Goal: Task Accomplishment & Management: Complete application form

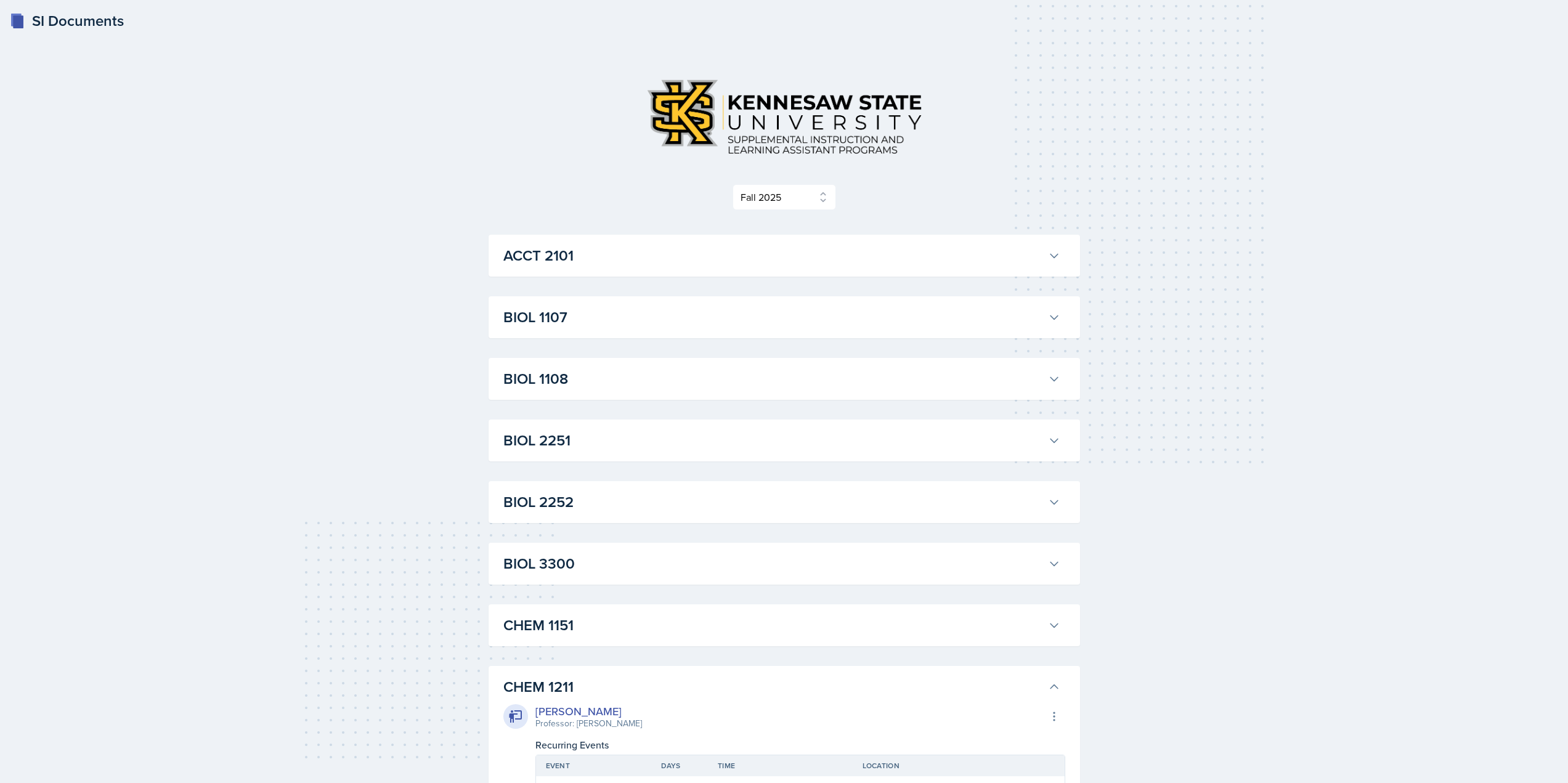
select select "2bed604d-1099-4043-b1bc-2365e8740244"
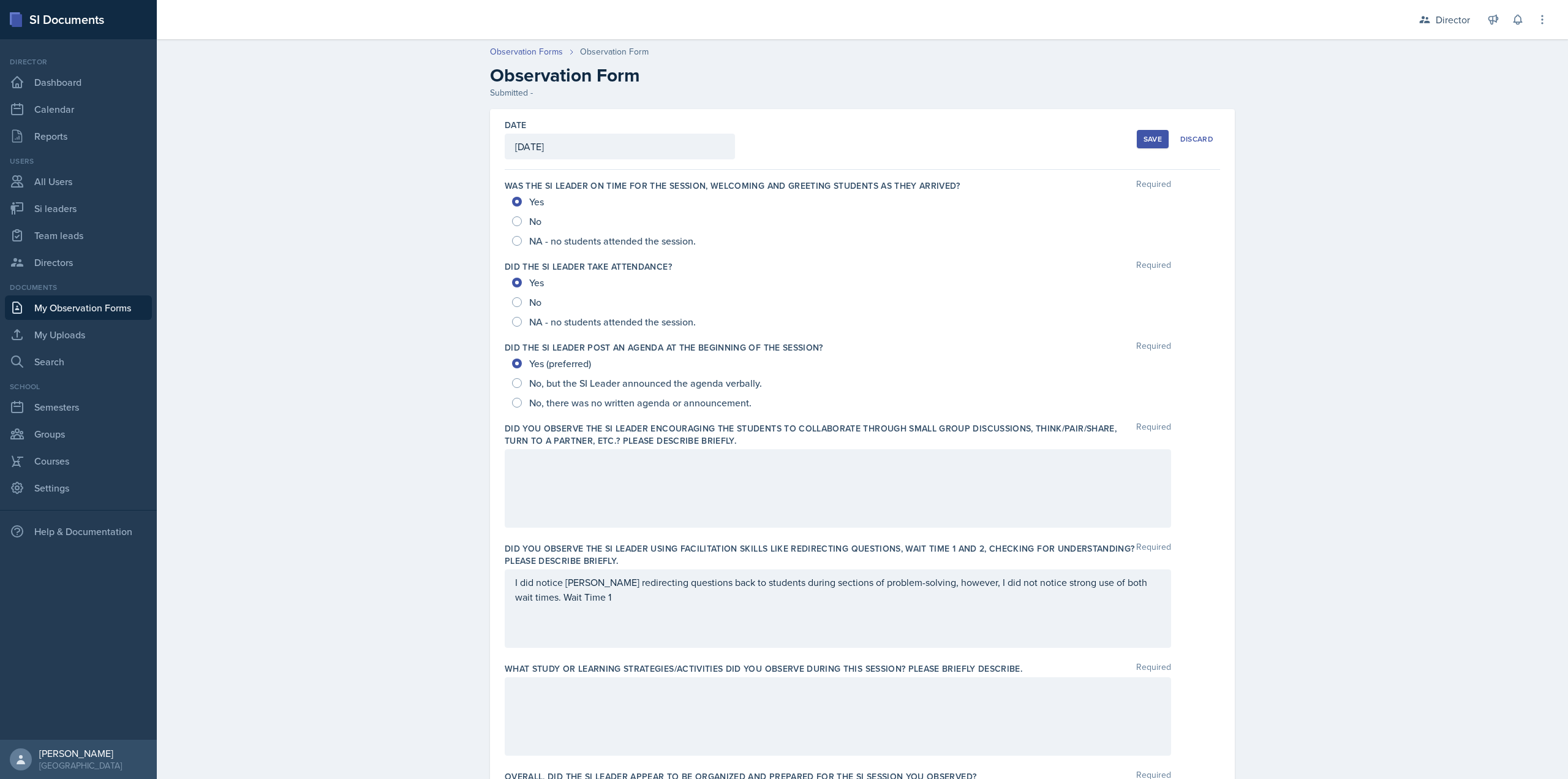
scroll to position [551, 0]
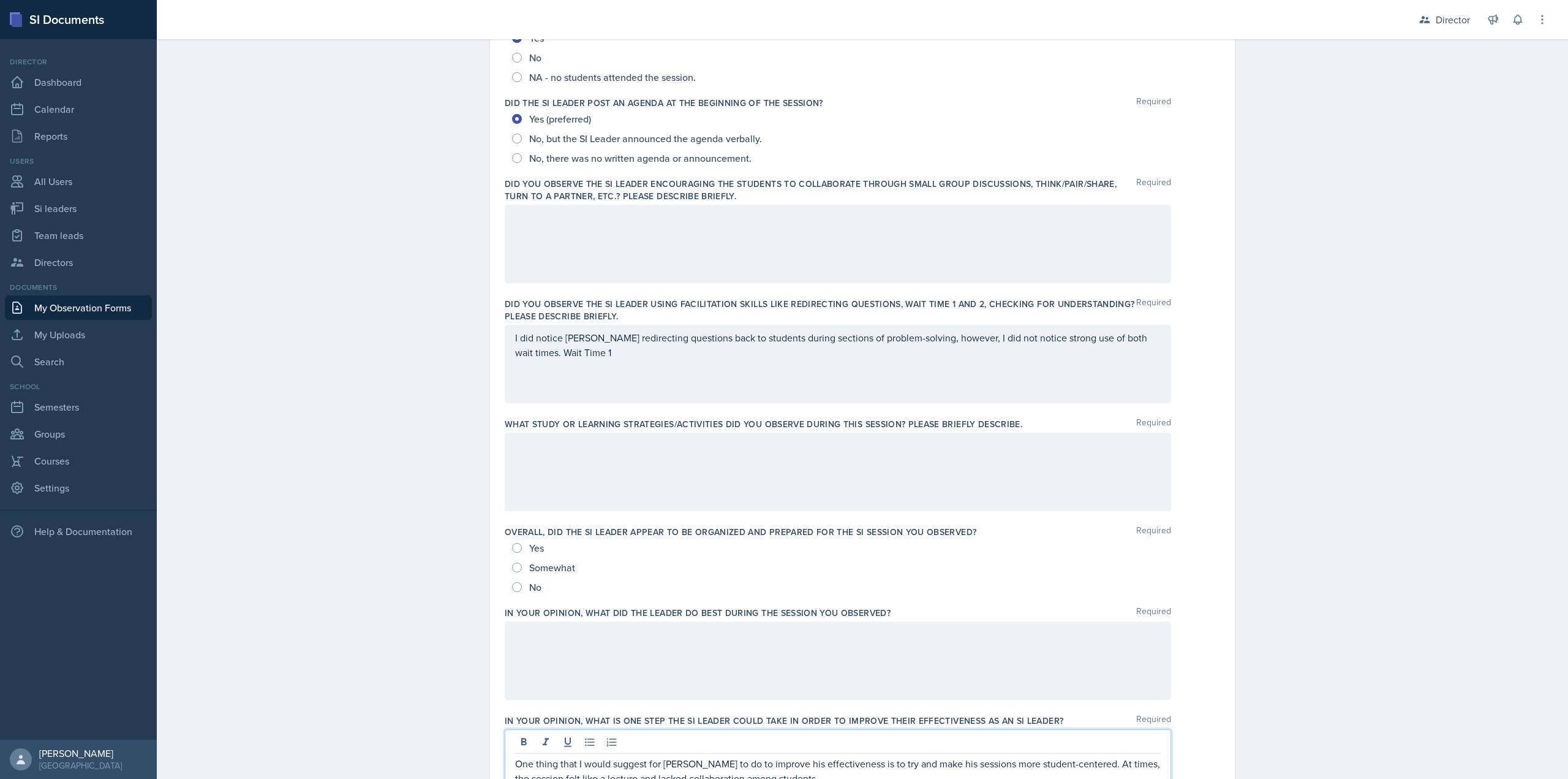
click at [630, 266] on div at bounding box center [838, 244] width 667 height 78
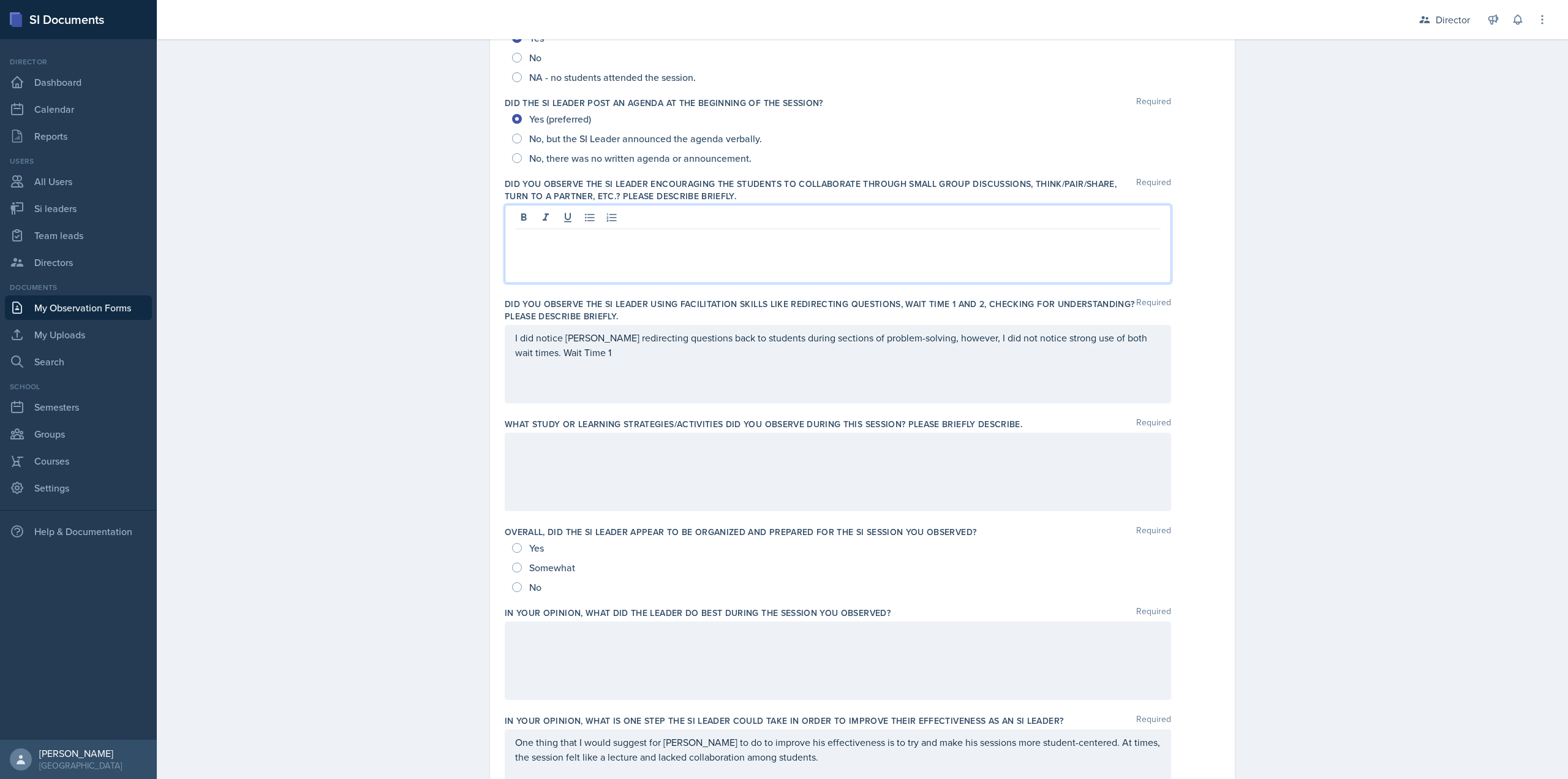
scroll to position [266, 0]
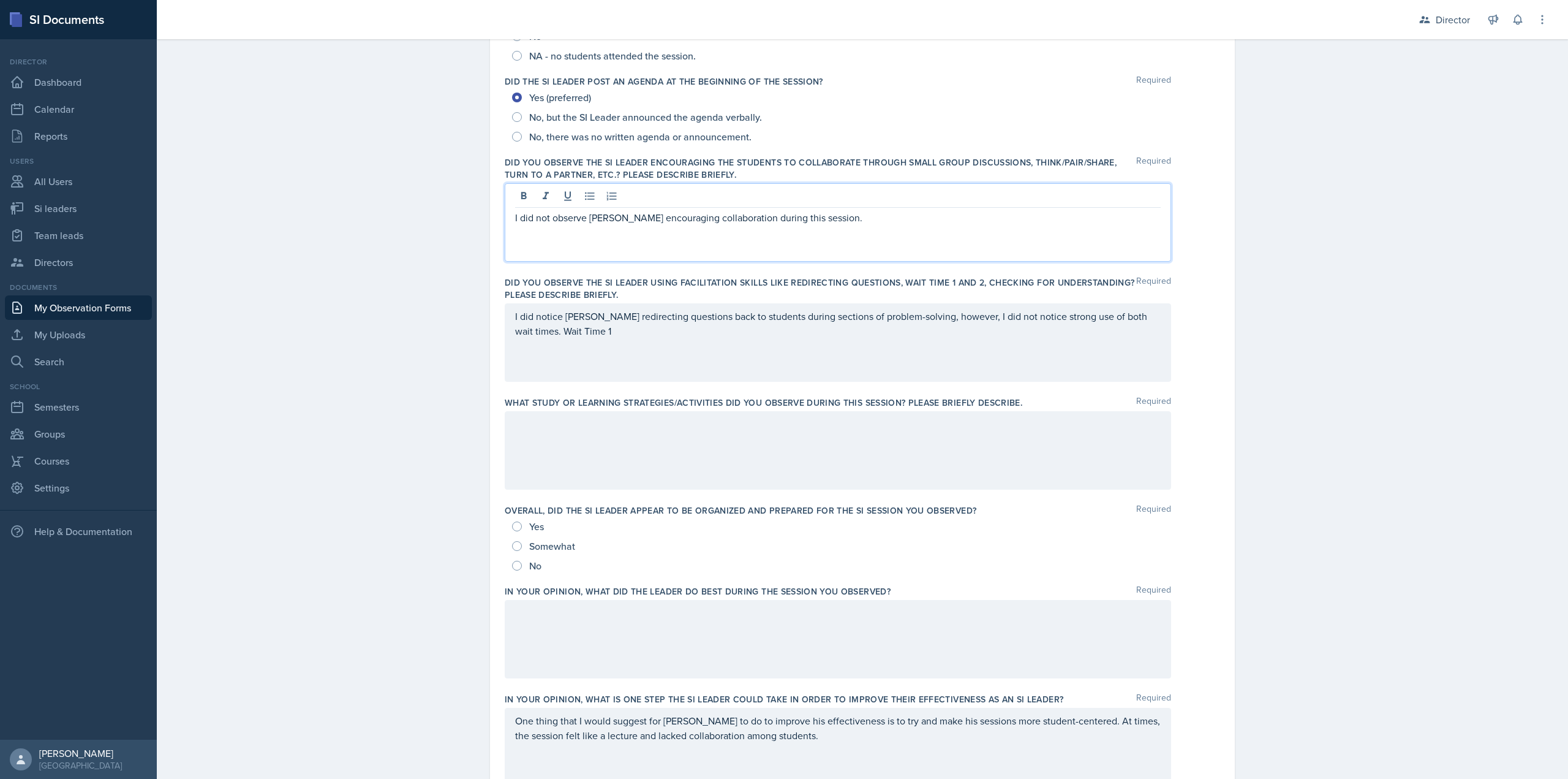
click at [735, 468] on div at bounding box center [838, 451] width 667 height 78
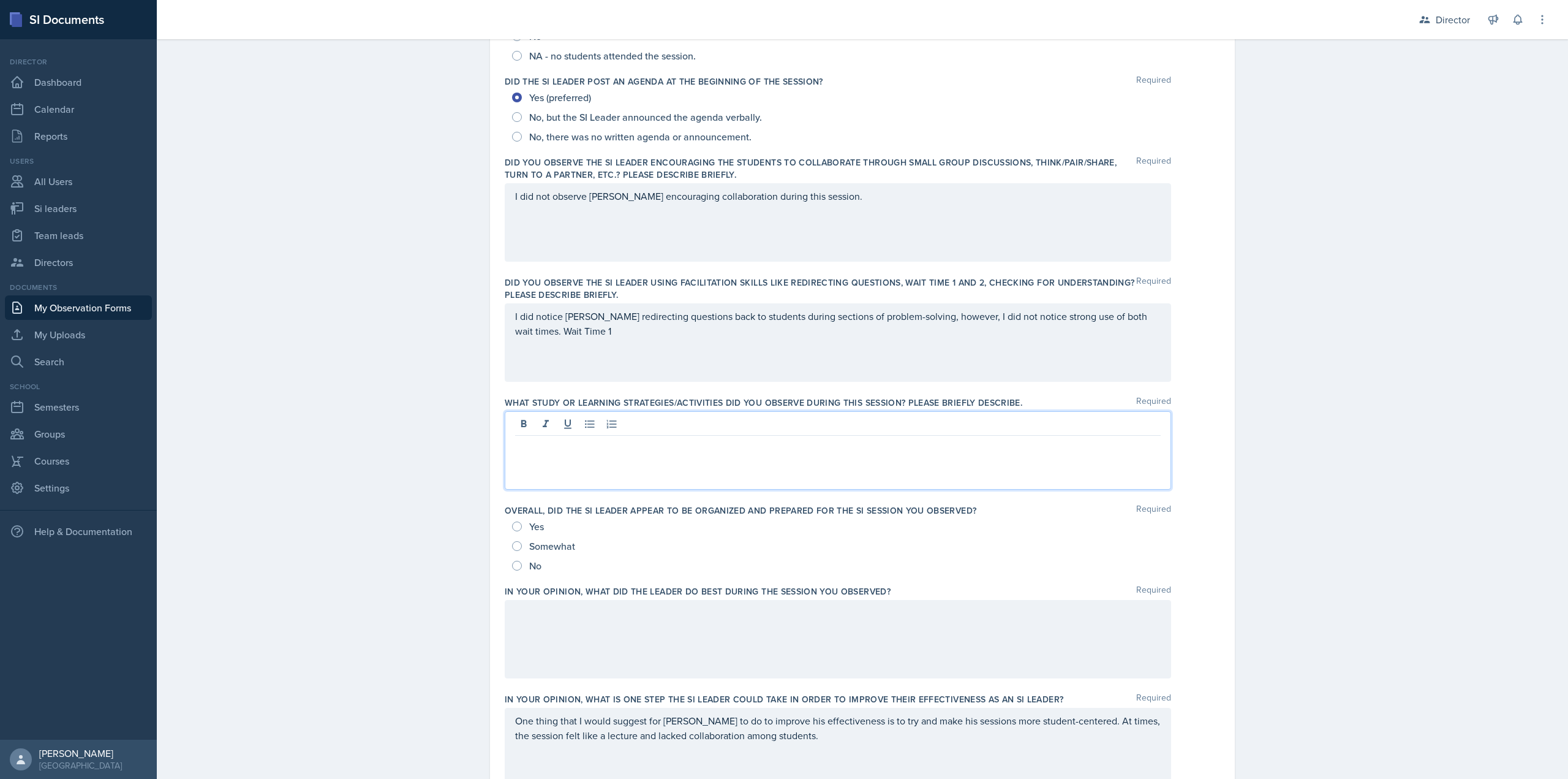
scroll to position [288, 0]
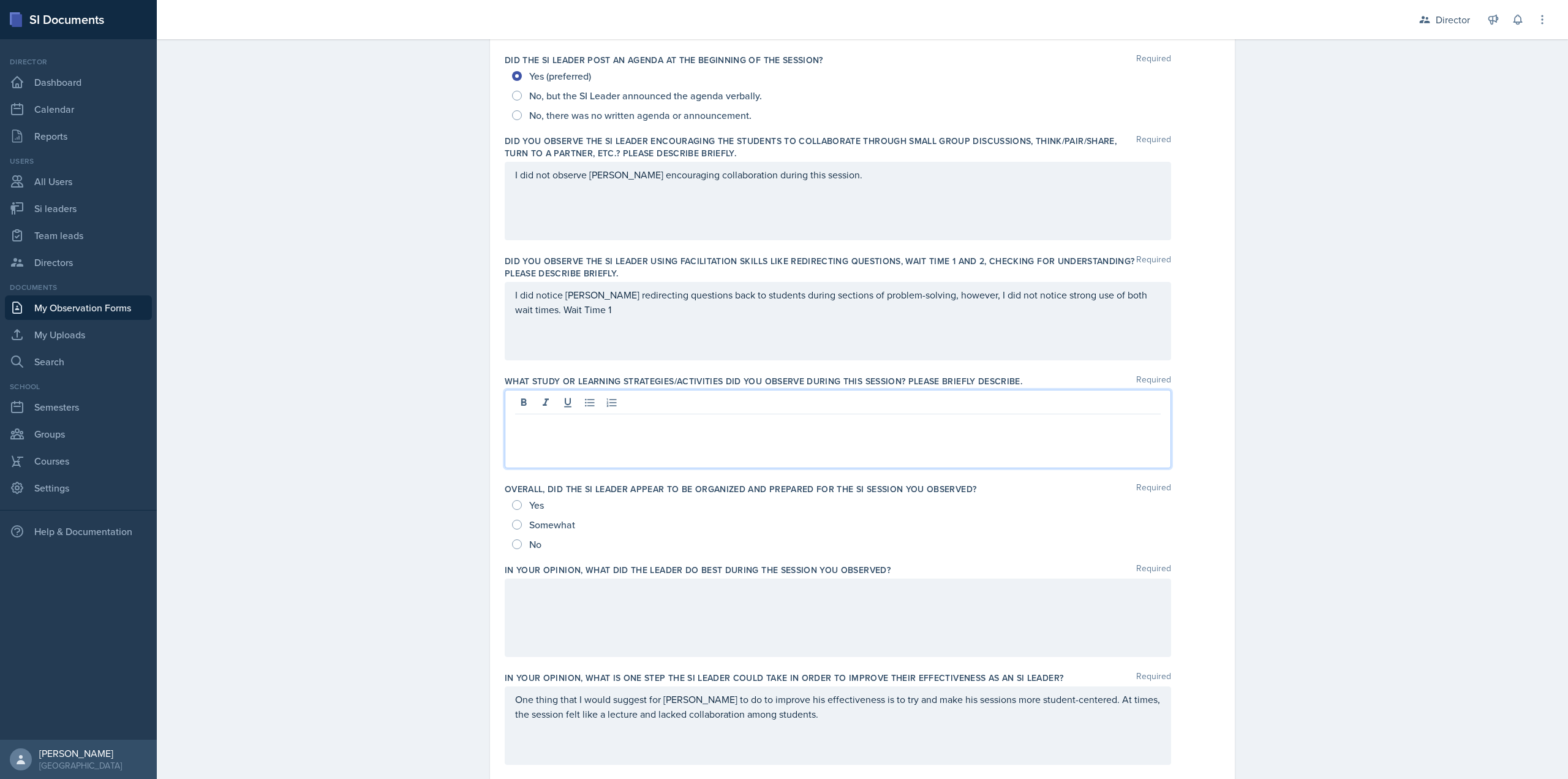
click at [764, 327] on div "I did notice James redirecting questions back to students during sections of pr…" at bounding box center [838, 321] width 667 height 78
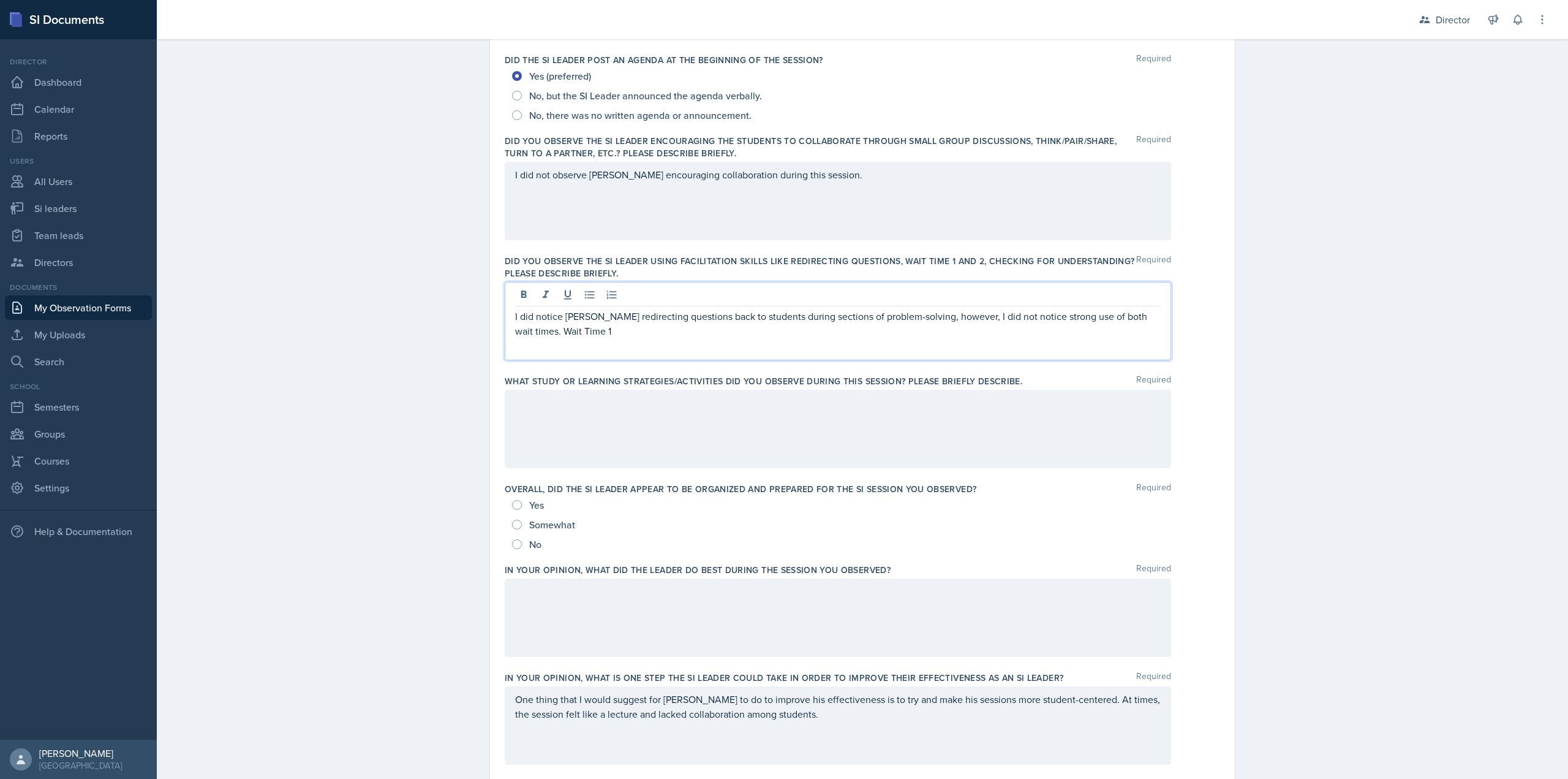
scroll to position [309, 0]
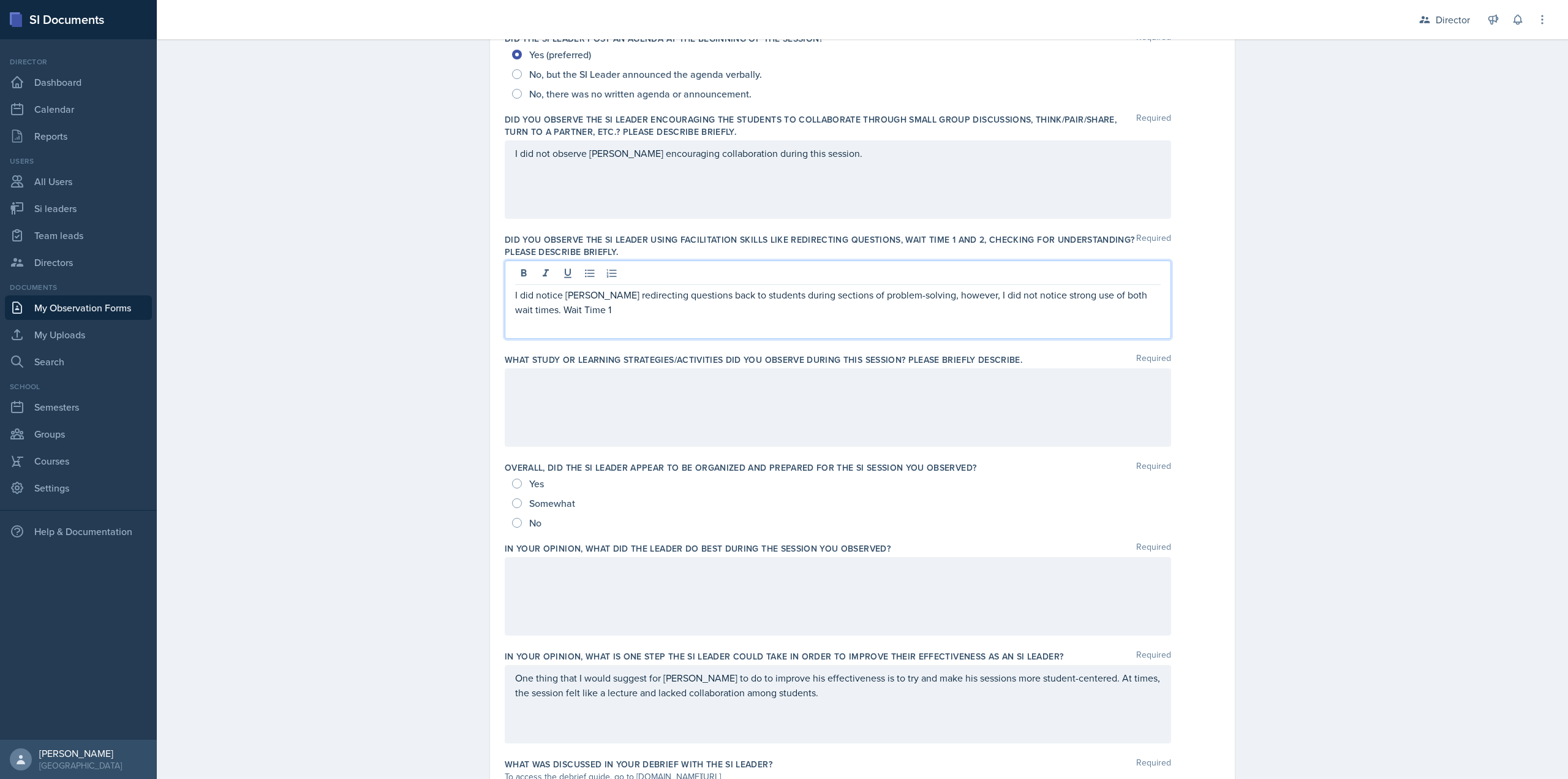
drag, startPoint x: 730, startPoint y: 312, endPoint x: 953, endPoint y: 313, distance: 223.0
click at [953, 313] on p "I did notice James redirecting questions back to students during sections of pr…" at bounding box center [837, 302] width 646 height 30
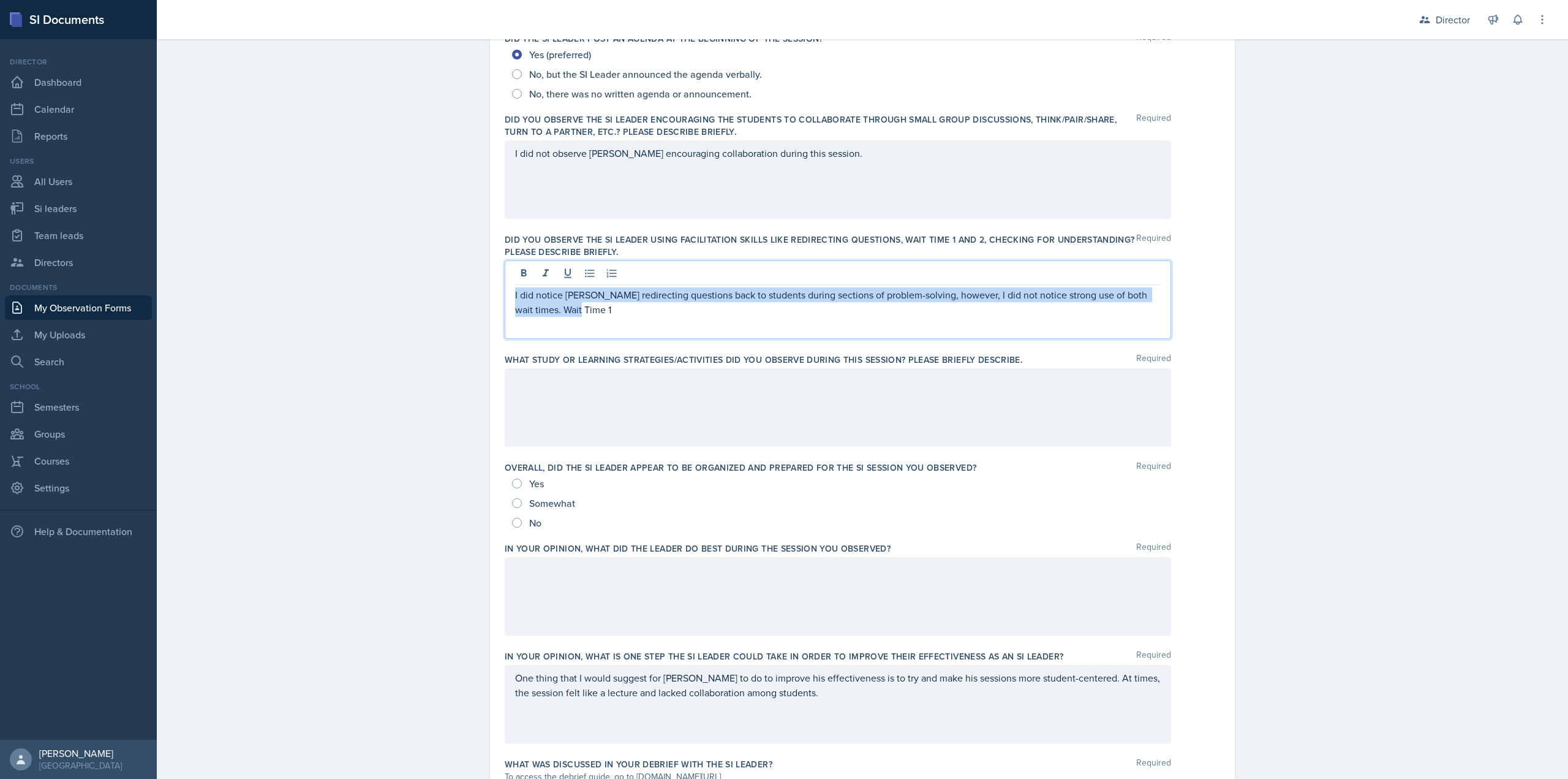
drag, startPoint x: 953, startPoint y: 313, endPoint x: 658, endPoint y: 323, distance: 295.2
click at [662, 323] on div "I did notice James redirecting questions back to students during sections of pr…" at bounding box center [838, 300] width 667 height 78
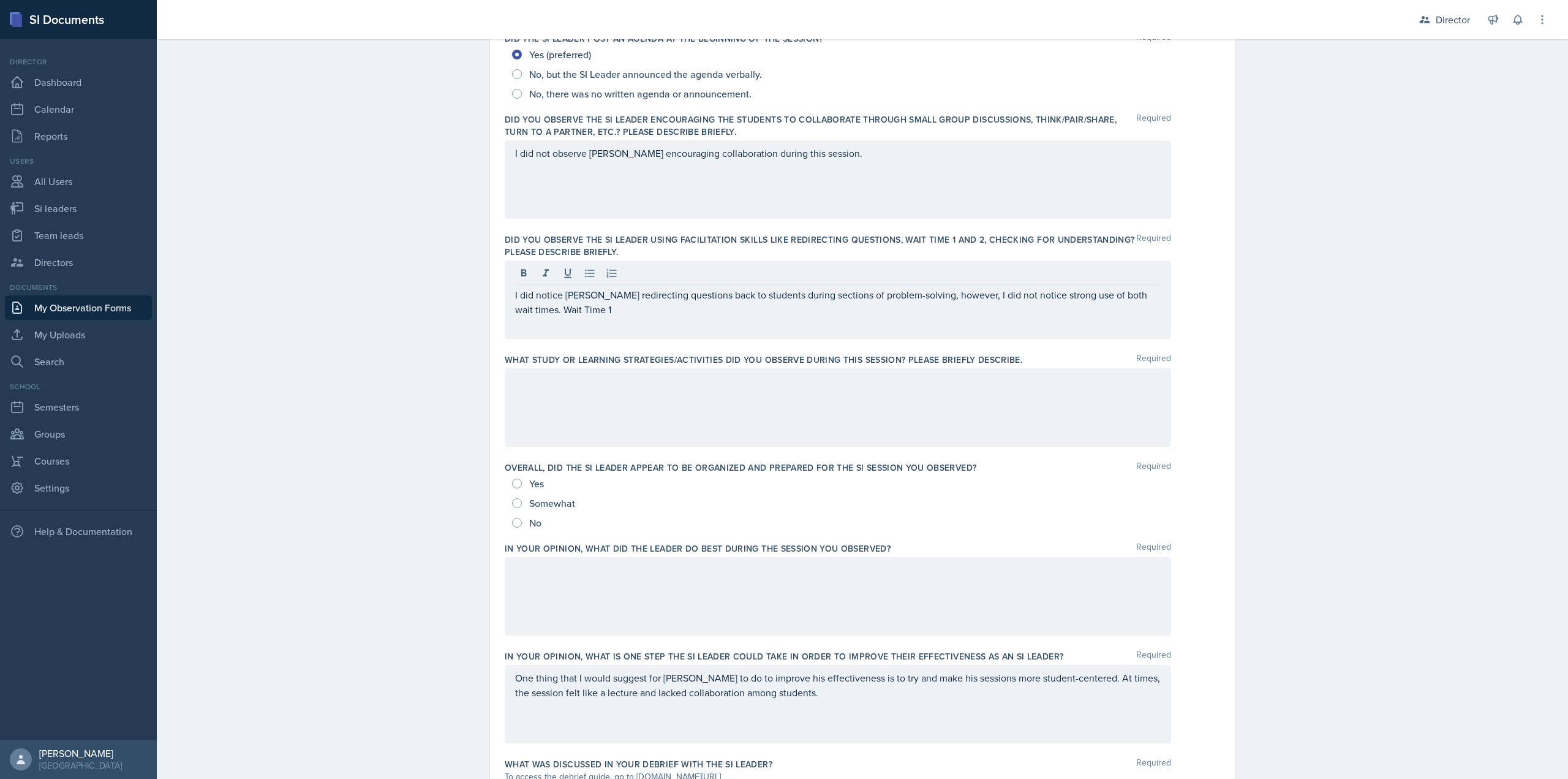
click at [657, 323] on div "I did notice James redirecting questions back to students during sections of pr…" at bounding box center [838, 300] width 667 height 78
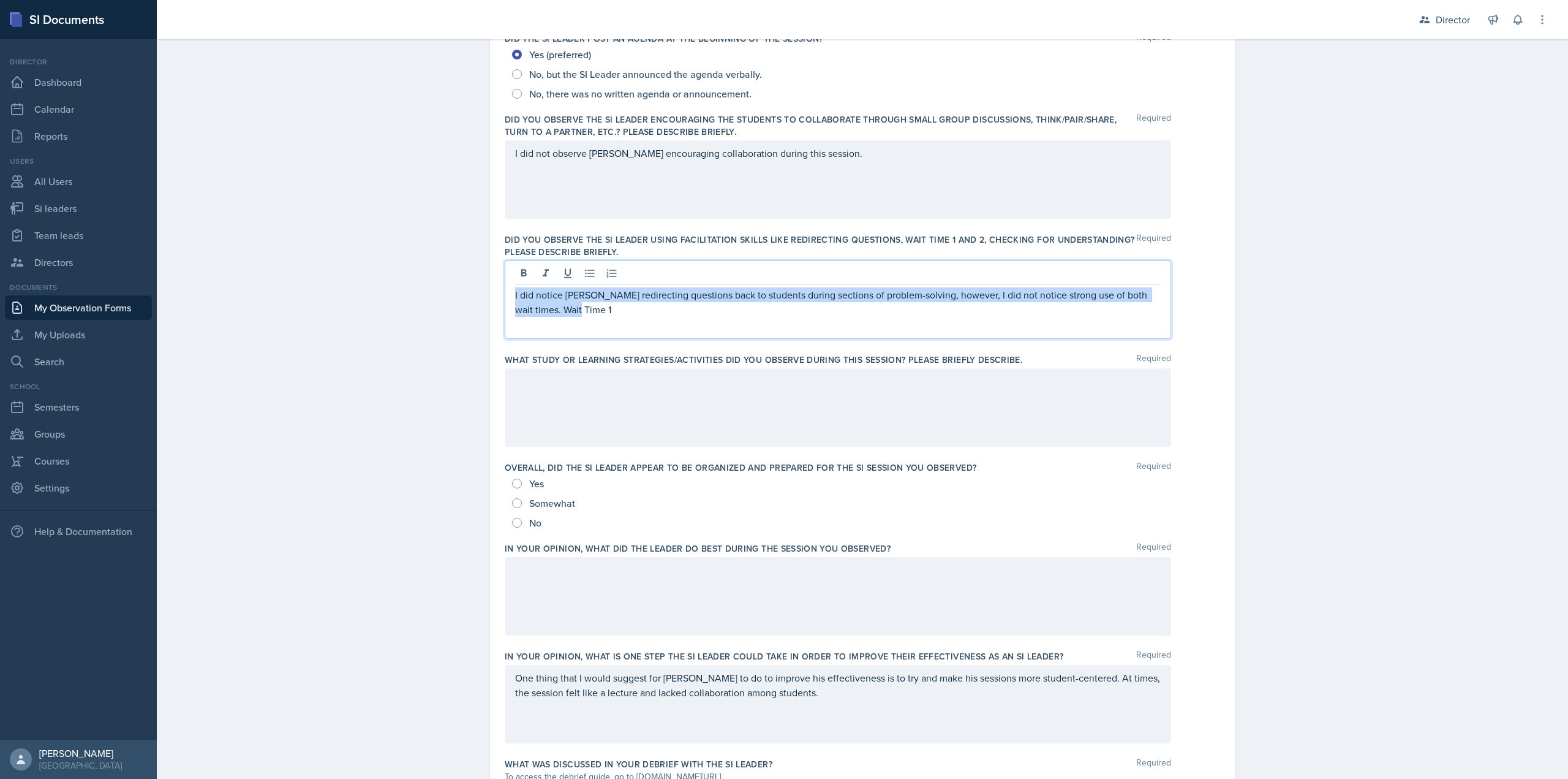
click at [652, 312] on p "I did notice James redirecting questions back to students during sections of pr…" at bounding box center [837, 302] width 646 height 30
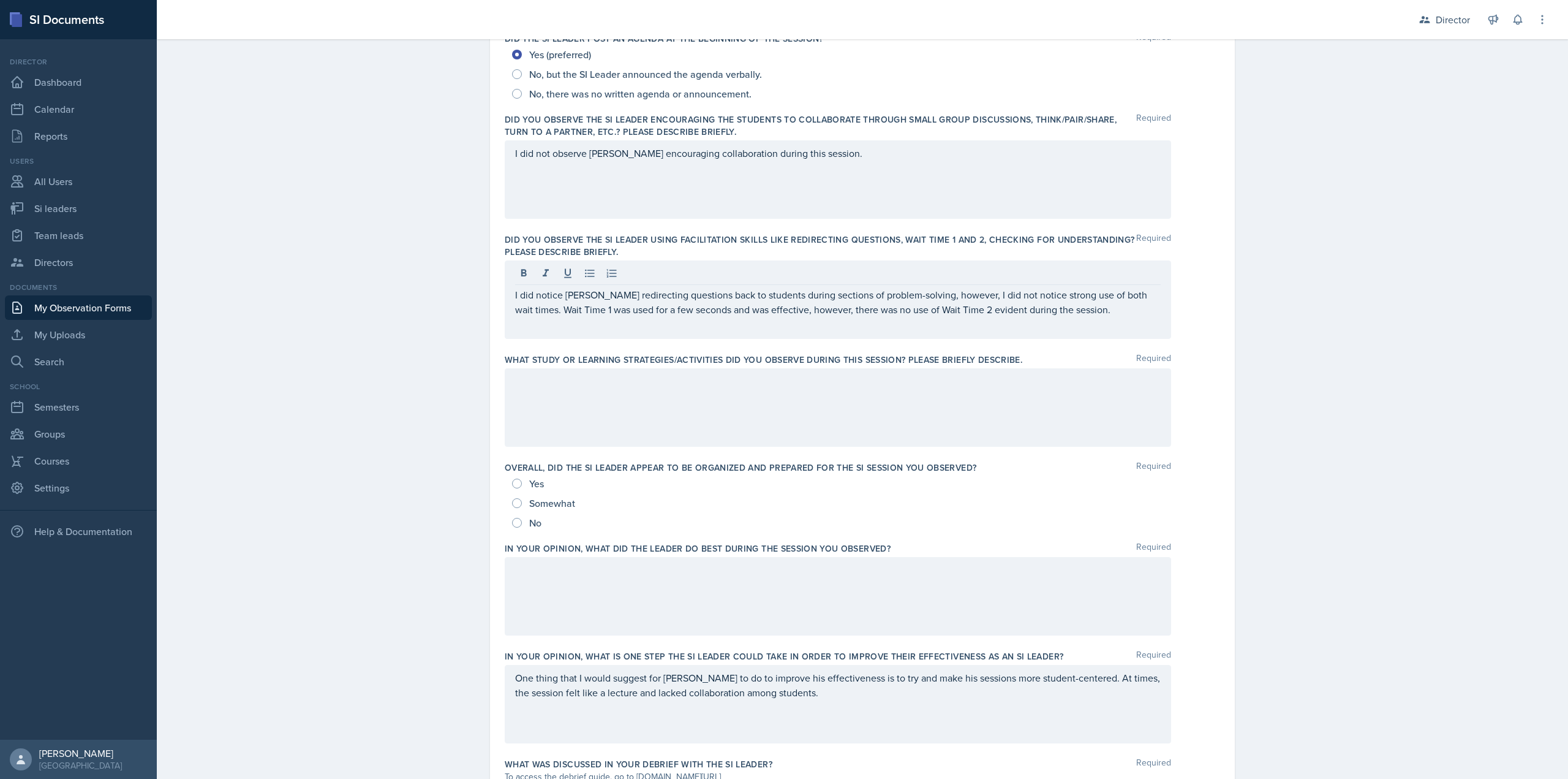
click at [874, 409] on div at bounding box center [838, 407] width 667 height 78
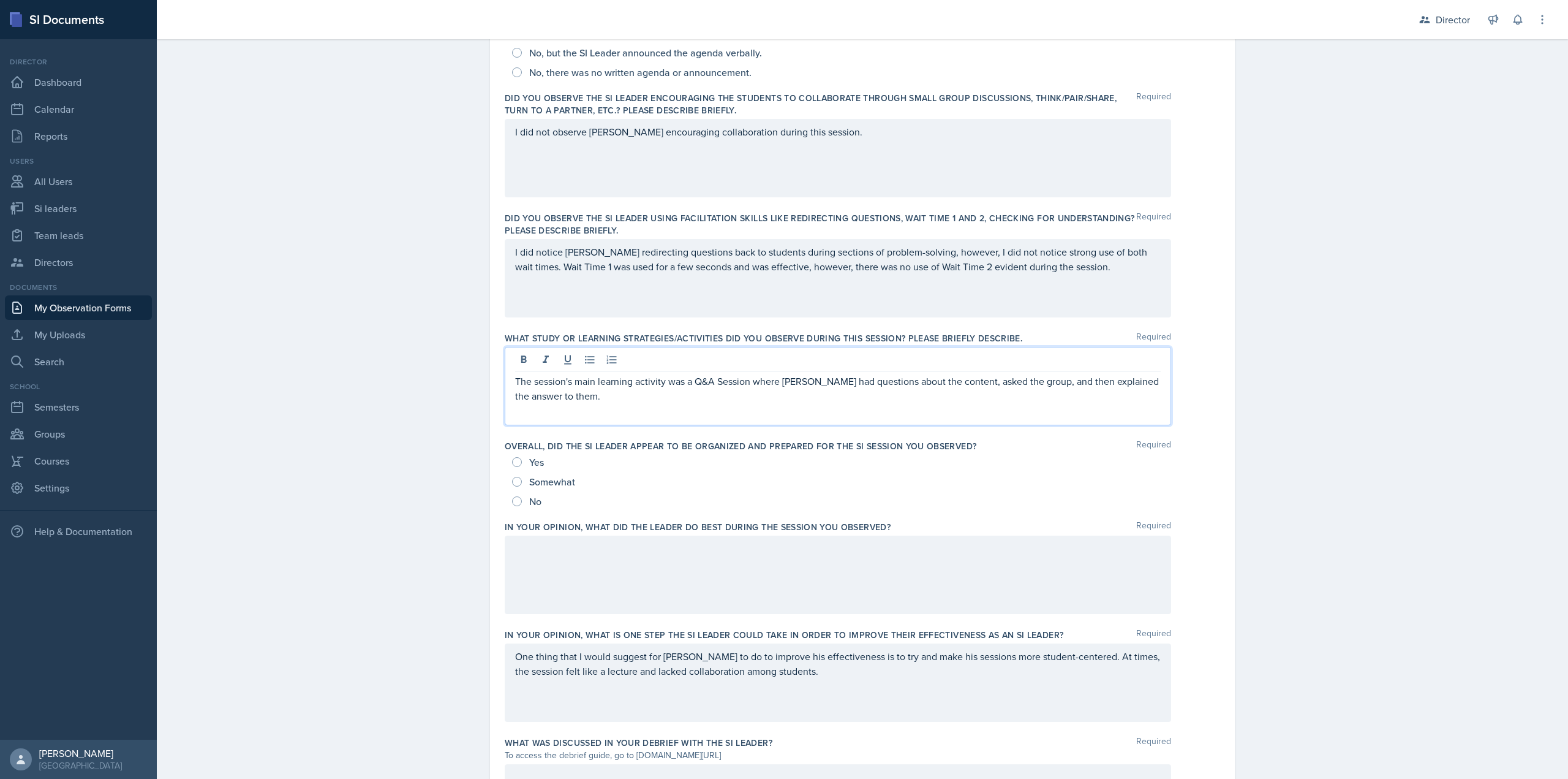
click at [539, 461] on span "Yes" at bounding box center [536, 462] width 14 height 12
click at [522, 461] on input "Yes" at bounding box center [518, 462] width 10 height 10
radio input "true"
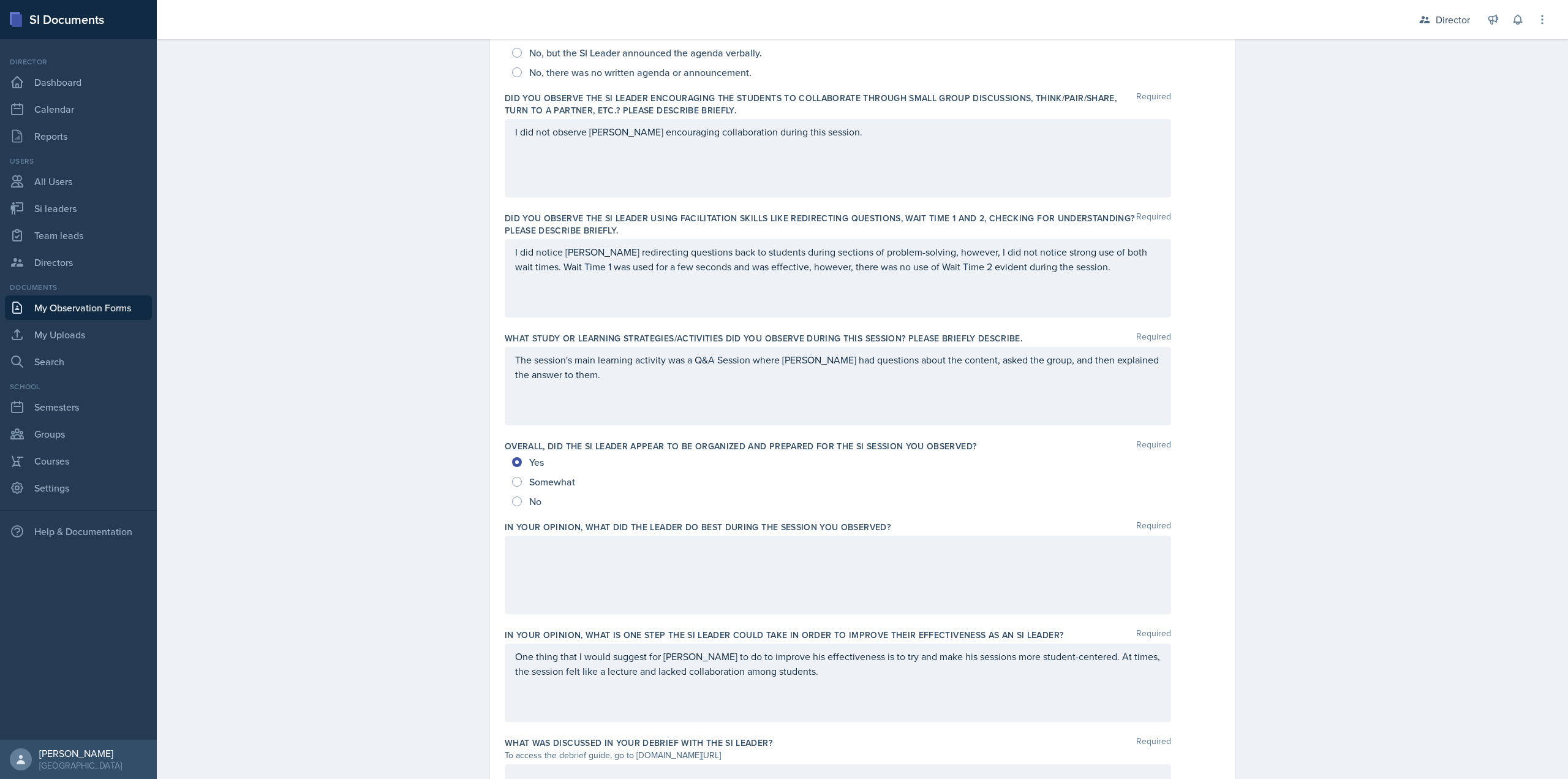
click at [543, 579] on div at bounding box center [838, 574] width 667 height 78
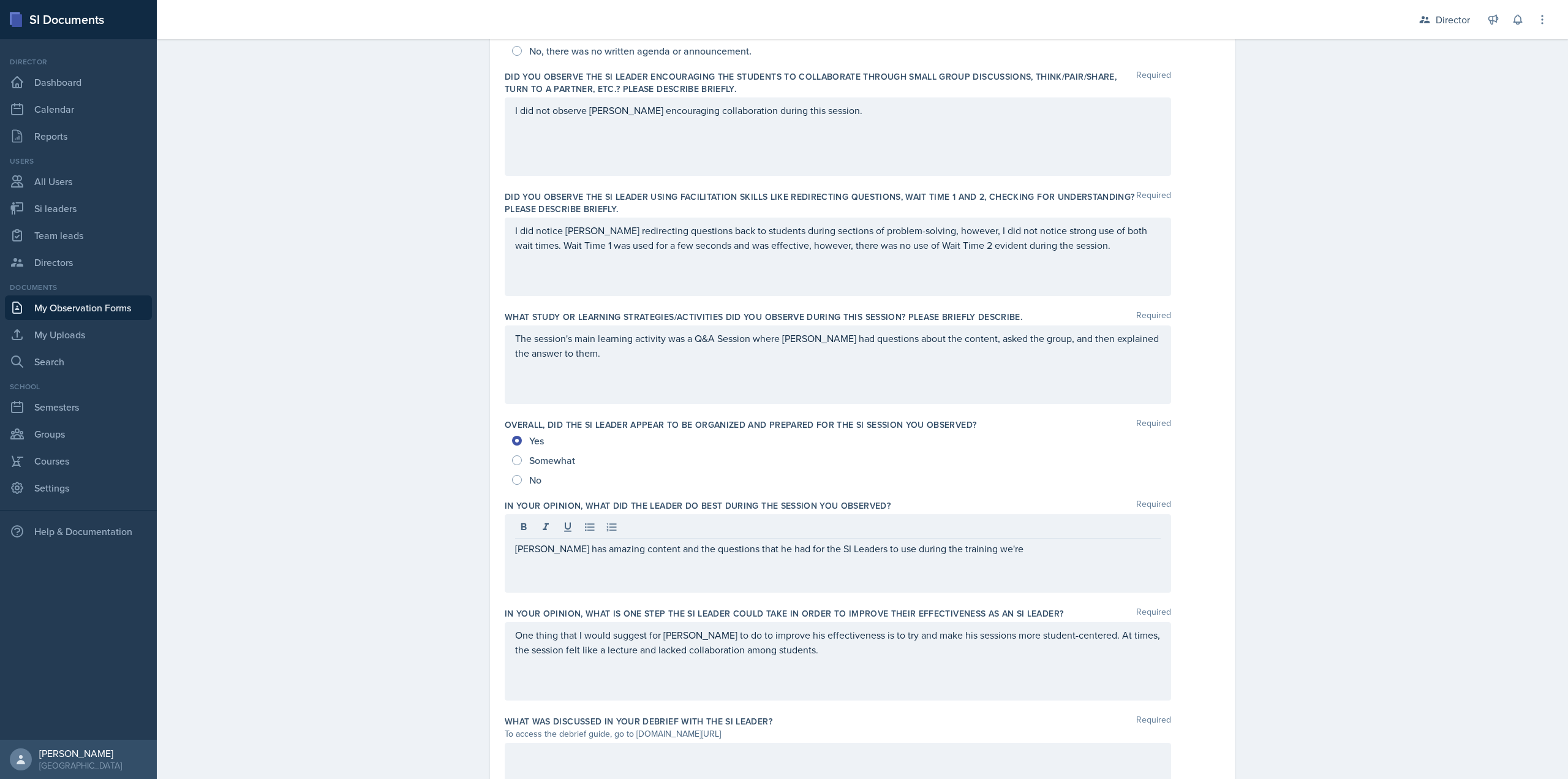
click at [988, 558] on div "James has amazing content and the questions that he had for the SI Leaders to u…" at bounding box center [838, 553] width 667 height 78
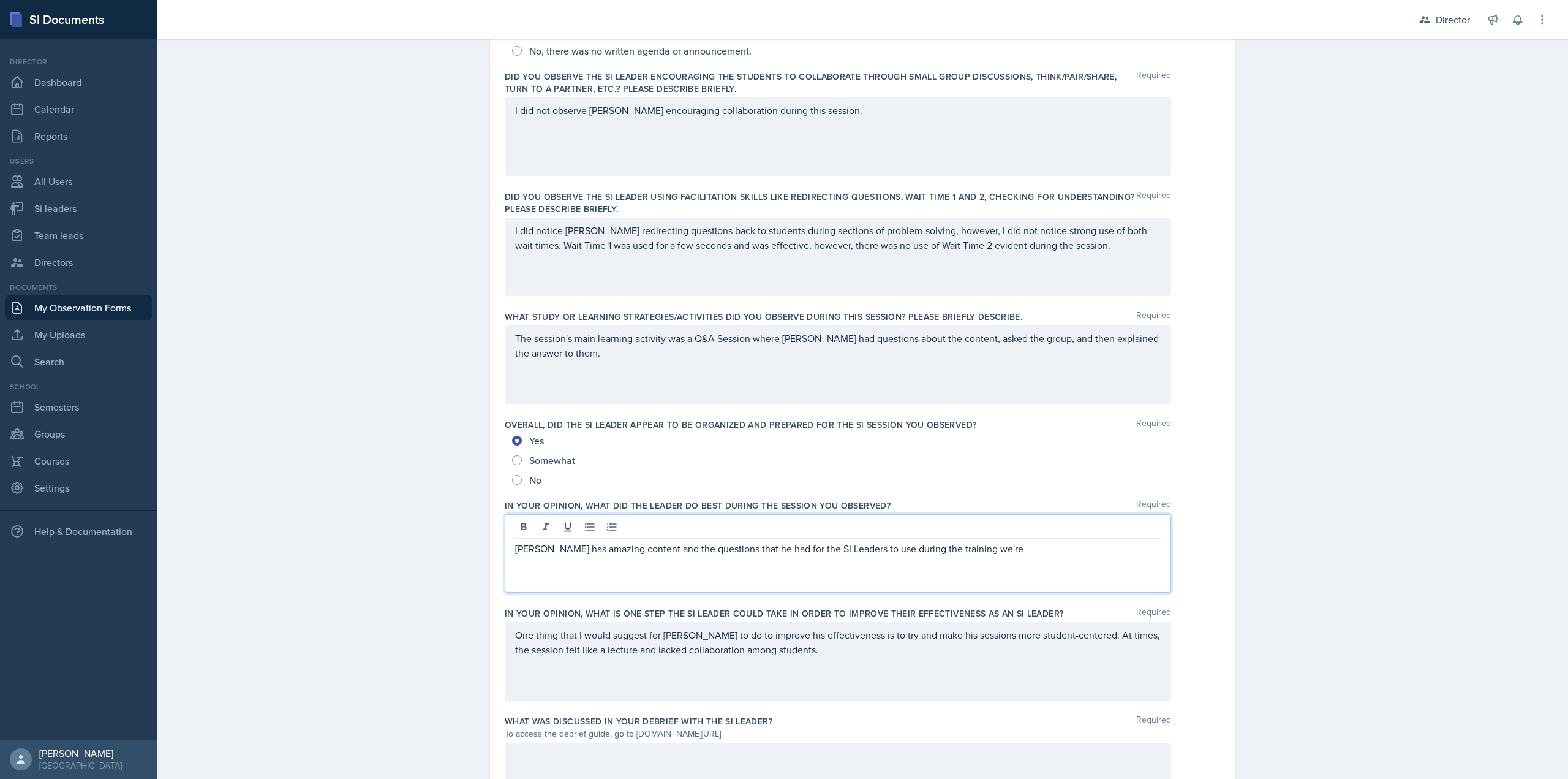
click at [988, 547] on p "James has amazing content and the questions that he had for the SI Leaders to u…" at bounding box center [837, 548] width 646 height 14
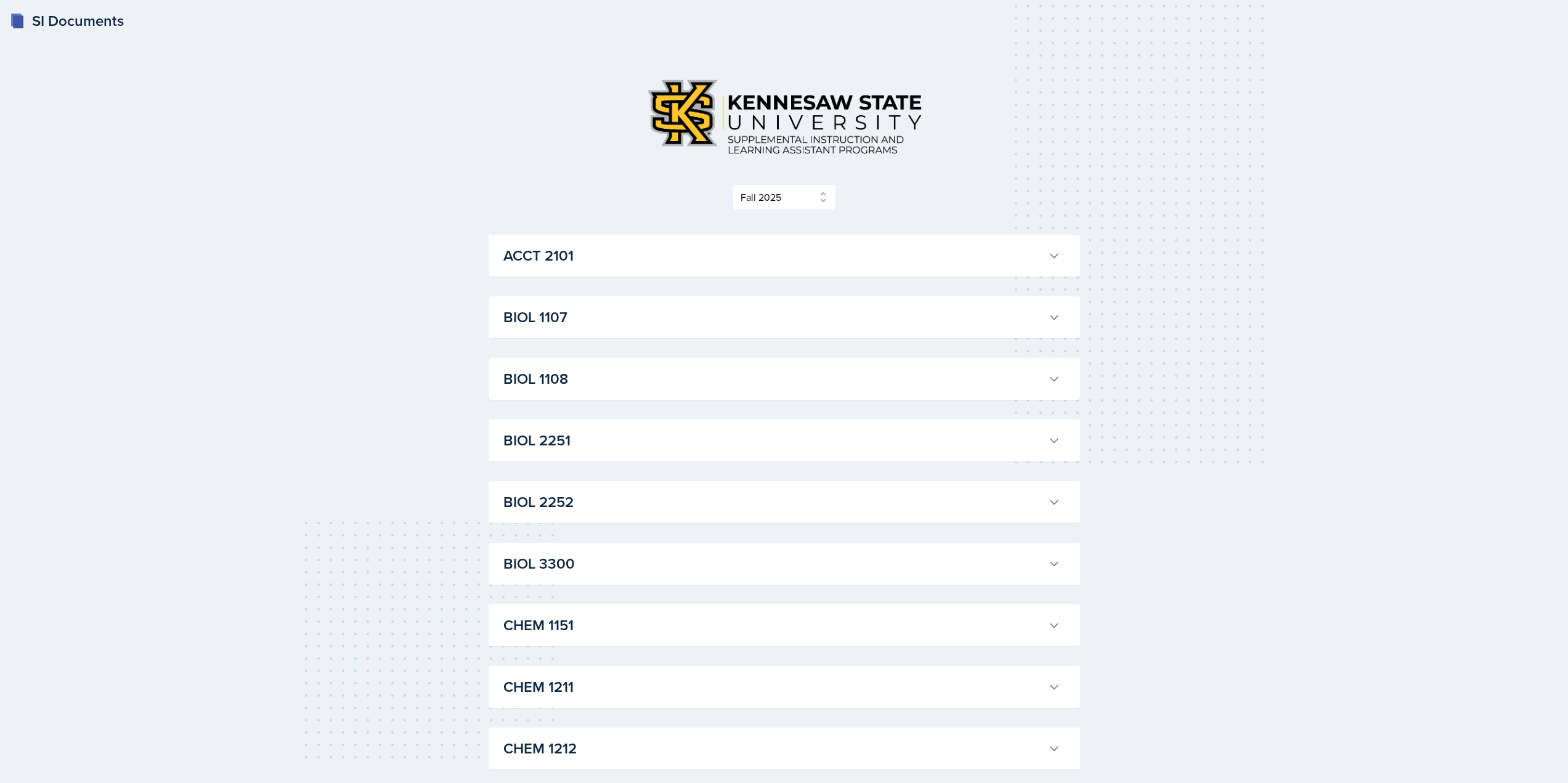
select select "2bed604d-1099-4043-b1bc-2365e8740244"
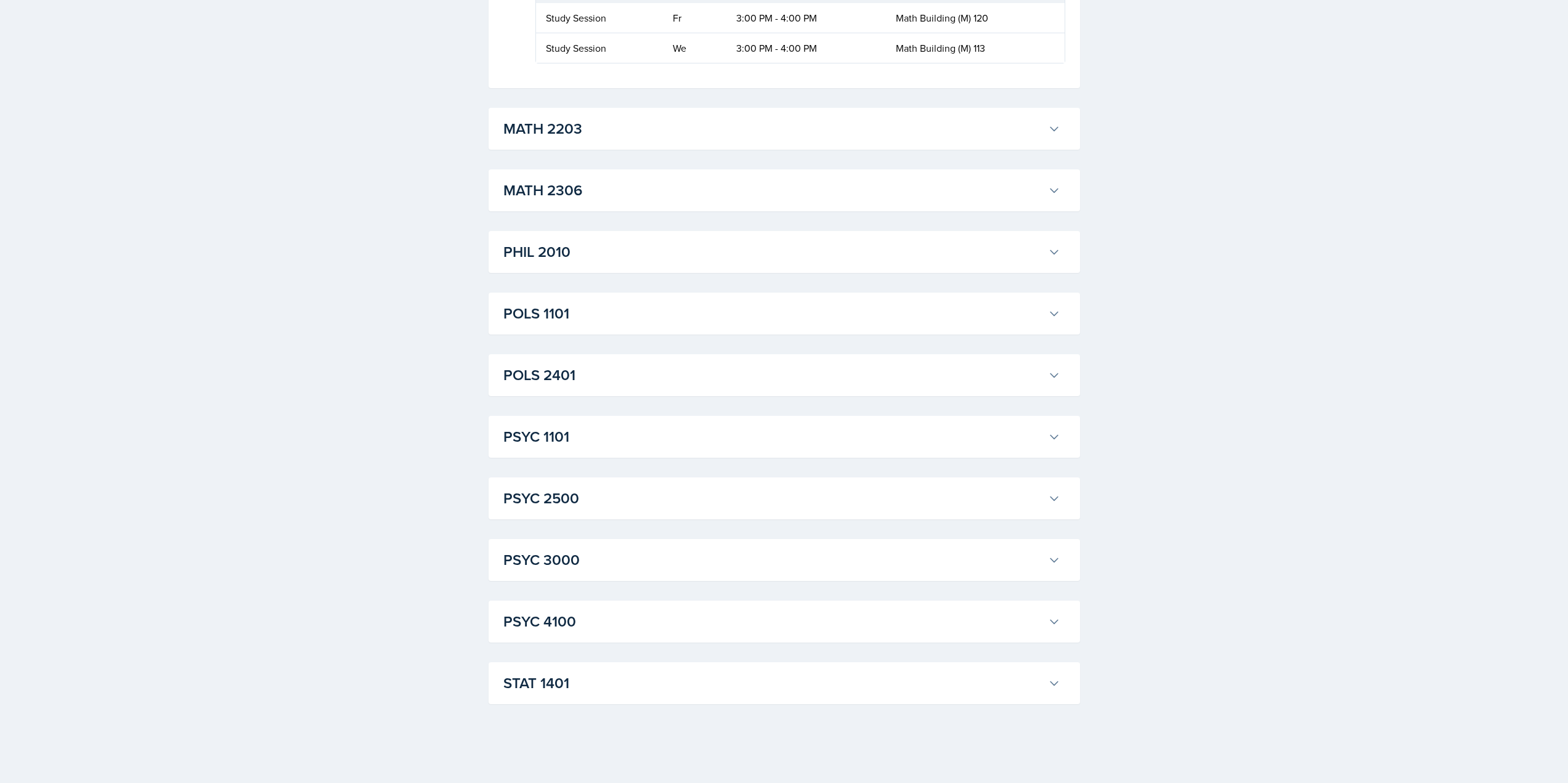
scroll to position [0, 22]
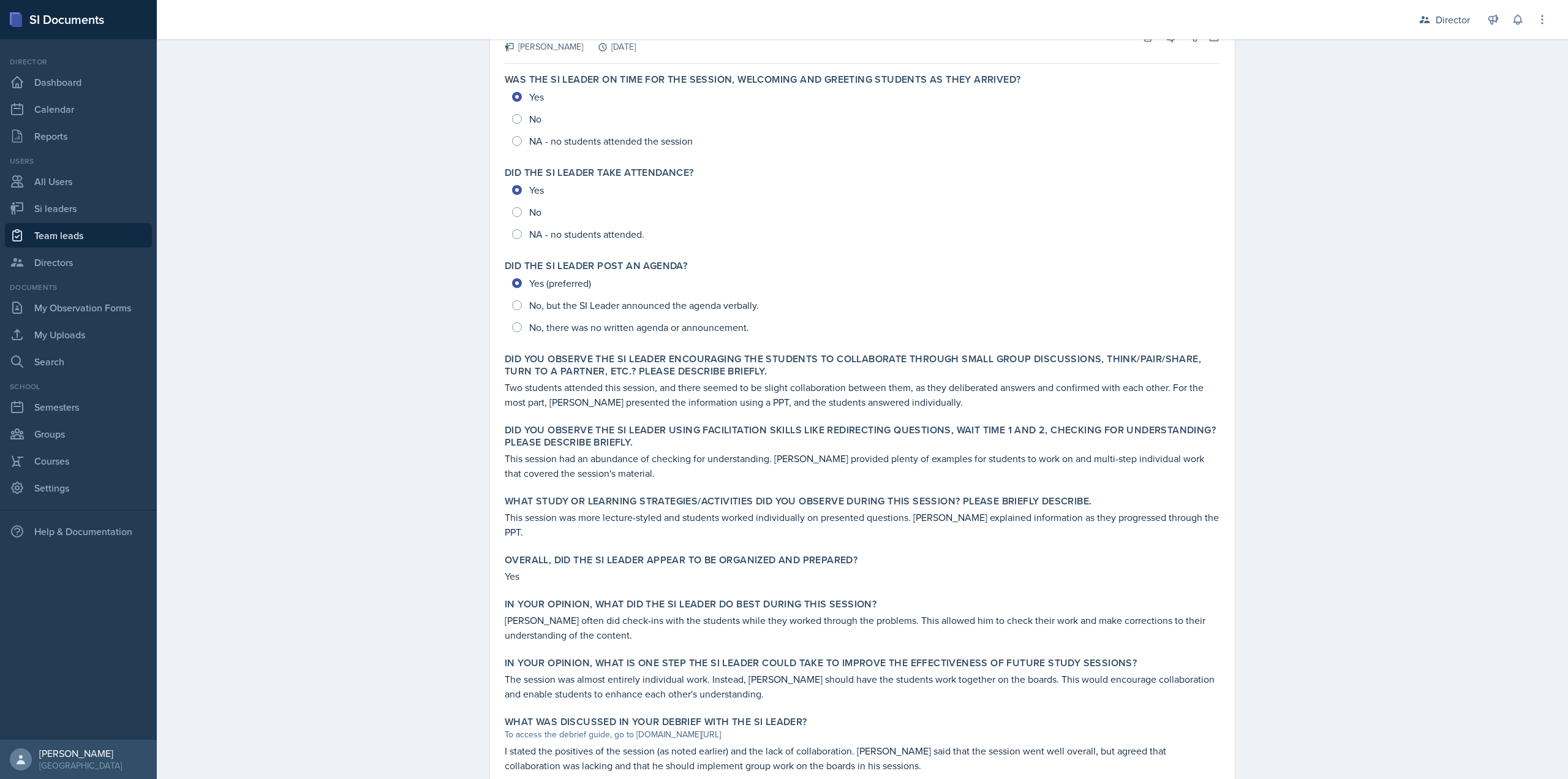
scroll to position [157, 0]
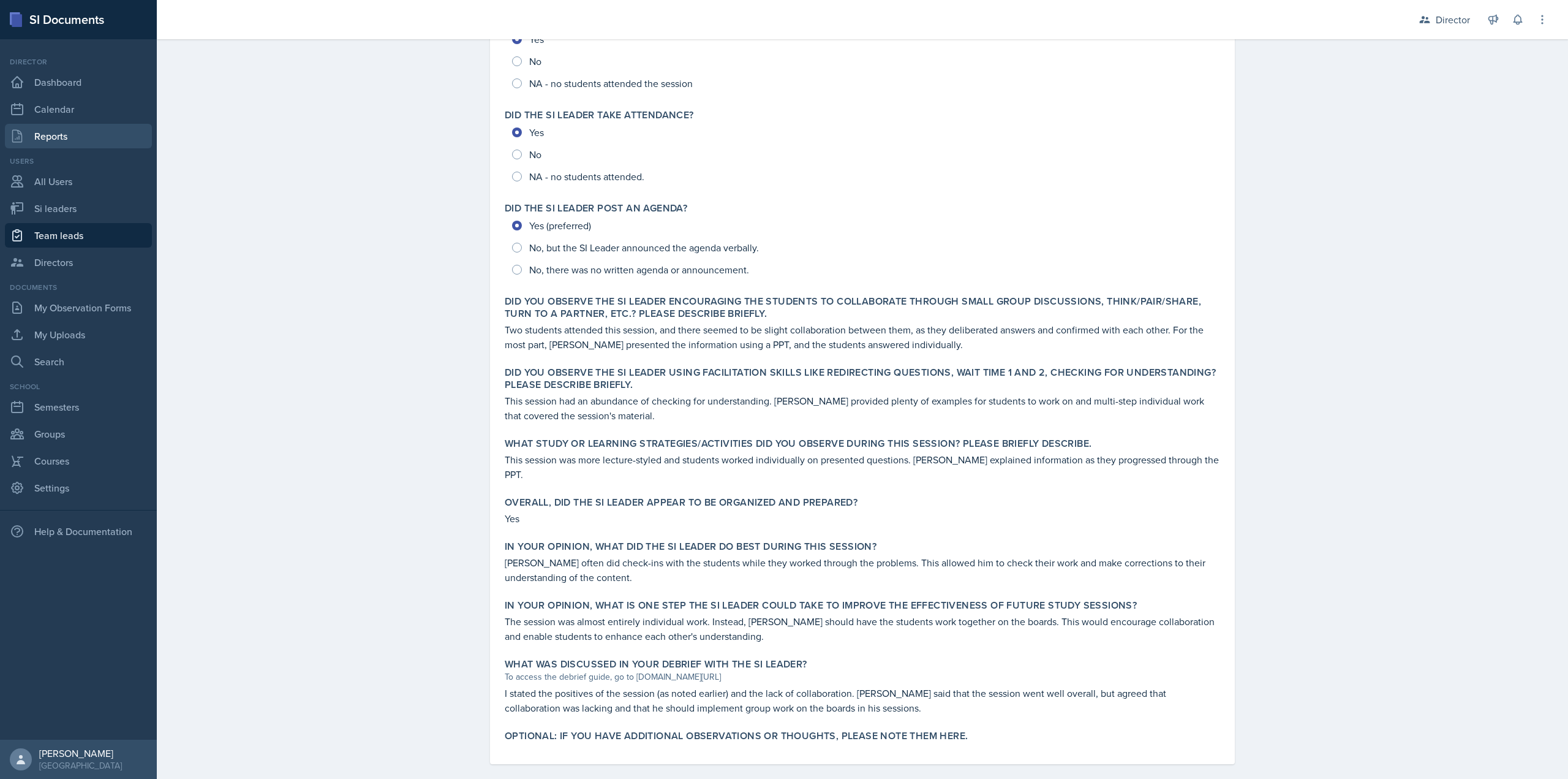
click at [90, 147] on link "Reports" at bounding box center [78, 136] width 147 height 25
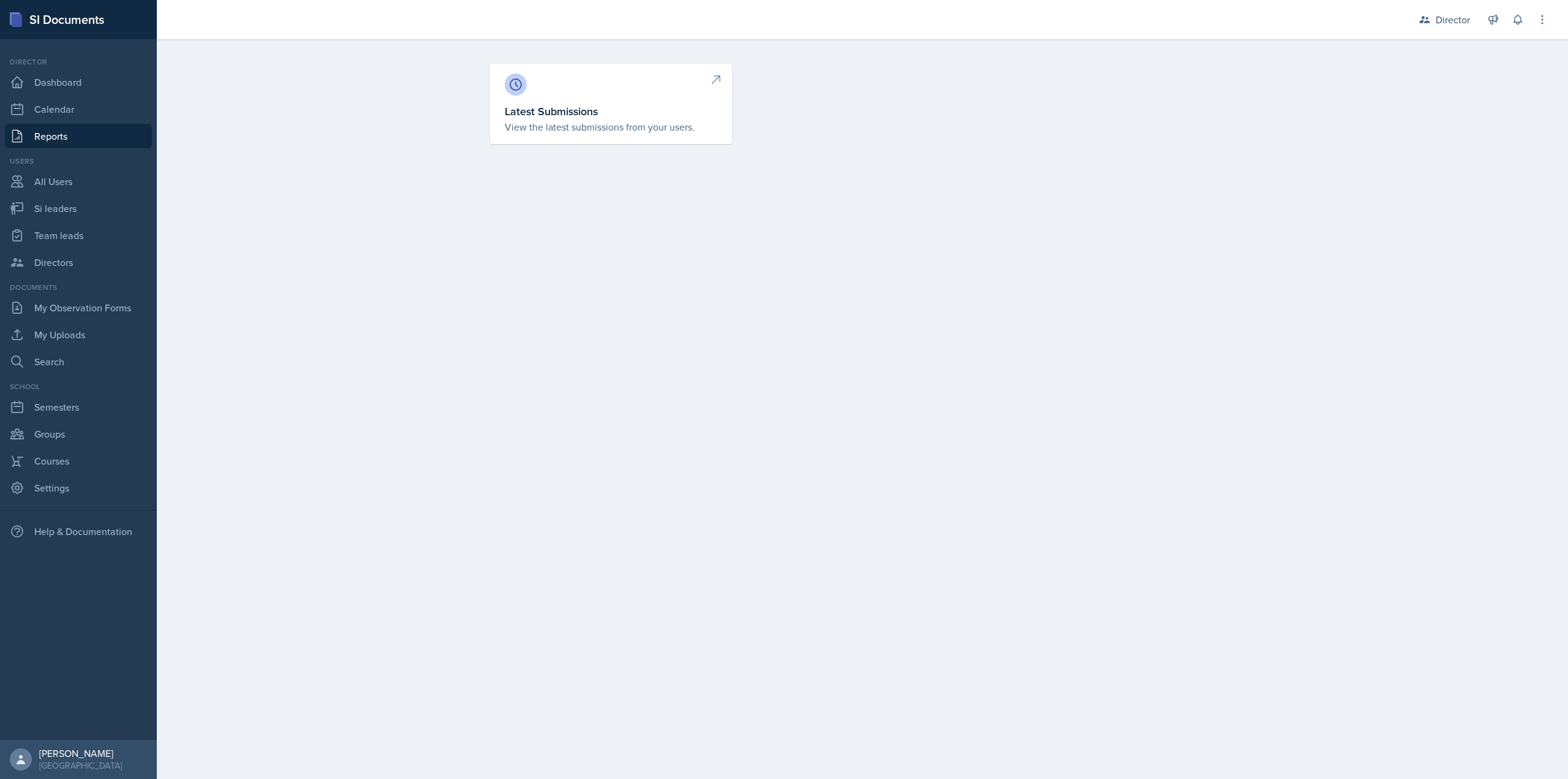
click at [554, 88] on div at bounding box center [611, 85] width 213 height 22
select select "1"
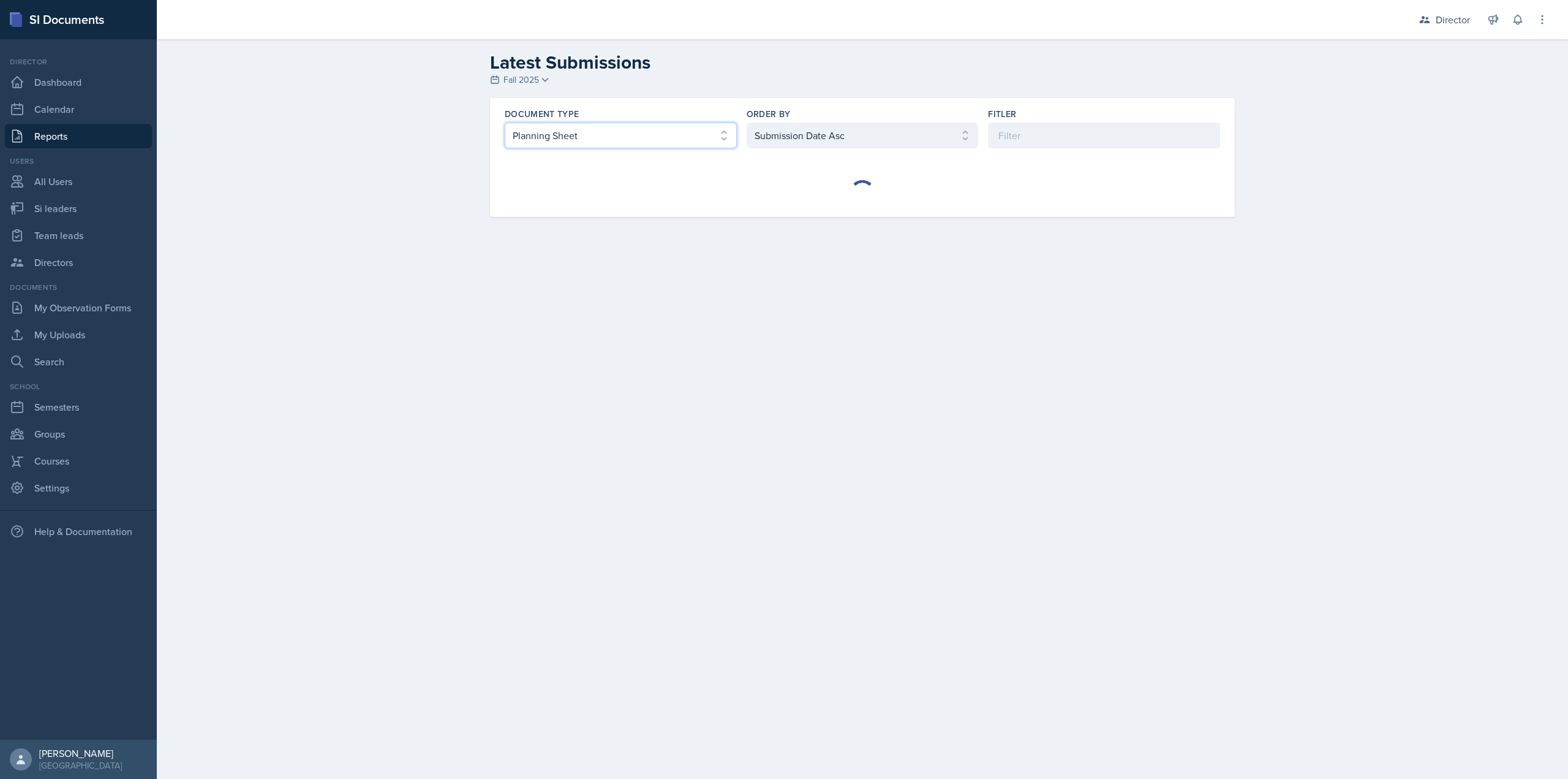
click at [625, 130] on select "Select document type Planning Sheet Peer Observation Form Team lead Observation…" at bounding box center [621, 135] width 232 height 25
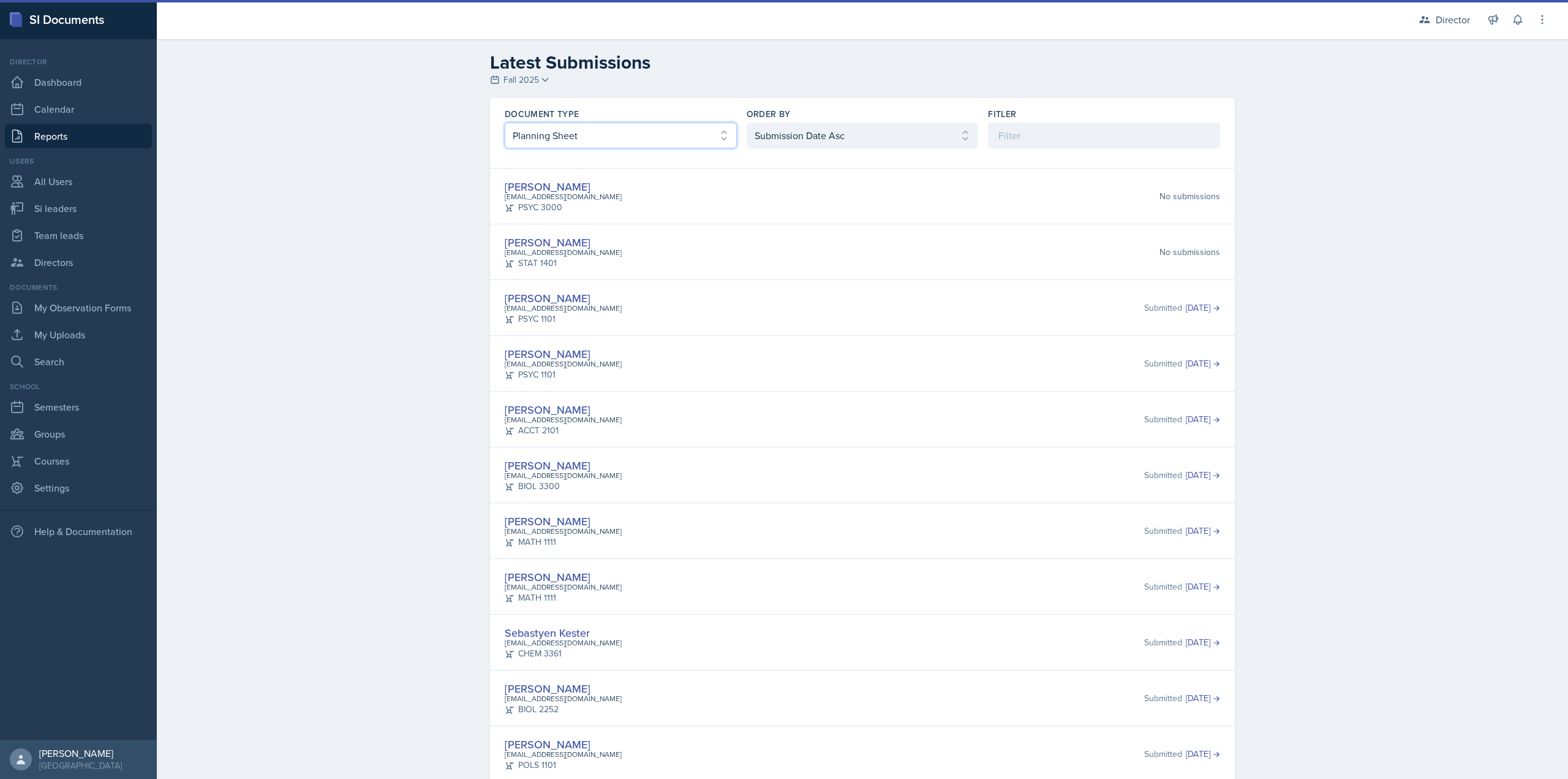
select select "2"
click at [505, 122] on select "Select document type Planning Sheet Peer Observation Form Team lead Observation…" at bounding box center [621, 135] width 232 height 25
drag, startPoint x: 778, startPoint y: 126, endPoint x: 779, endPoint y: 136, distance: 10.0
click at [778, 126] on select "Select order by Submission Date Asc Submission Date Desc User Last Name" at bounding box center [863, 135] width 232 height 25
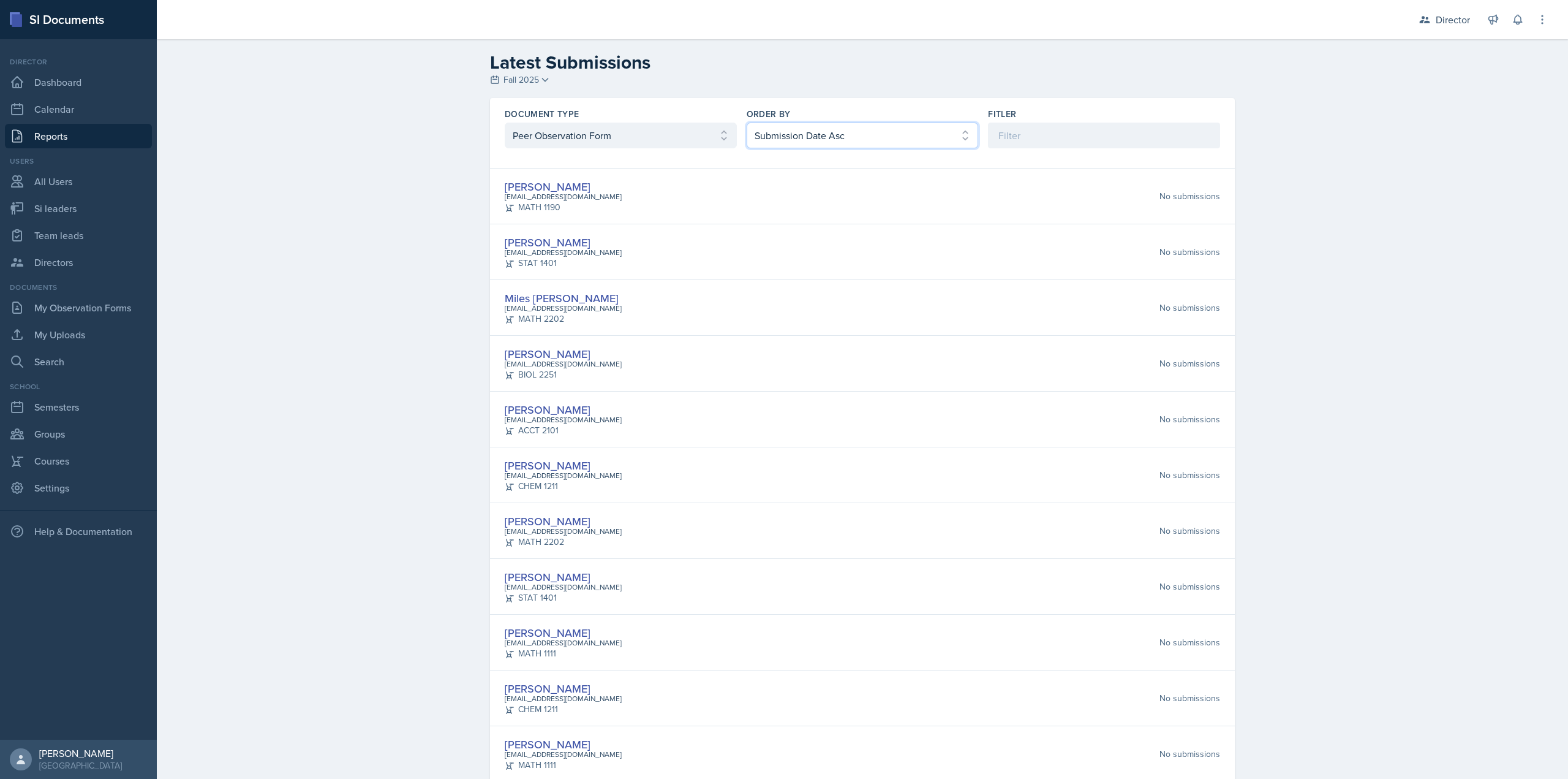
select select "2"
click at [747, 122] on select "Select order by Submission Date Asc Submission Date Desc User Last Name" at bounding box center [863, 135] width 232 height 25
click at [686, 126] on select "Select document type Planning Sheet Peer Observation Form Team lead Observation…" at bounding box center [621, 135] width 232 height 25
select select "3"
click at [505, 122] on select "Select document type Planning Sheet Peer Observation Form Team lead Observation…" at bounding box center [621, 135] width 232 height 25
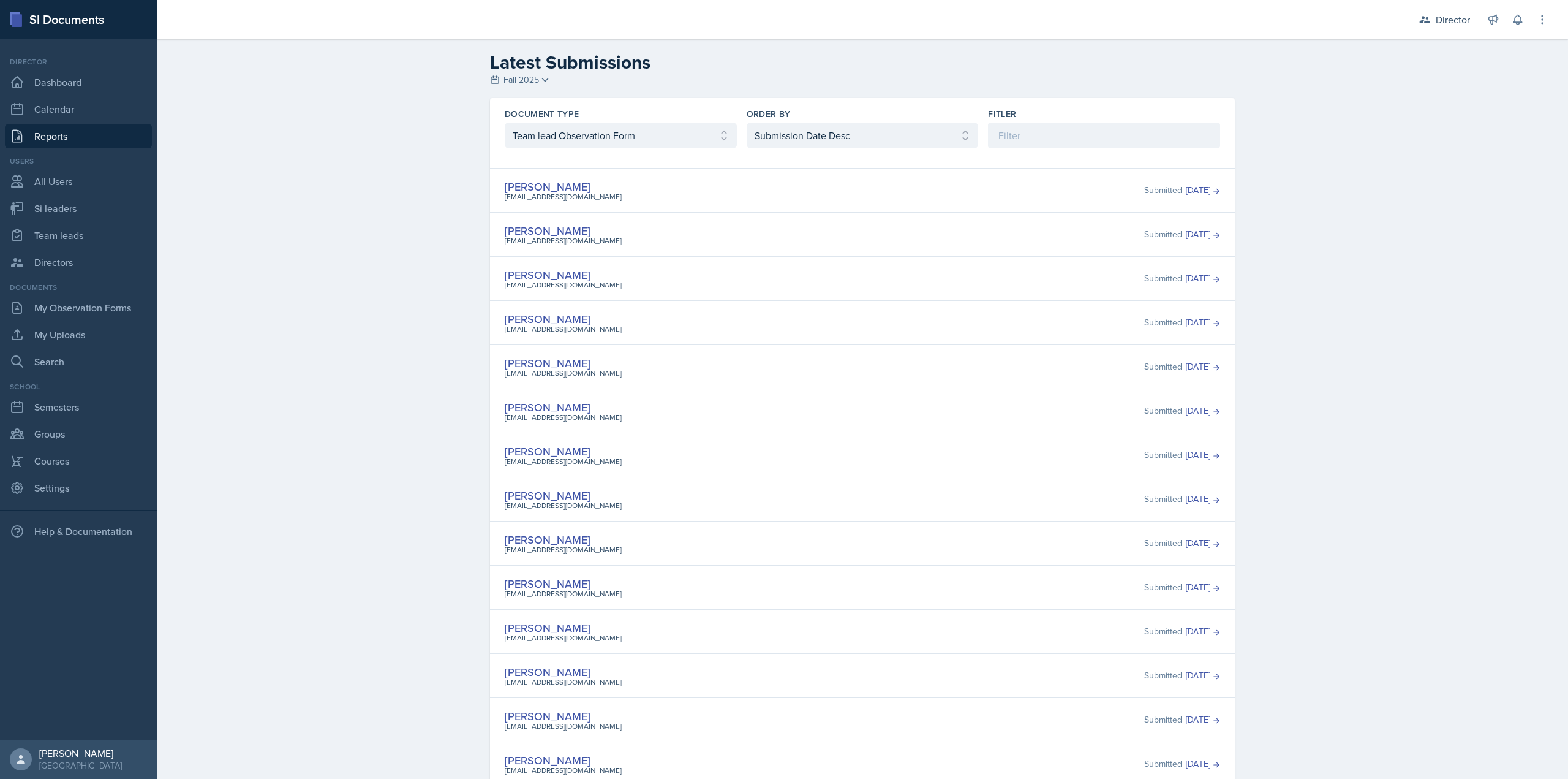
click at [109, 137] on link "Reports" at bounding box center [78, 136] width 147 height 25
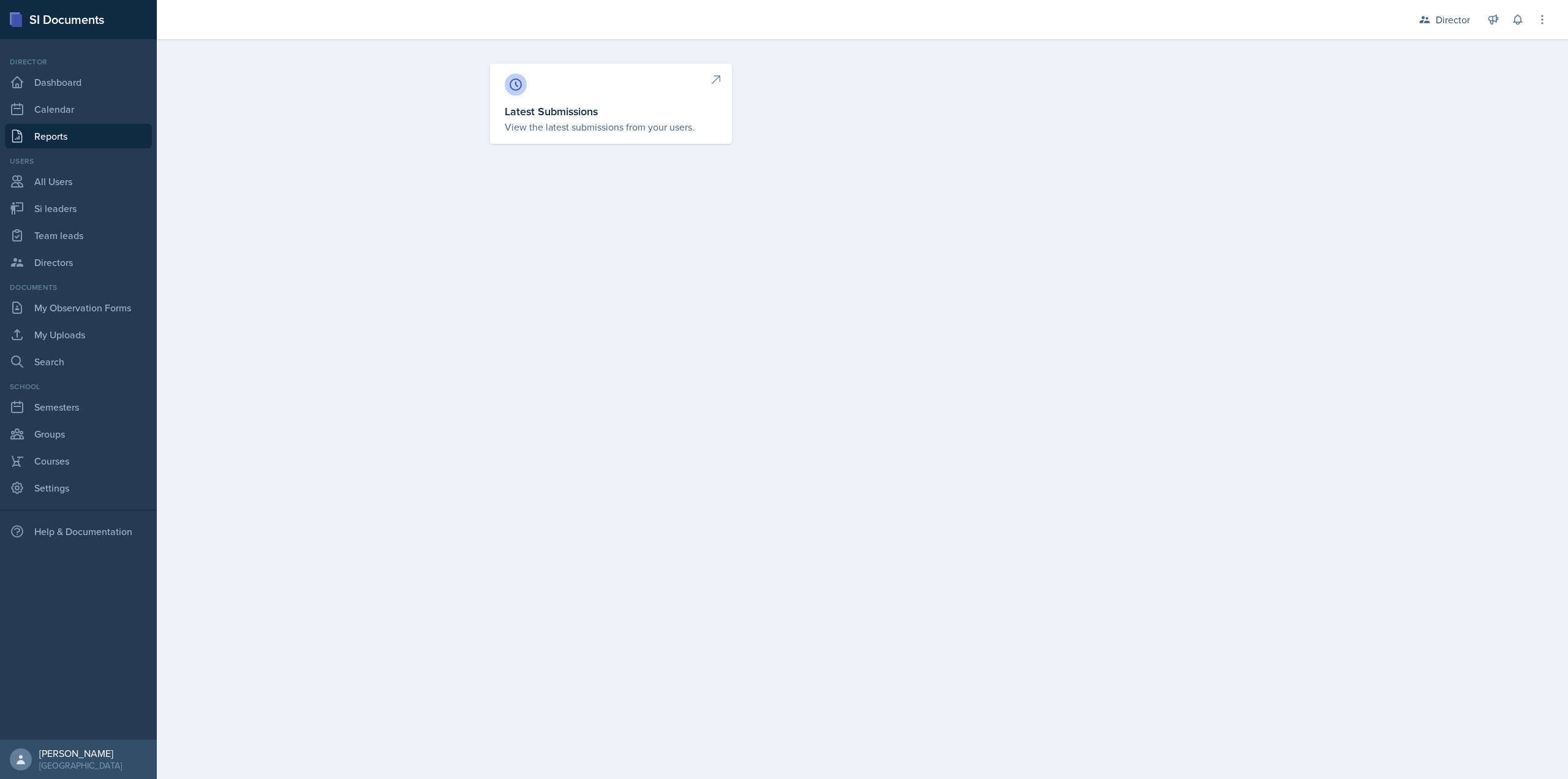
click at [512, 137] on link "Latest Submissions View the latest submissions from your users." at bounding box center [611, 104] width 242 height 81
select select "1"
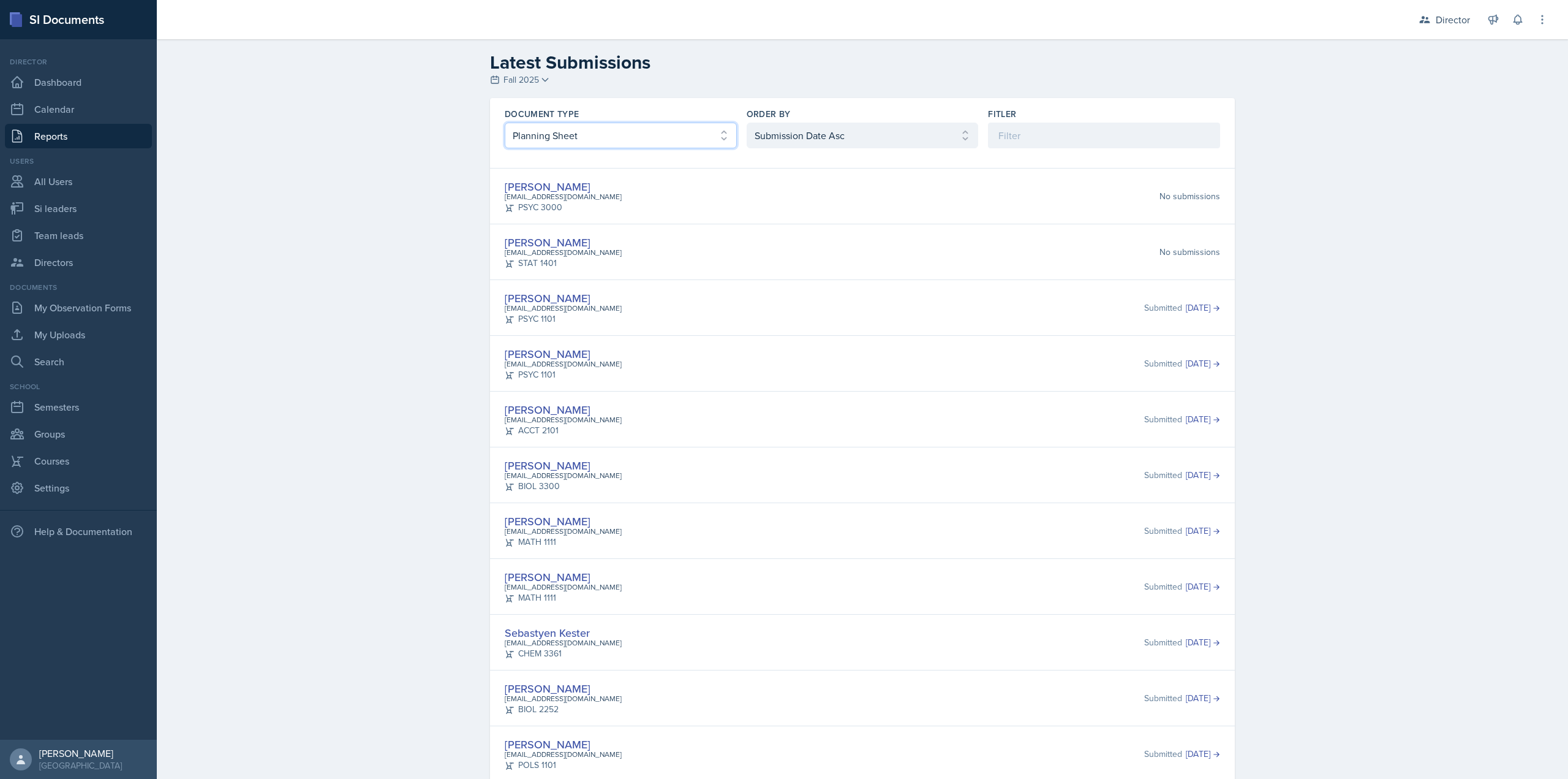
click at [697, 143] on select "Select document type Planning Sheet Peer Observation Form Team lead Observation…" at bounding box center [621, 135] width 232 height 25
select select "2"
click at [505, 122] on select "Select document type Planning Sheet Peer Observation Form Team lead Observation…" at bounding box center [621, 135] width 232 height 25
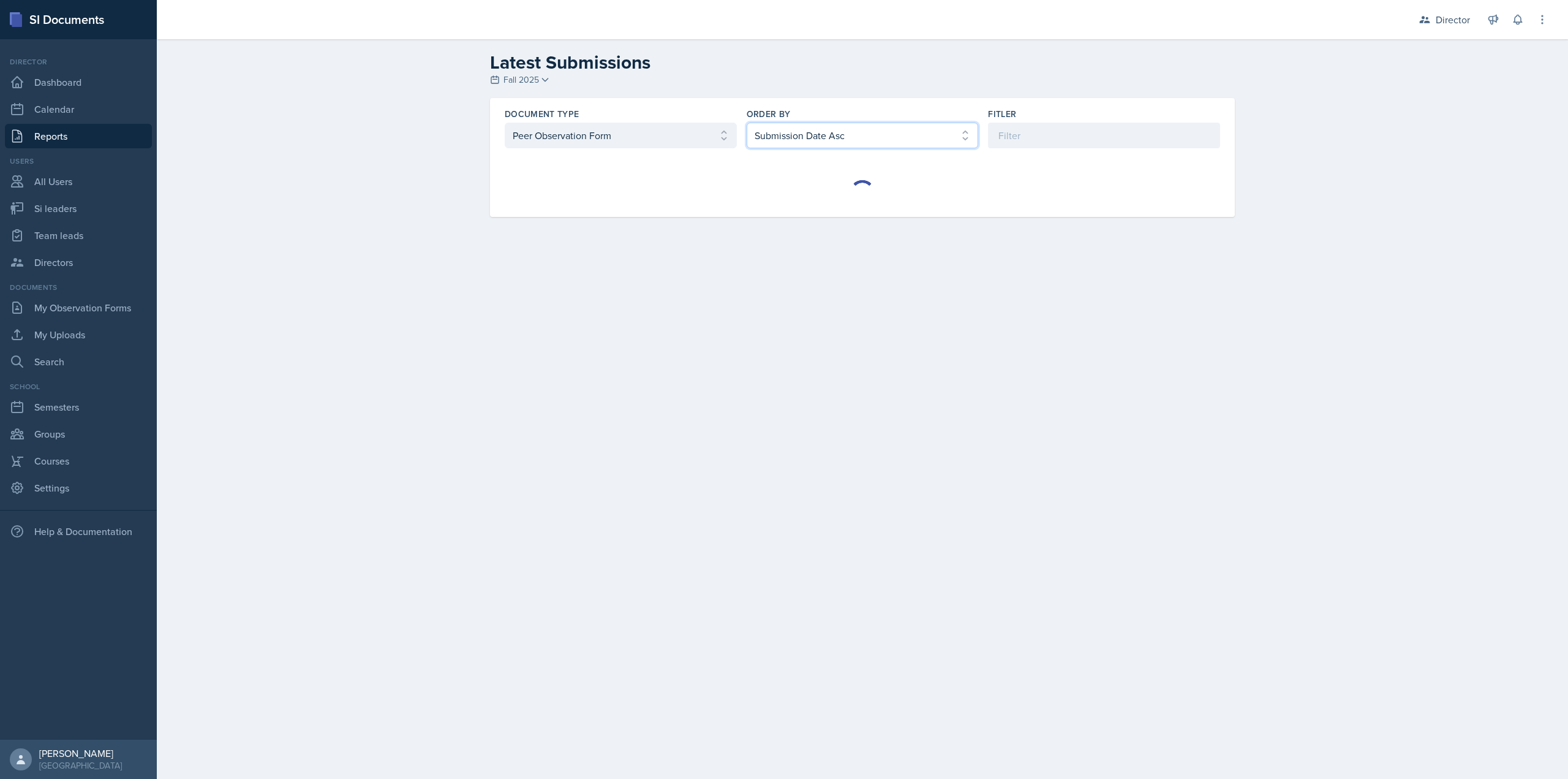
click at [763, 139] on select "Select order by Submission Date Asc Submission Date Desc User Last Name" at bounding box center [863, 135] width 232 height 25
select select "2"
click at [747, 122] on select "Select order by Submission Date Asc Submission Date Desc User Last Name" at bounding box center [863, 135] width 232 height 25
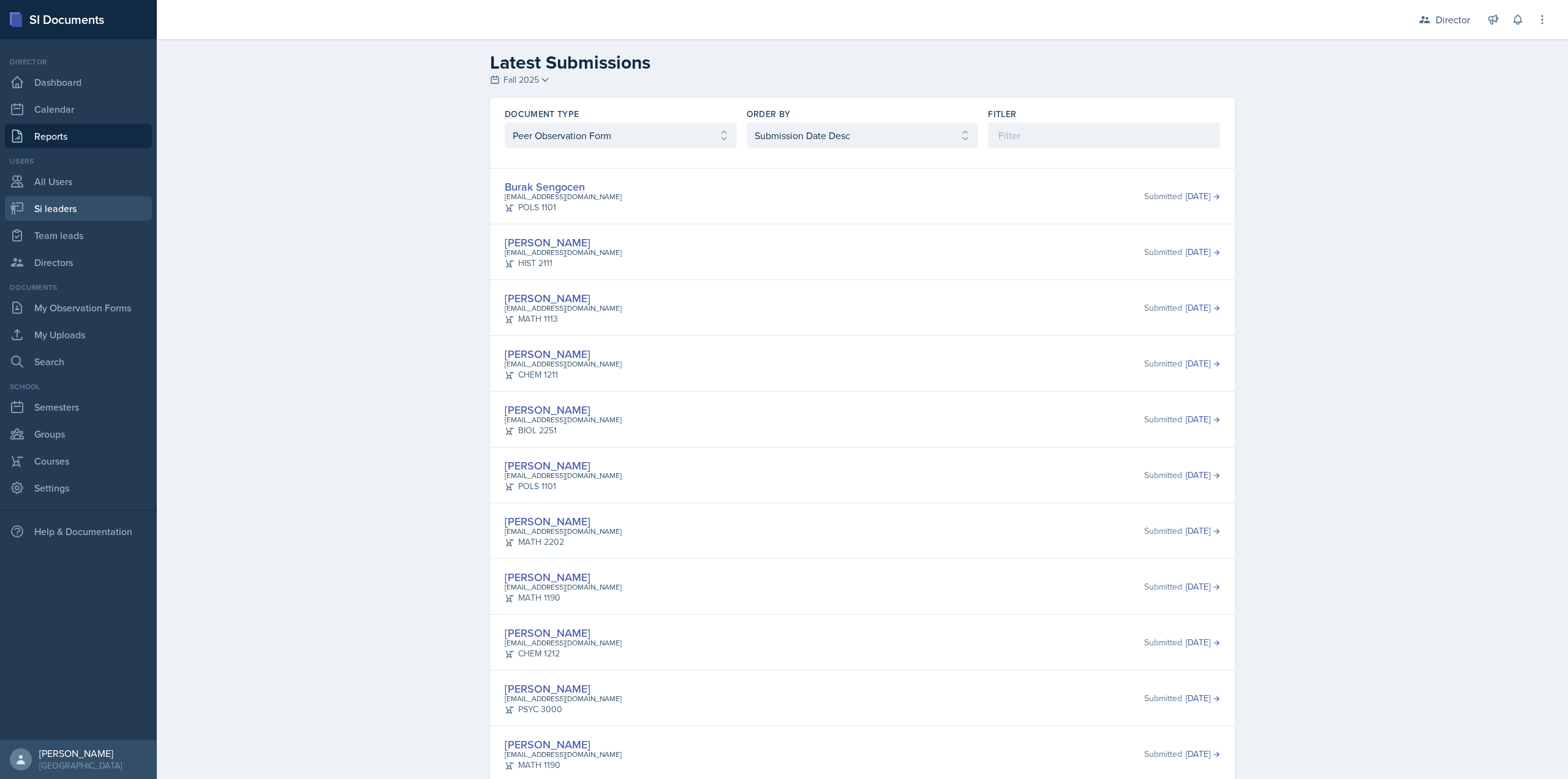
click at [70, 210] on link "Si leaders" at bounding box center [78, 208] width 147 height 25
select select "2bed604d-1099-4043-b1bc-2365e8740244"
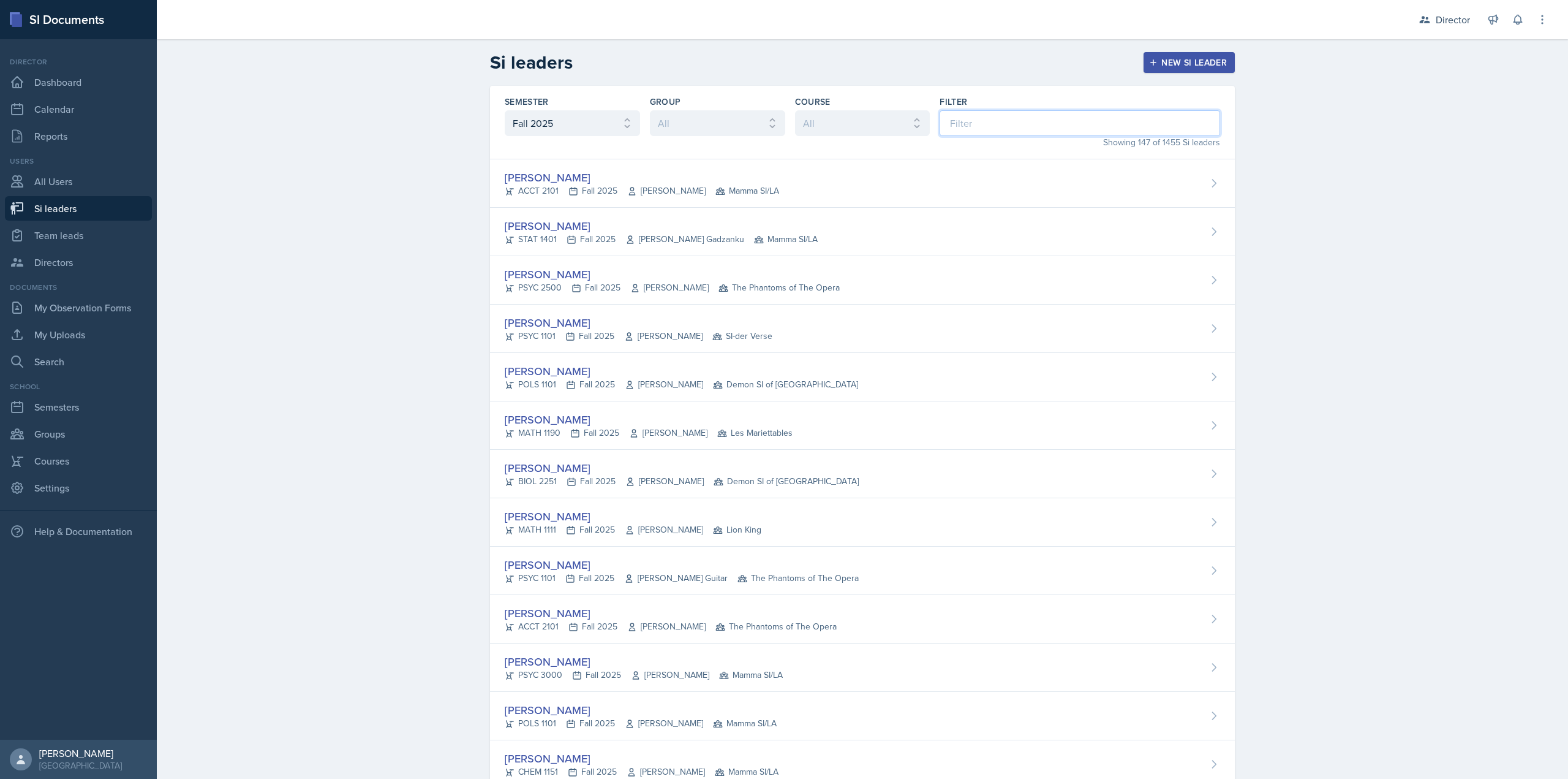
click at [1002, 126] on input at bounding box center [1080, 123] width 281 height 25
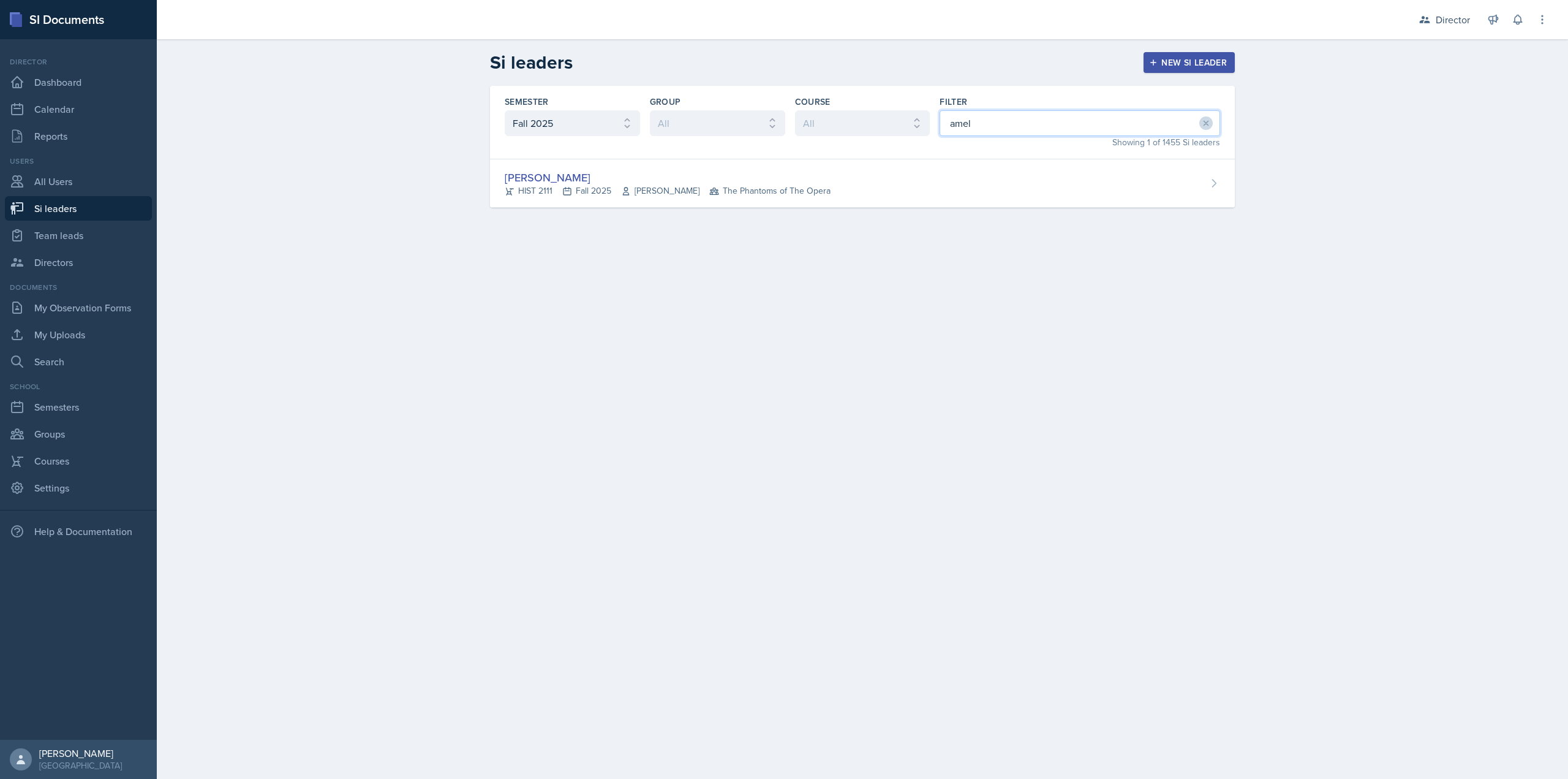
type input "amel"
click at [962, 158] on div "Semester All Fall 2025 Summer 2025 Spring 2025 Fall 2024 Summer 2024 Spring 202…" at bounding box center [863, 122] width 745 height 74
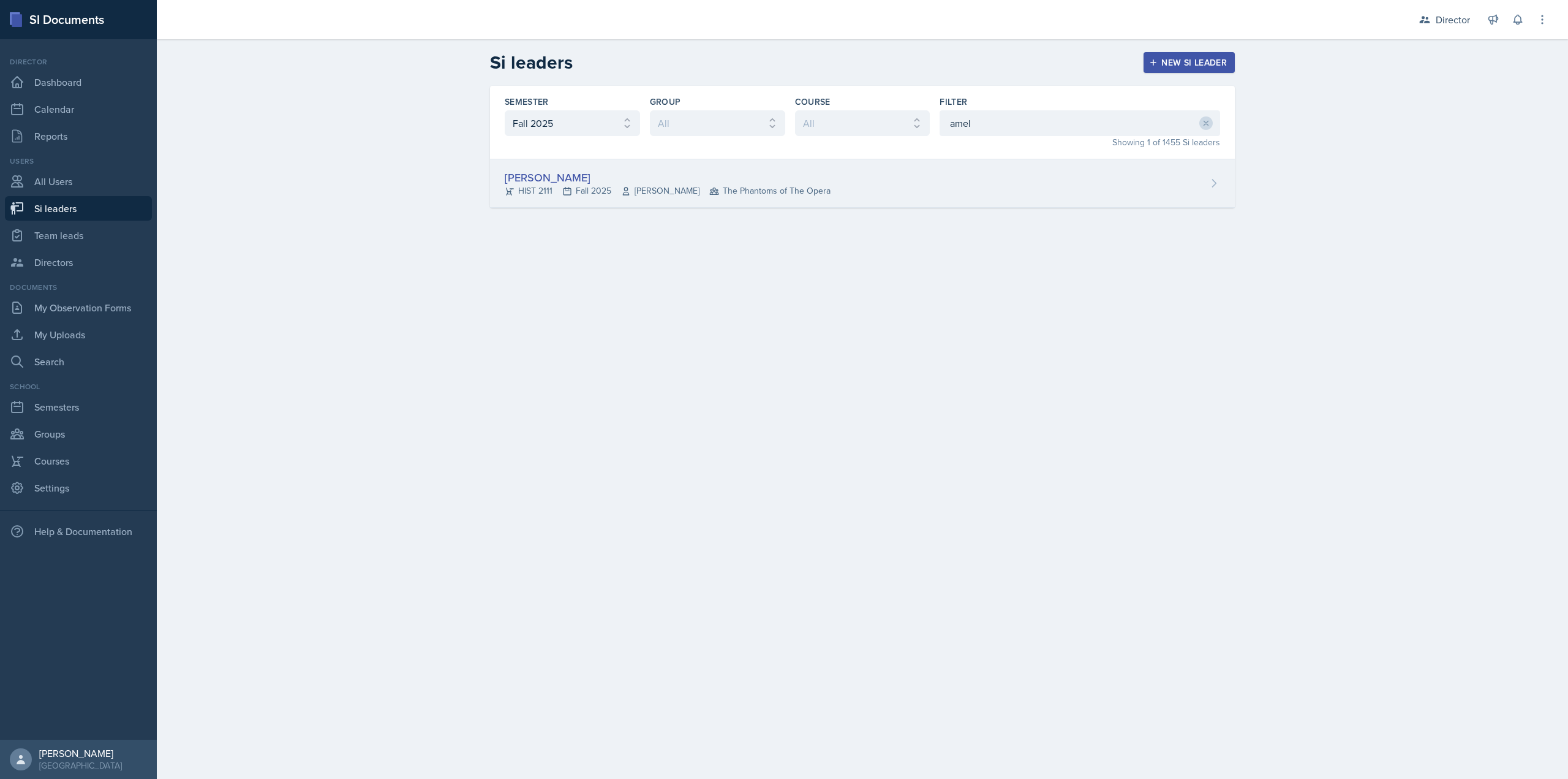
click at [958, 161] on div "Amelia Dodson HIST 2111 Fall 2025 John Laaman The Phantoms of The Opera" at bounding box center [863, 183] width 745 height 48
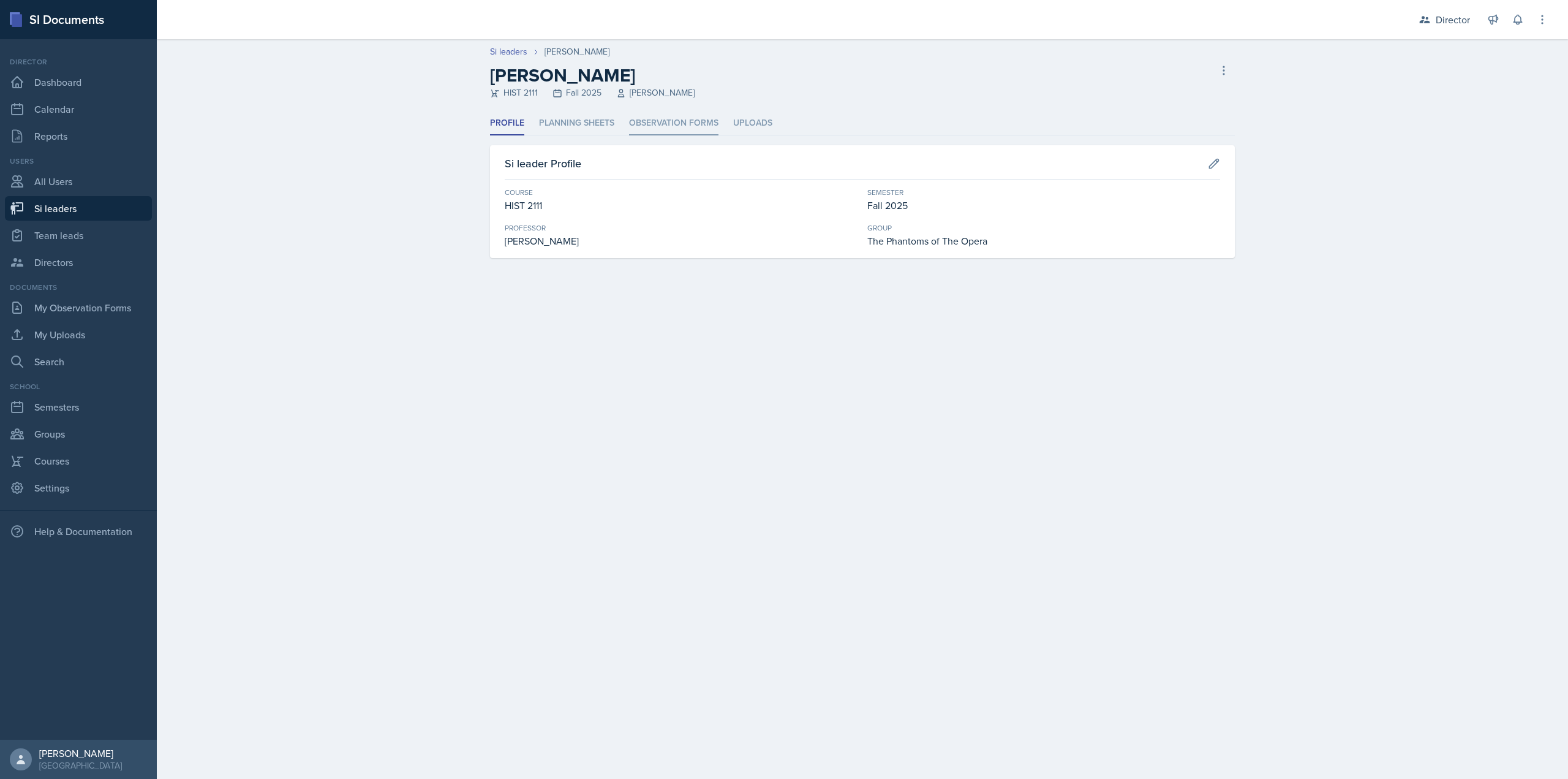
click at [704, 126] on li "Observation Forms" at bounding box center [674, 123] width 89 height 24
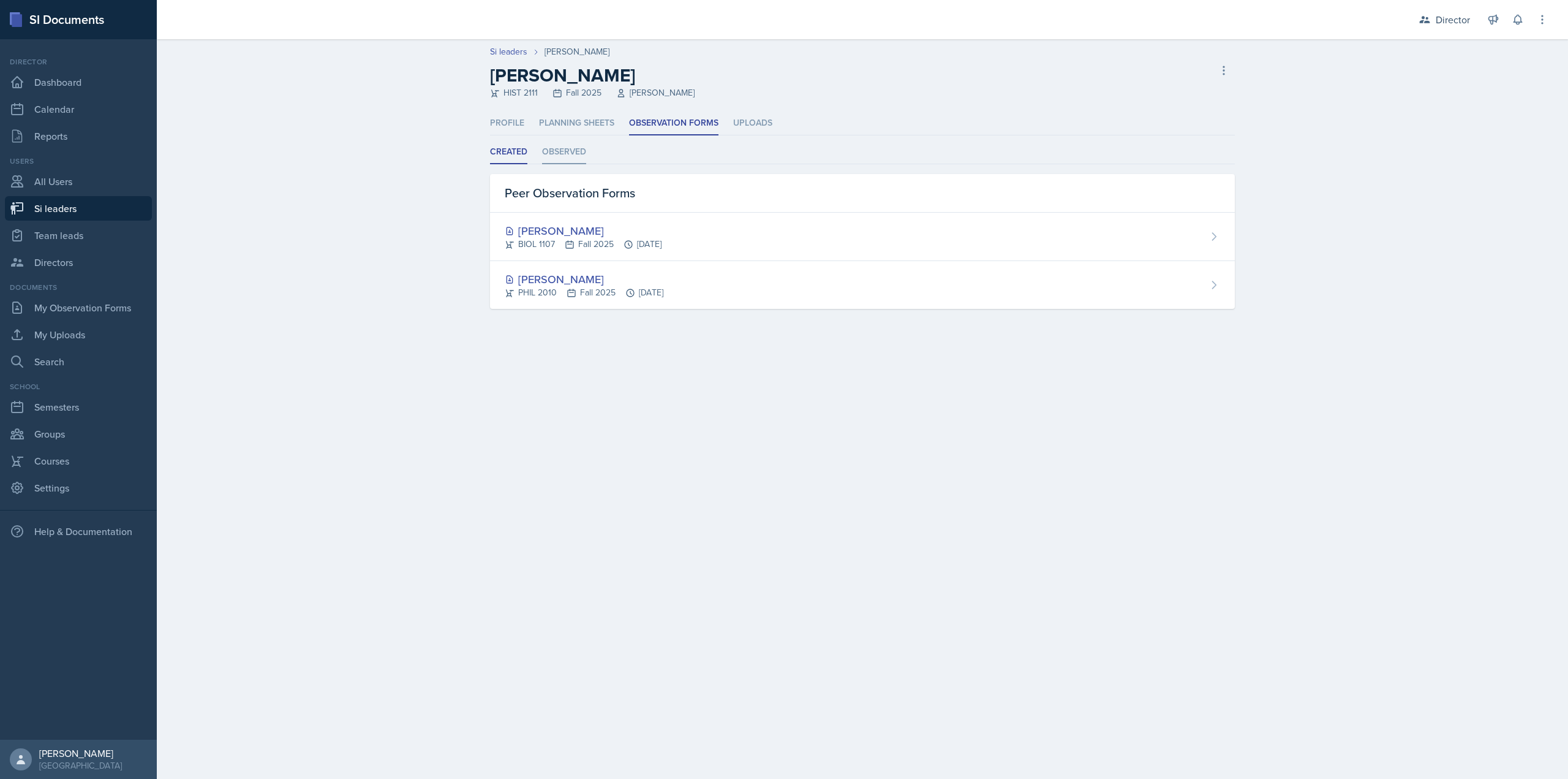
click at [563, 143] on li "Observed" at bounding box center [564, 152] width 44 height 24
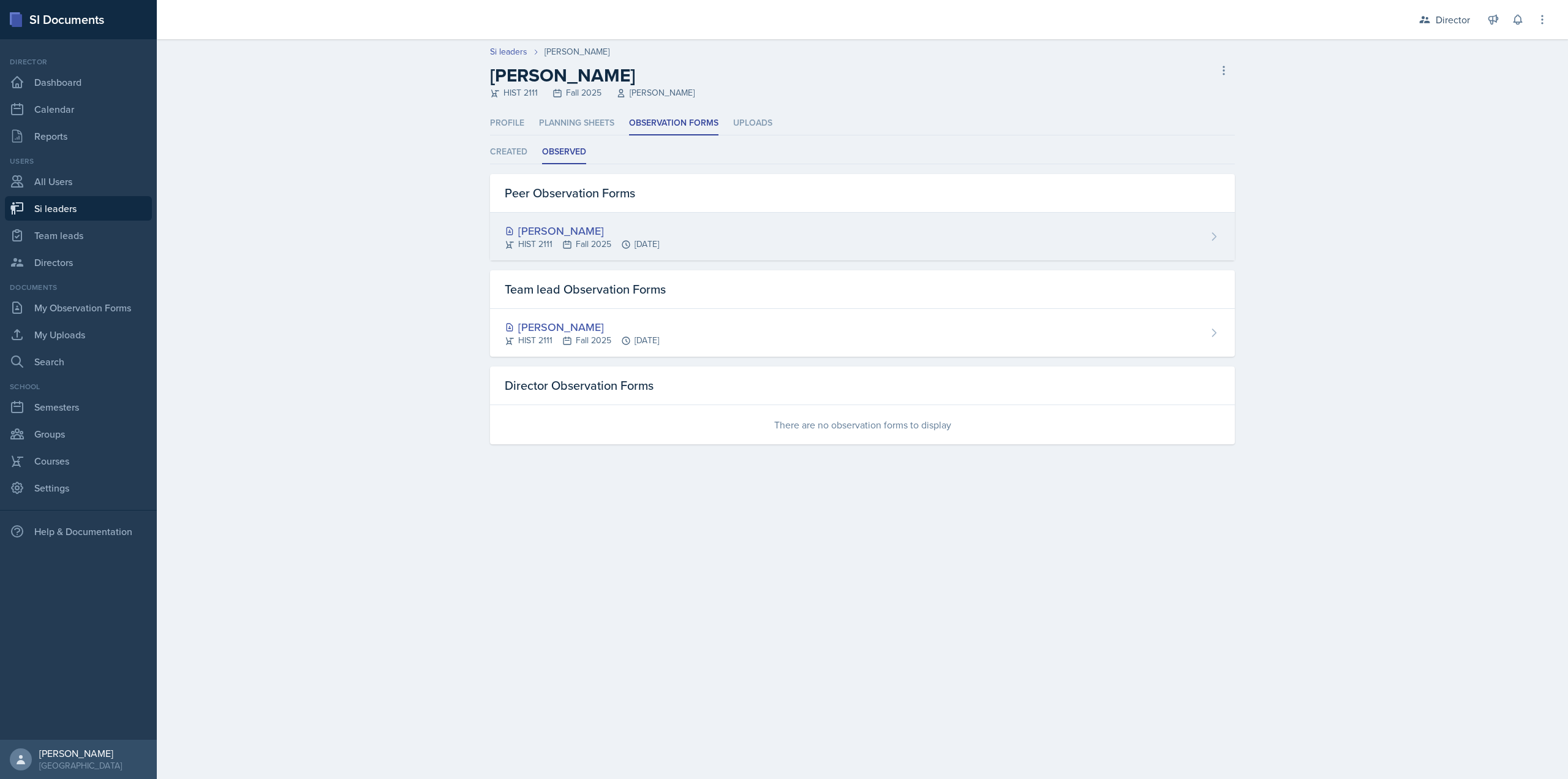
click at [607, 246] on div "HIST 2111 Fall 2025 Sep 16th, 2025" at bounding box center [582, 244] width 154 height 13
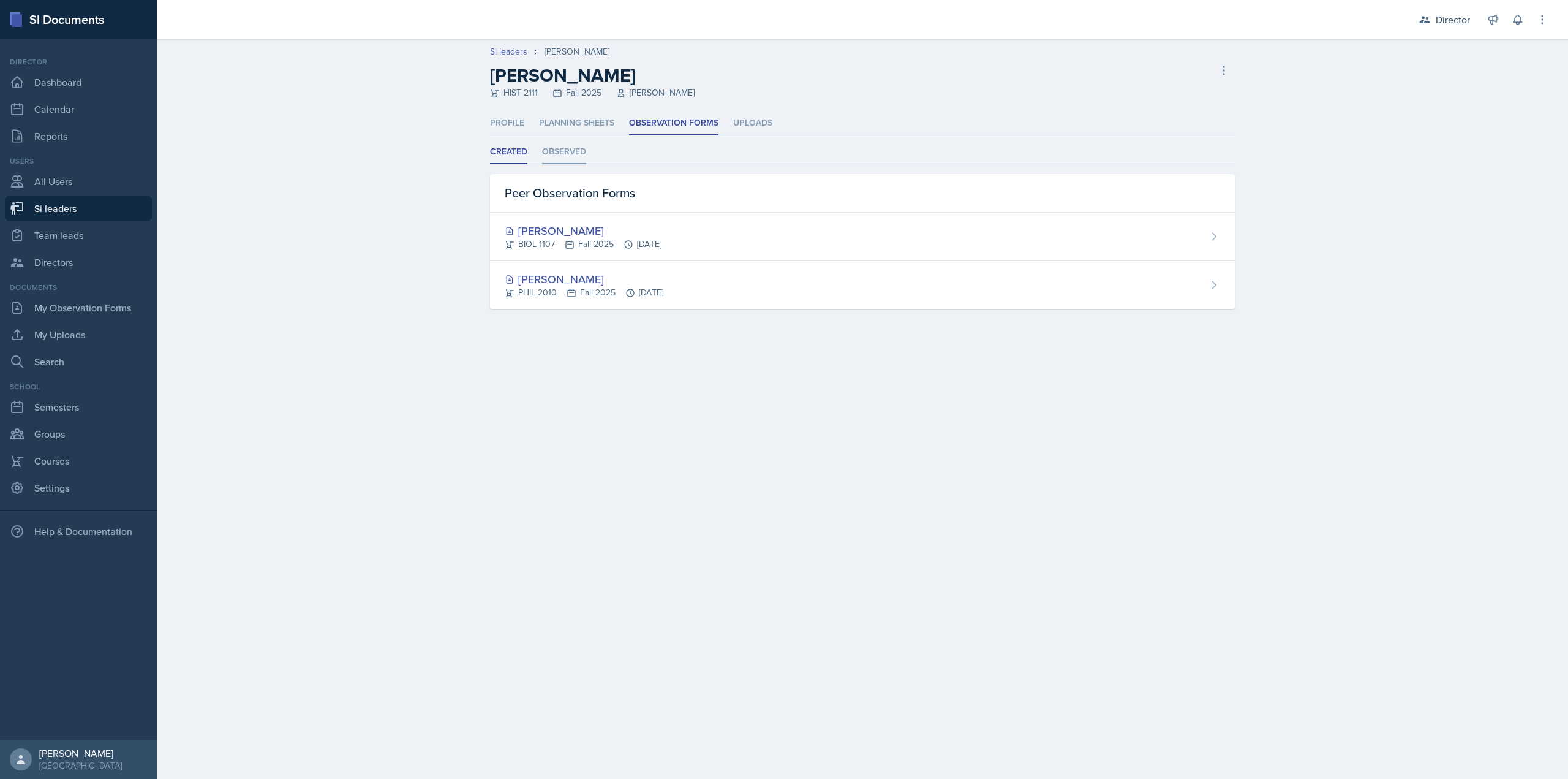
click at [556, 150] on li "Observed" at bounding box center [564, 152] width 44 height 24
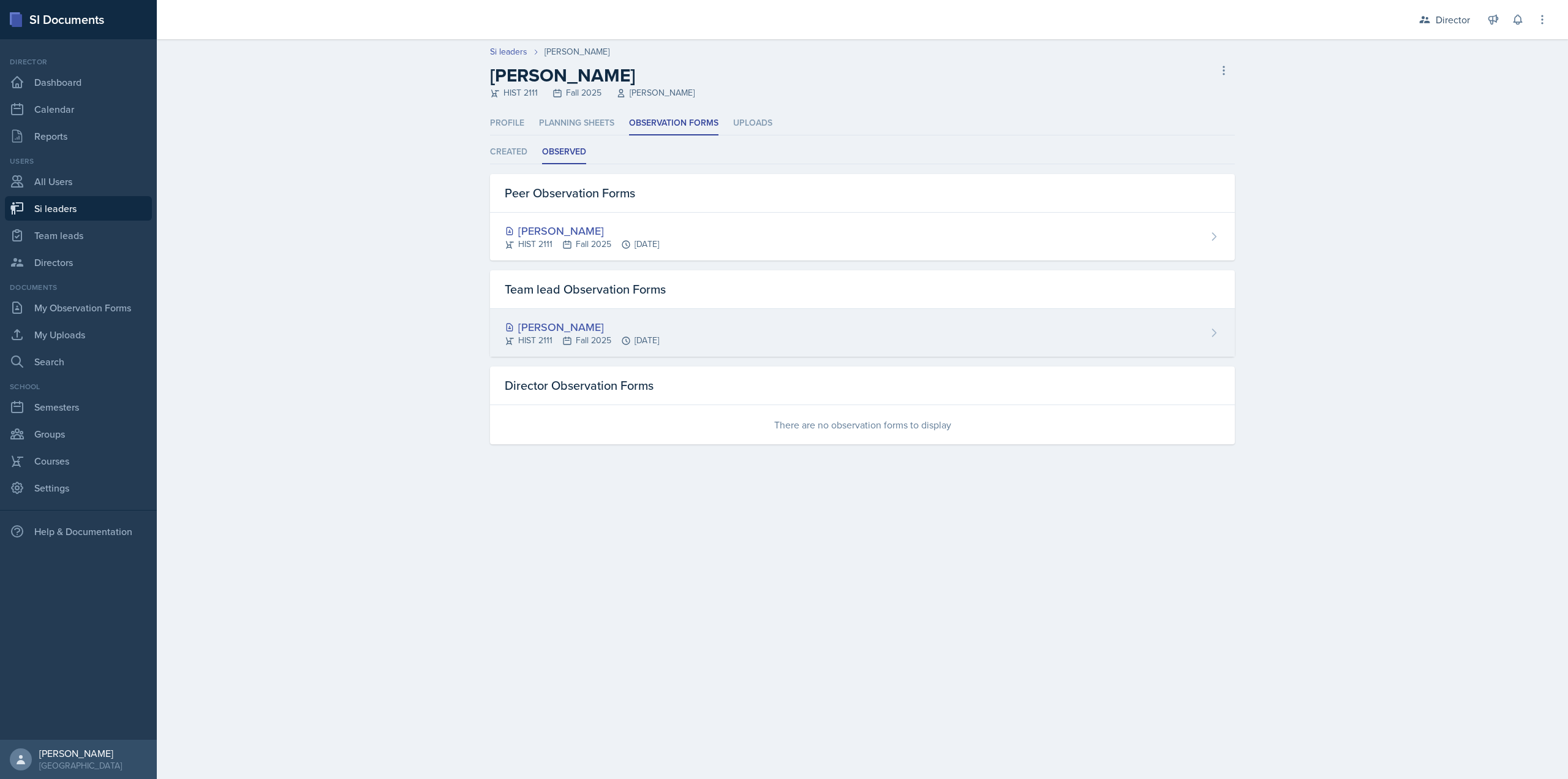
click at [557, 337] on div "HIST 2111 Fall 2025 Sep 25th, 2025" at bounding box center [582, 340] width 154 height 13
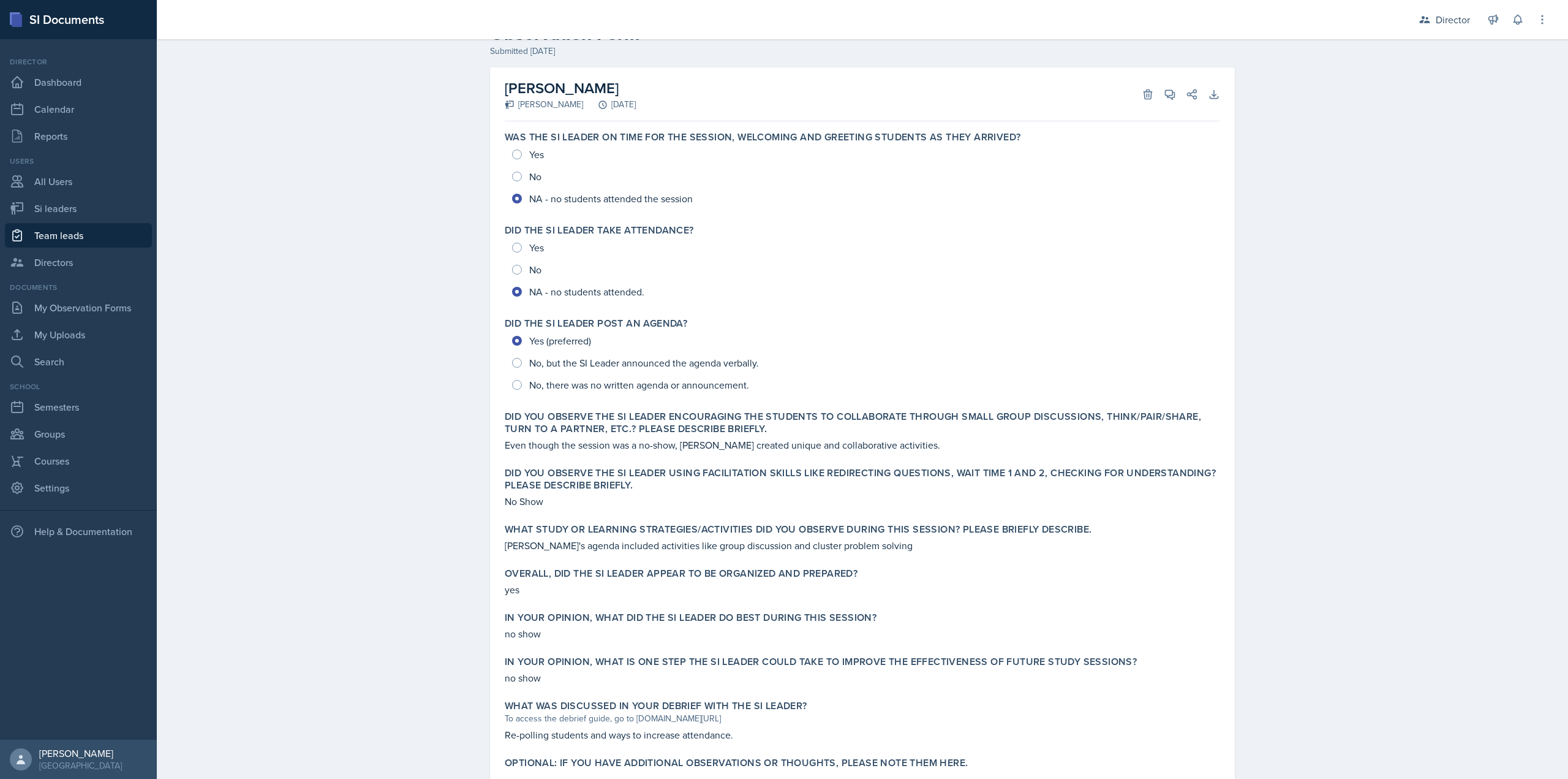
scroll to position [83, 0]
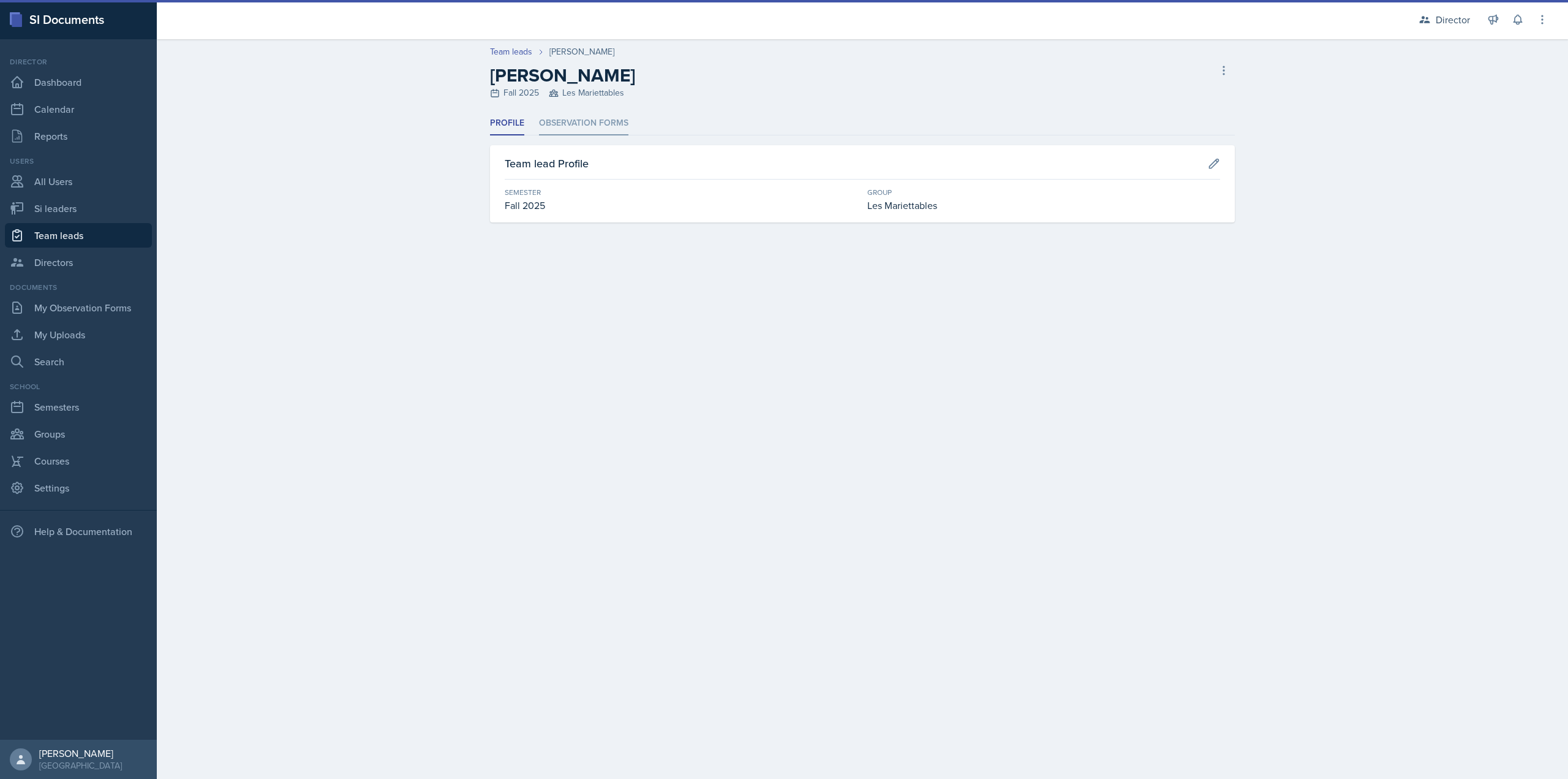
click at [588, 127] on li "Observation Forms" at bounding box center [583, 123] width 89 height 24
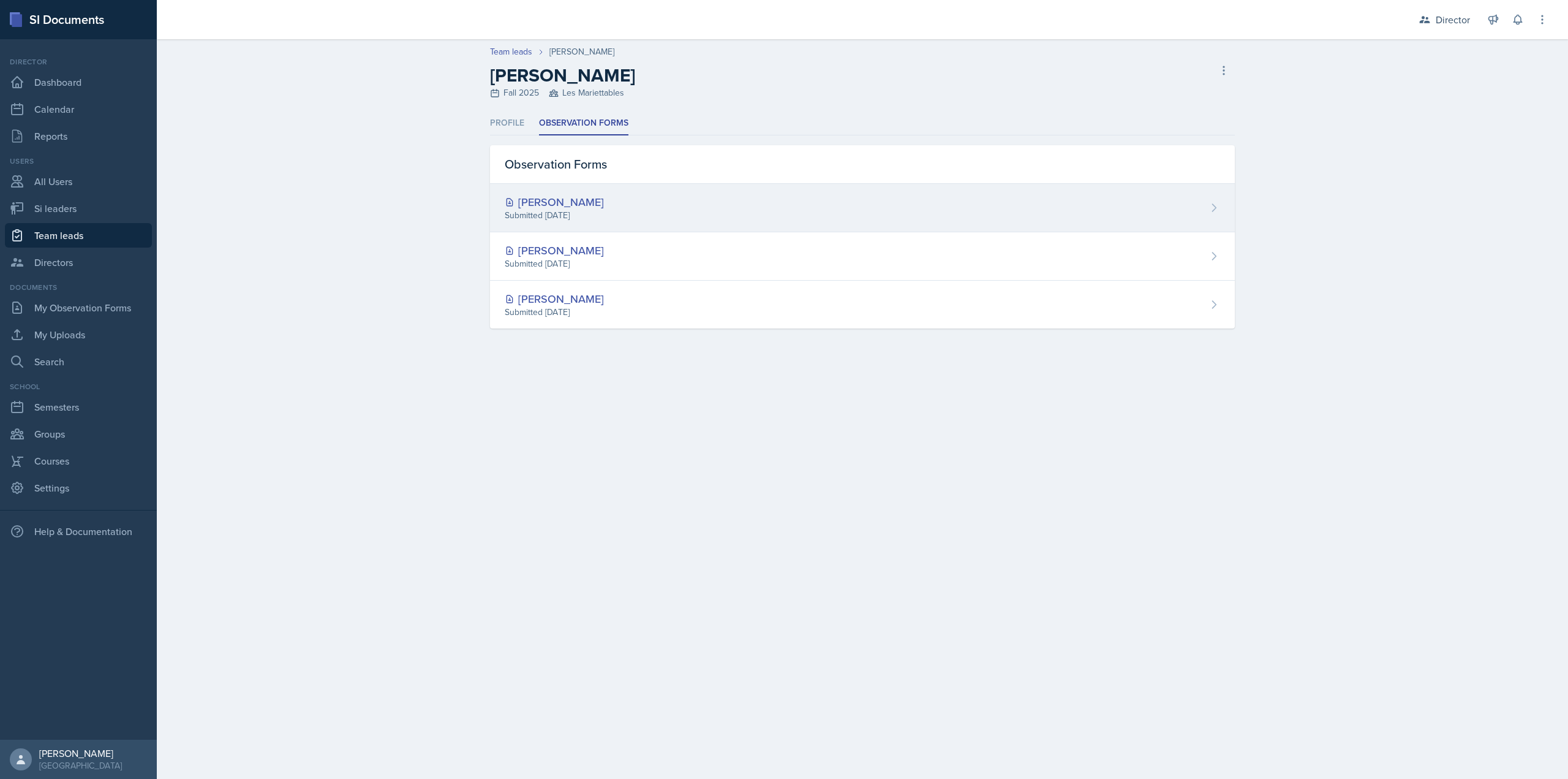
click at [584, 203] on div "[PERSON_NAME]" at bounding box center [554, 201] width 99 height 16
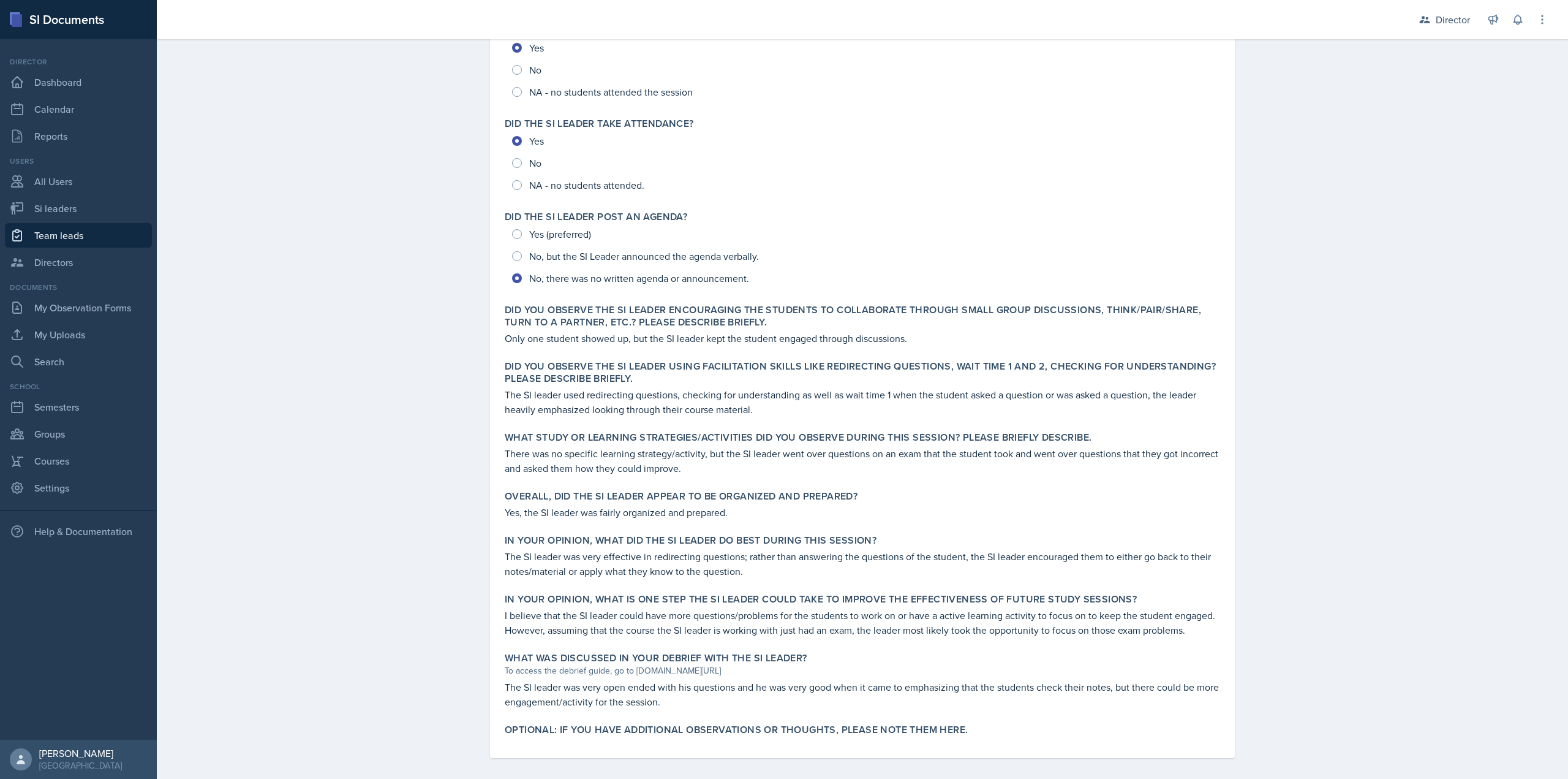
scroll to position [157, 0]
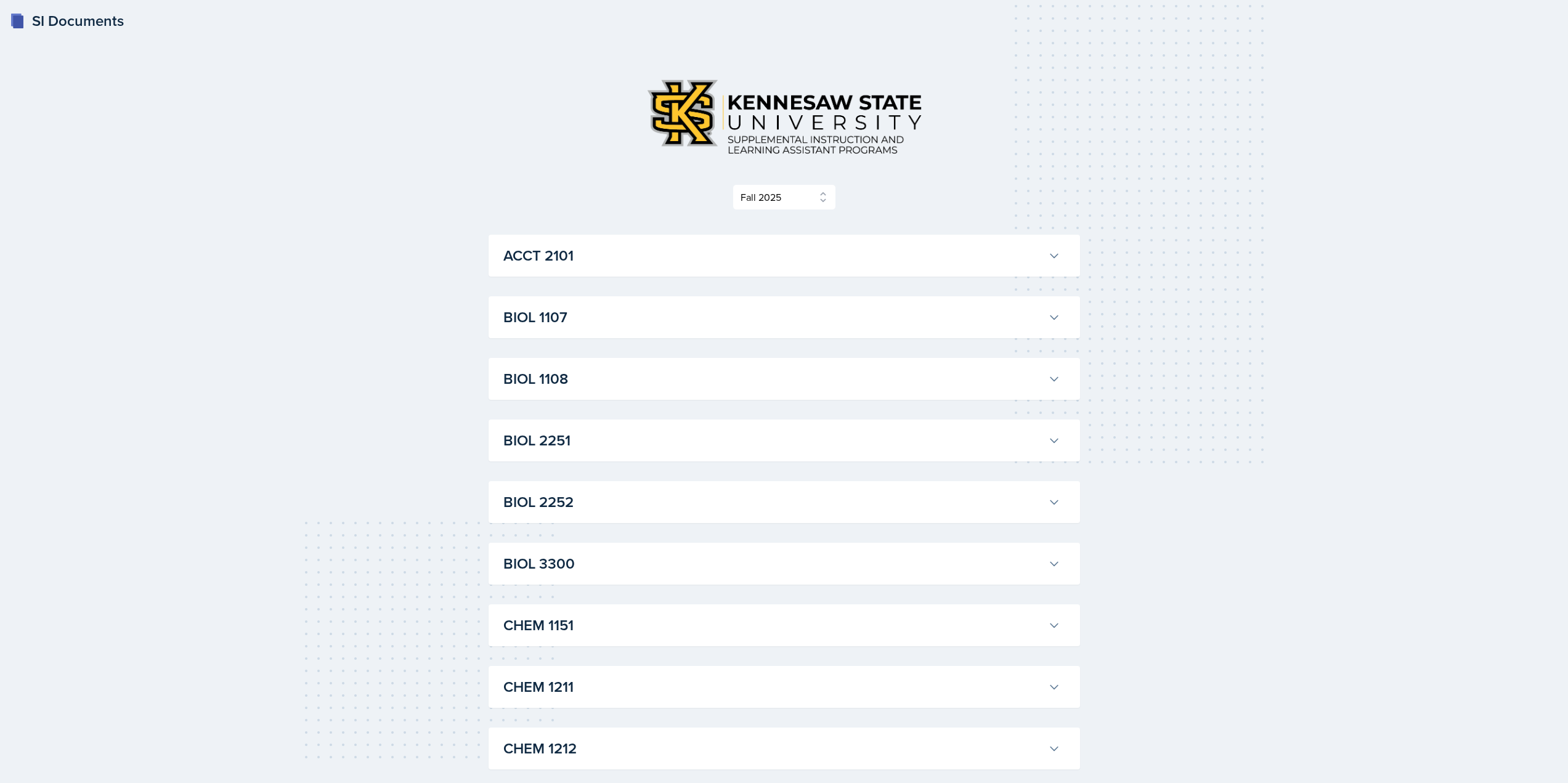
select select "2bed604d-1099-4043-b1bc-2365e8740244"
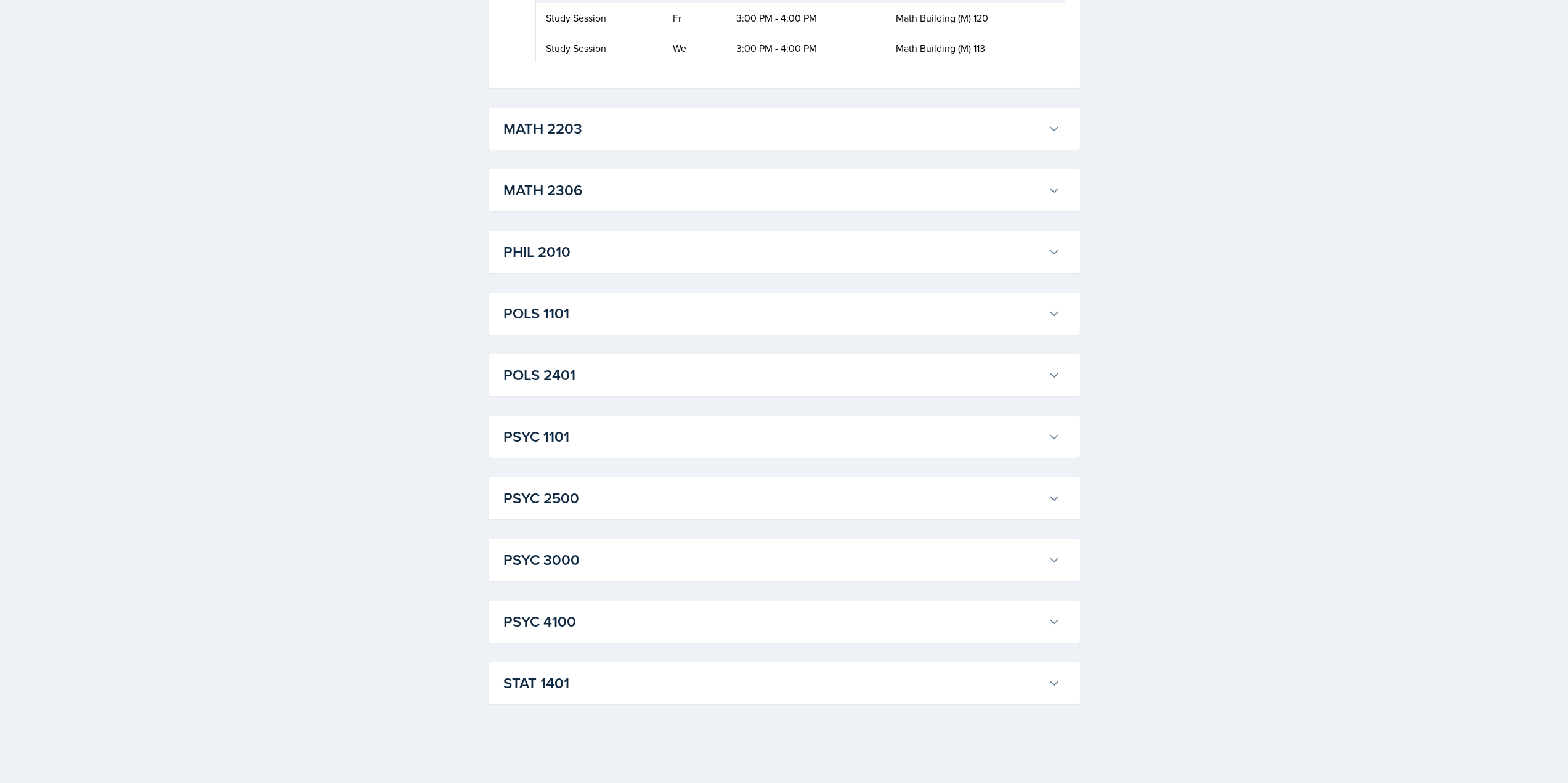
scroll to position [0, 22]
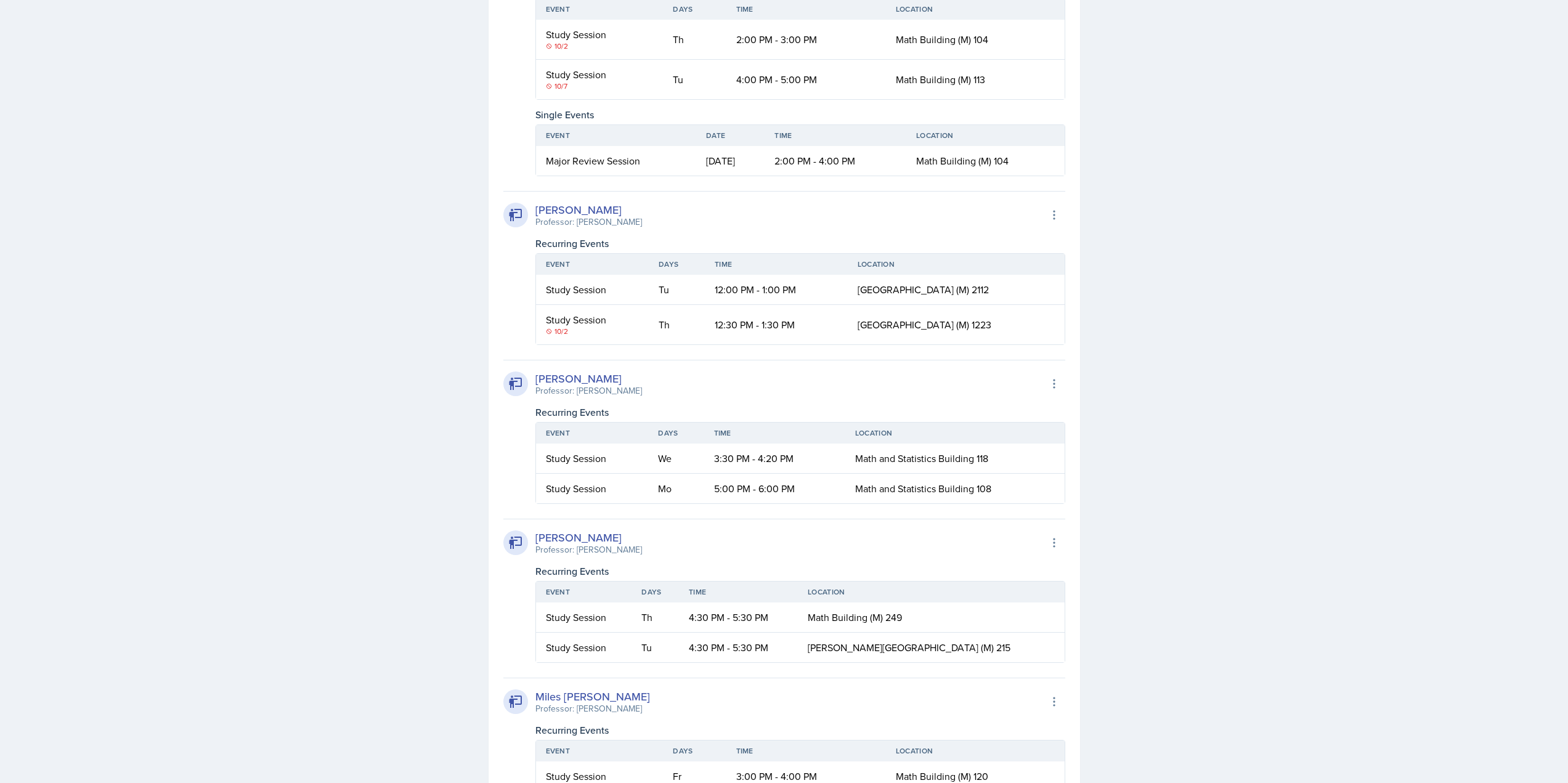
click at [572, 276] on div "Ian Chapman Professor: Sunny Kang Export to Google Calendar Recurring Events Ev…" at bounding box center [784, 233] width 562 height 1178
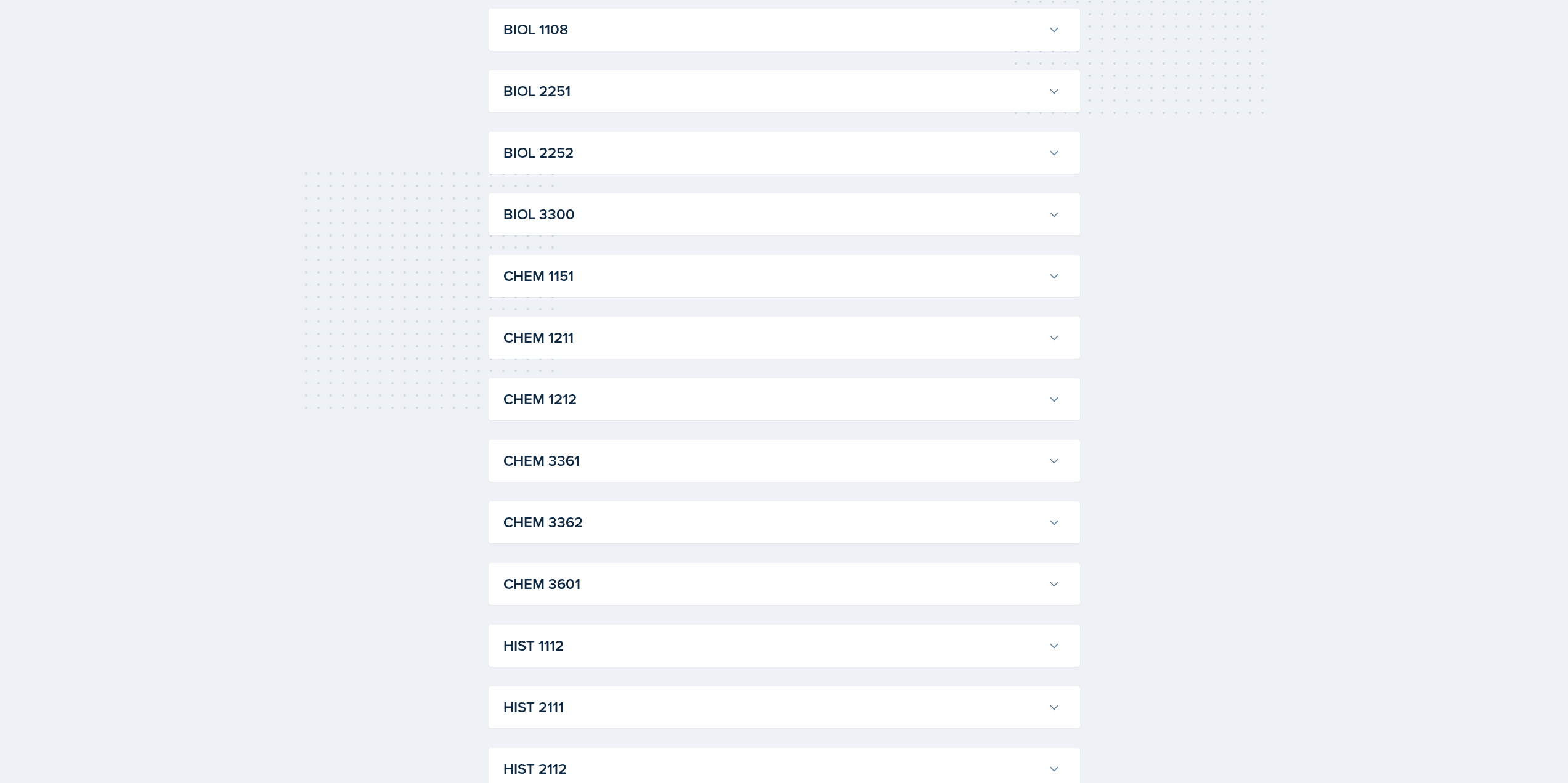
drag, startPoint x: 463, startPoint y: 214, endPoint x: 475, endPoint y: 121, distance: 93.8
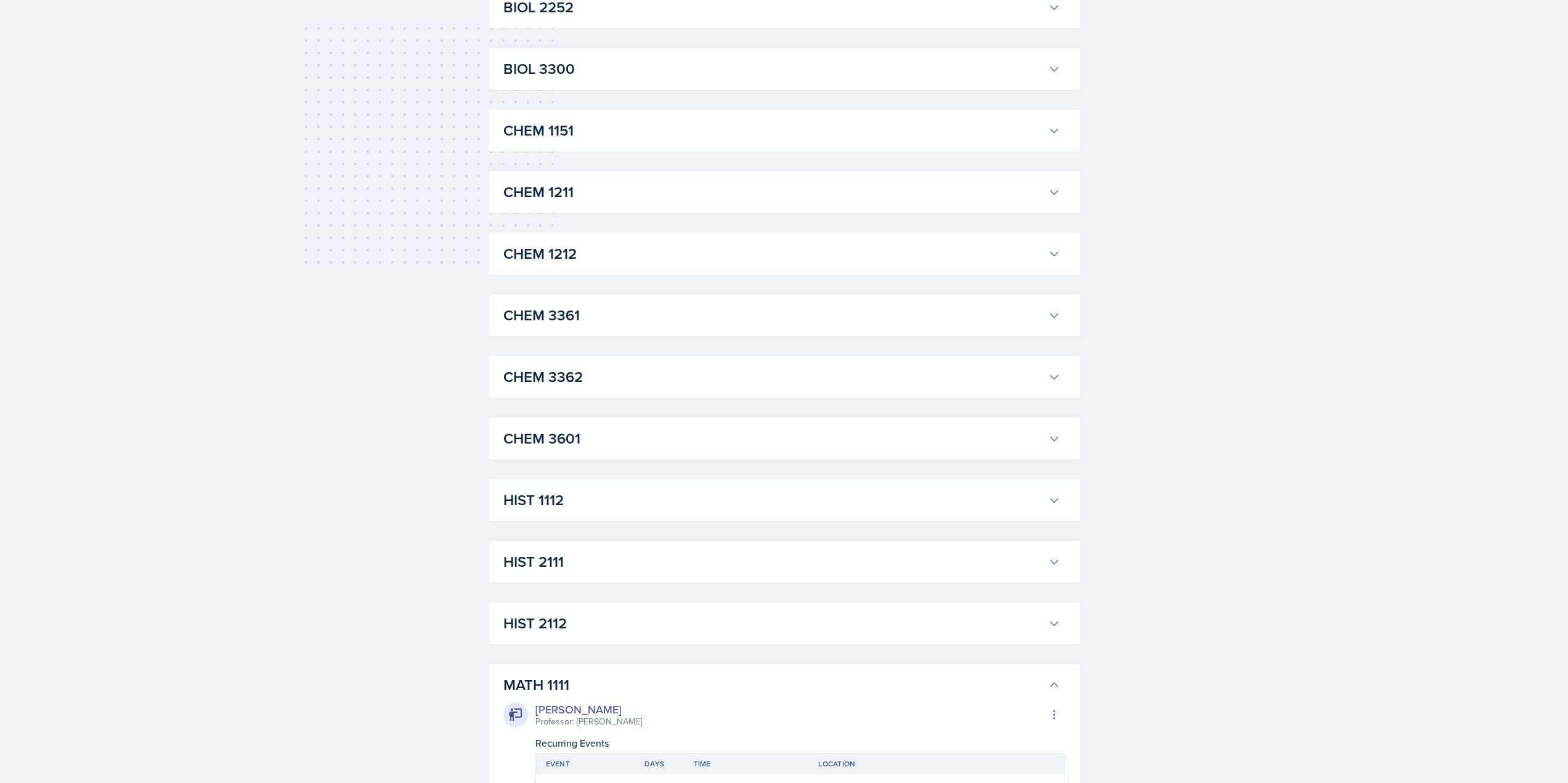
scroll to position [845, 0]
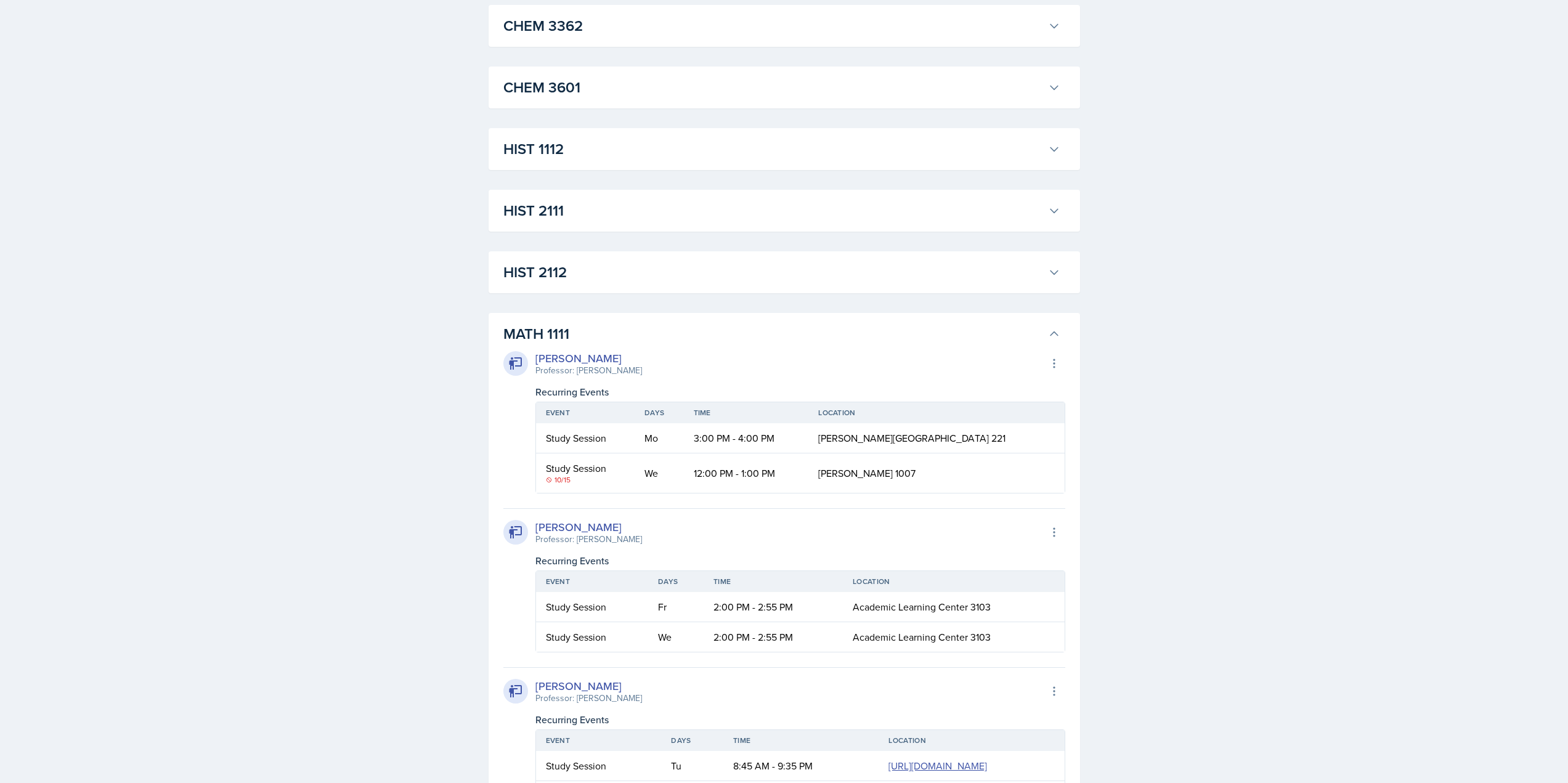
click at [538, 214] on h3 "HIST 2111" at bounding box center [773, 211] width 540 height 22
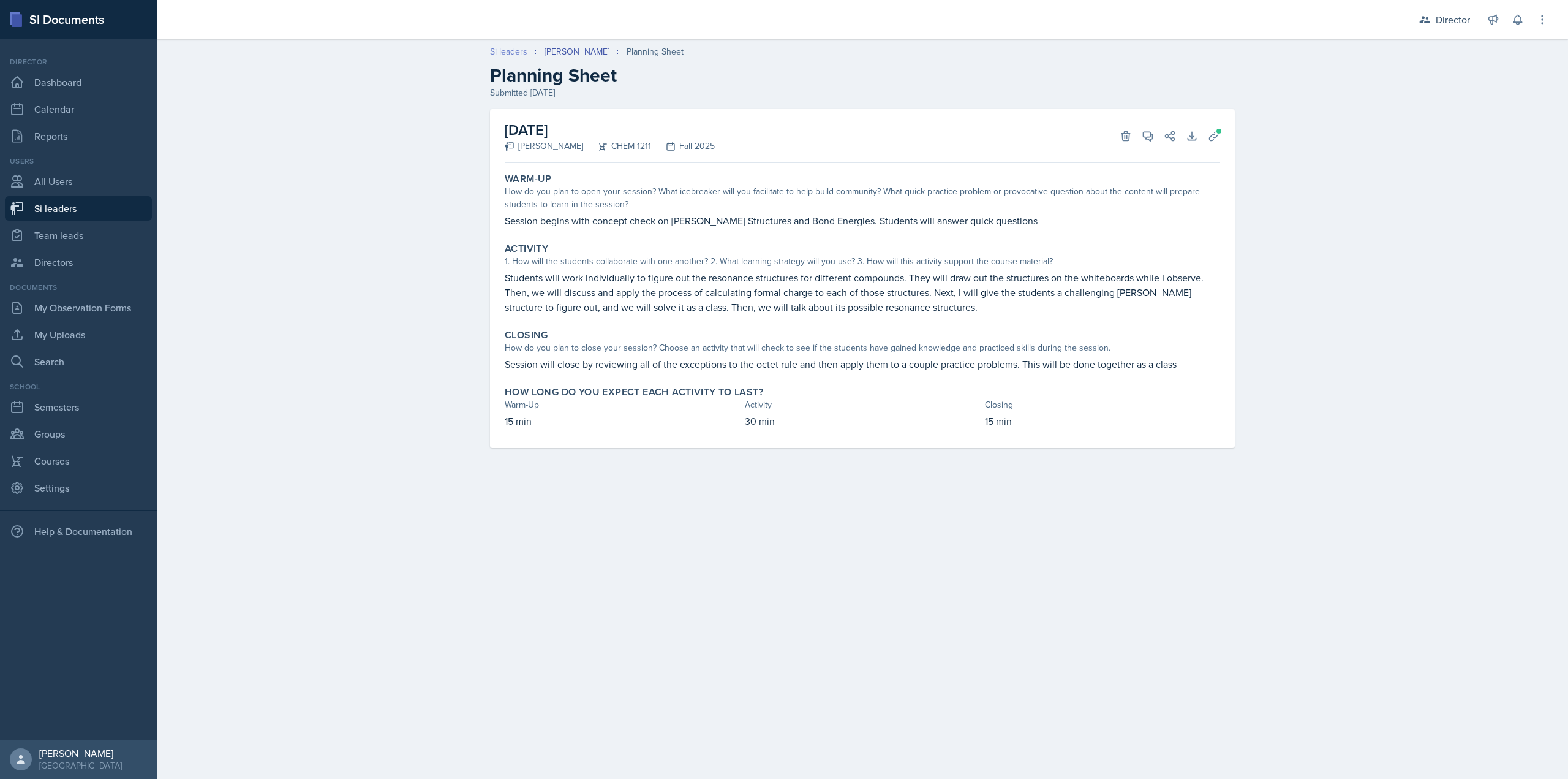
click at [501, 49] on link "Si leaders" at bounding box center [509, 51] width 37 height 13
select select "2bed604d-1099-4043-b1bc-2365e8740244"
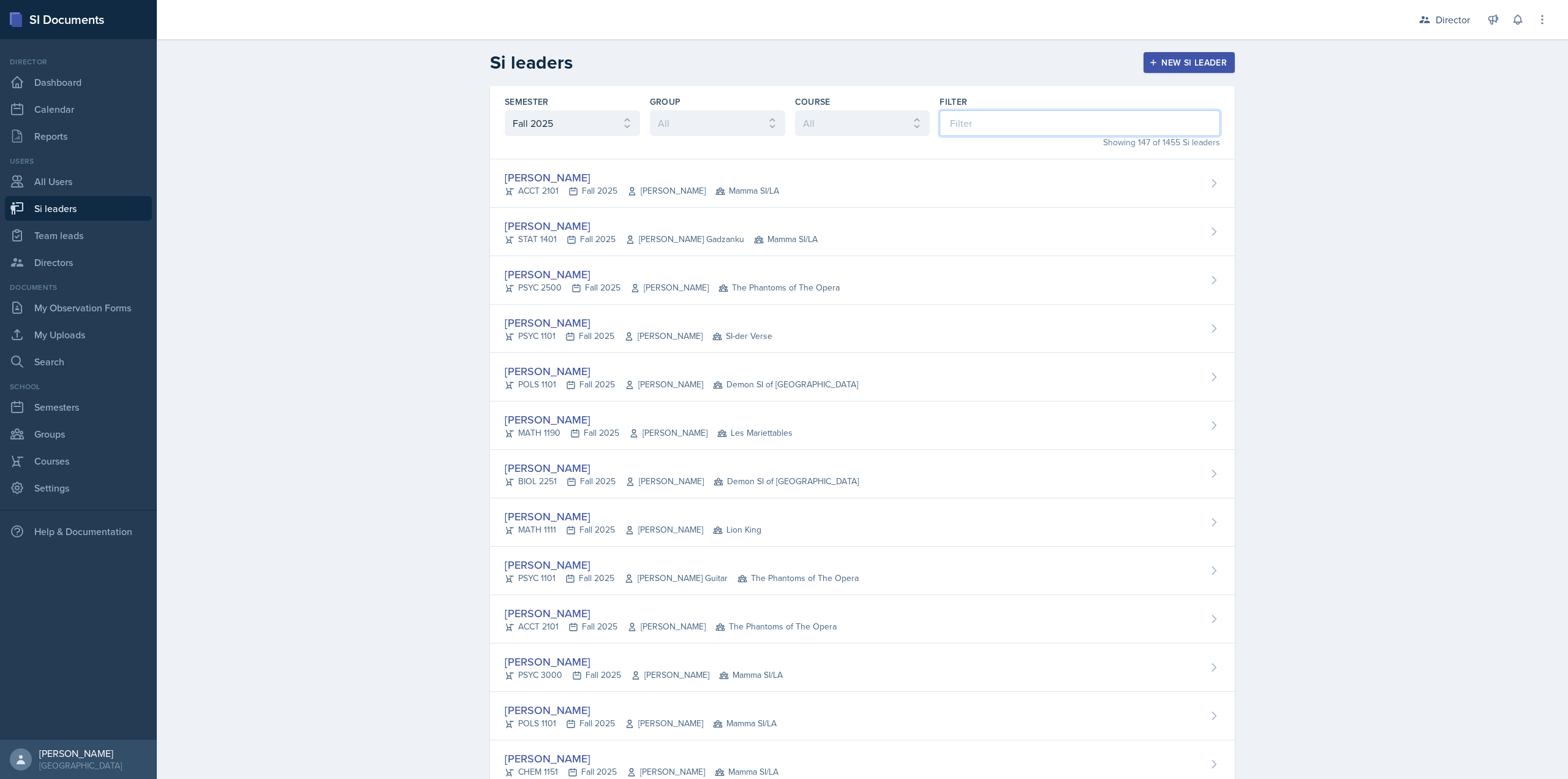
click at [977, 124] on input at bounding box center [1080, 123] width 281 height 25
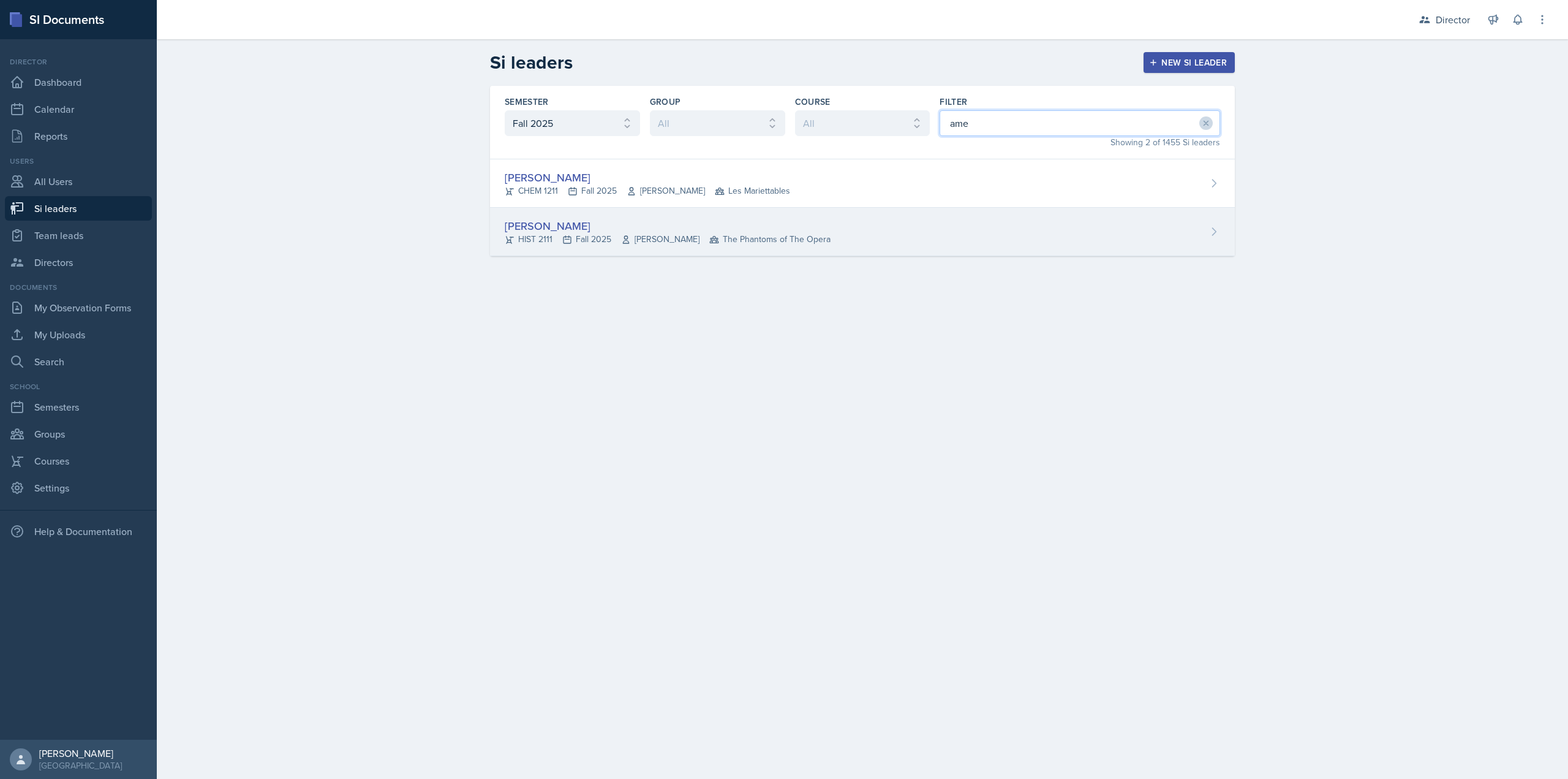
type input "ame"
click at [645, 227] on div "Amelia Dodson" at bounding box center [668, 225] width 326 height 16
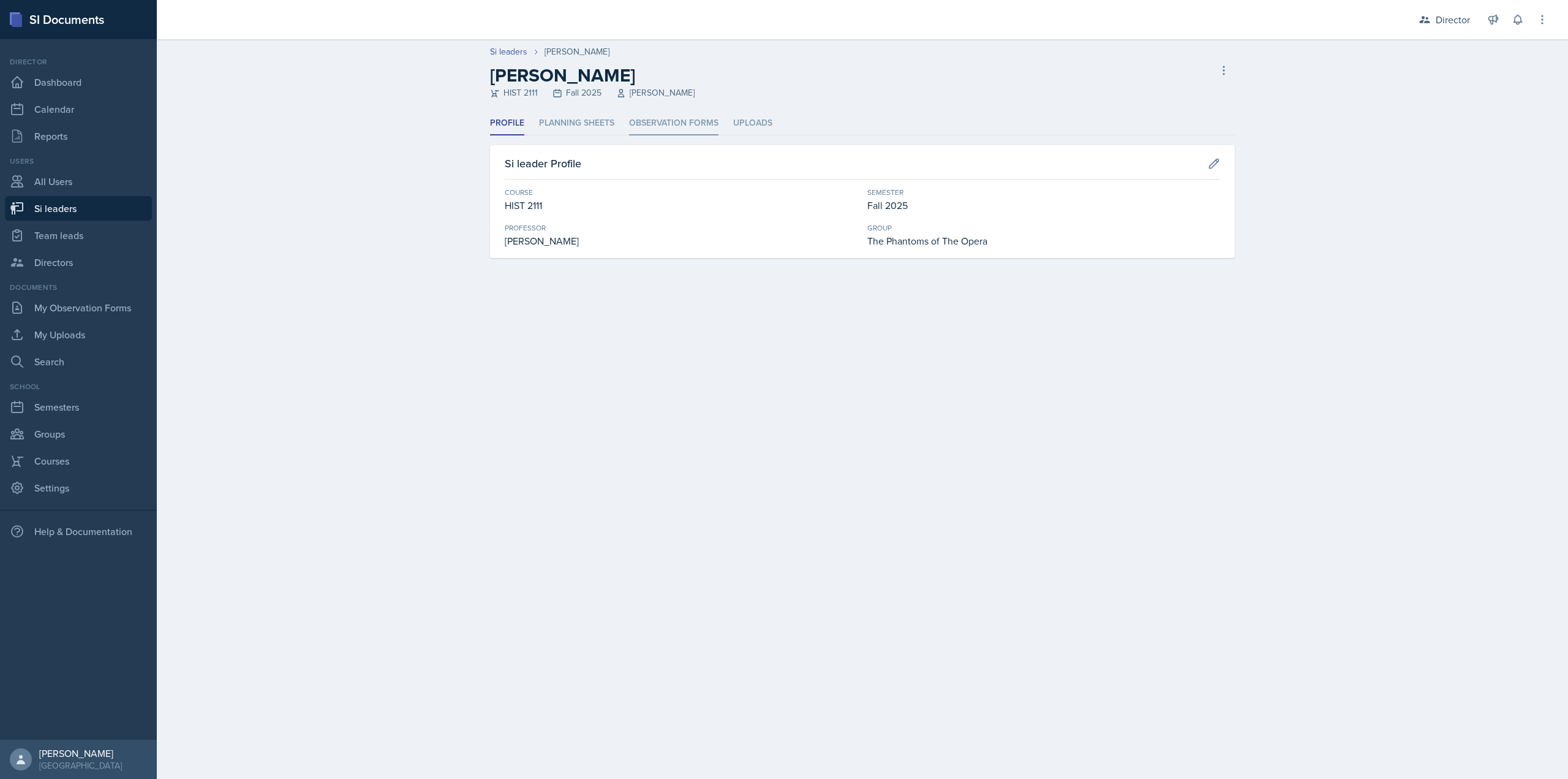
click at [672, 118] on li "Observation Forms" at bounding box center [674, 123] width 89 height 24
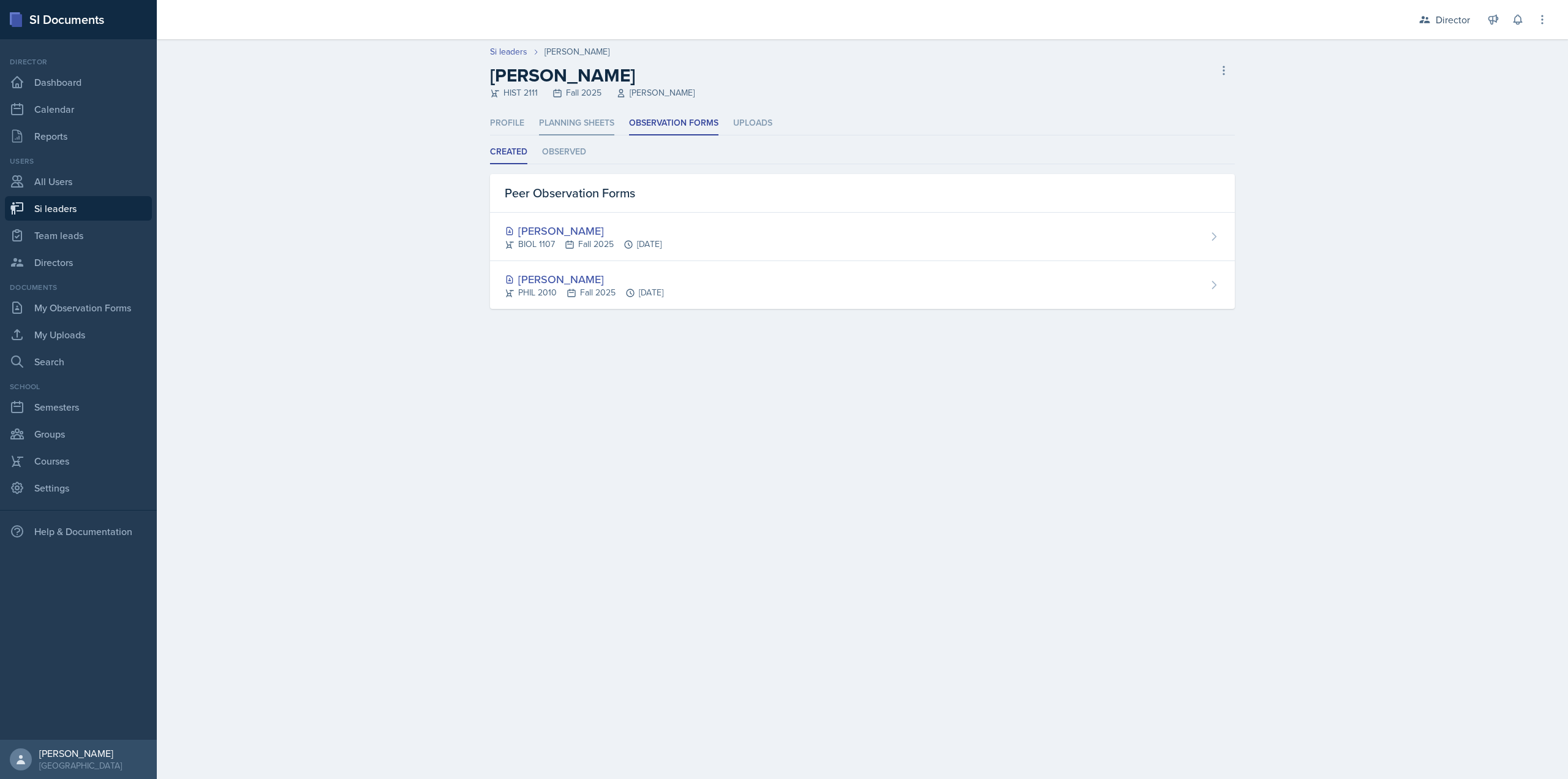
click at [558, 132] on li "Planning Sheets" at bounding box center [576, 123] width 76 height 24
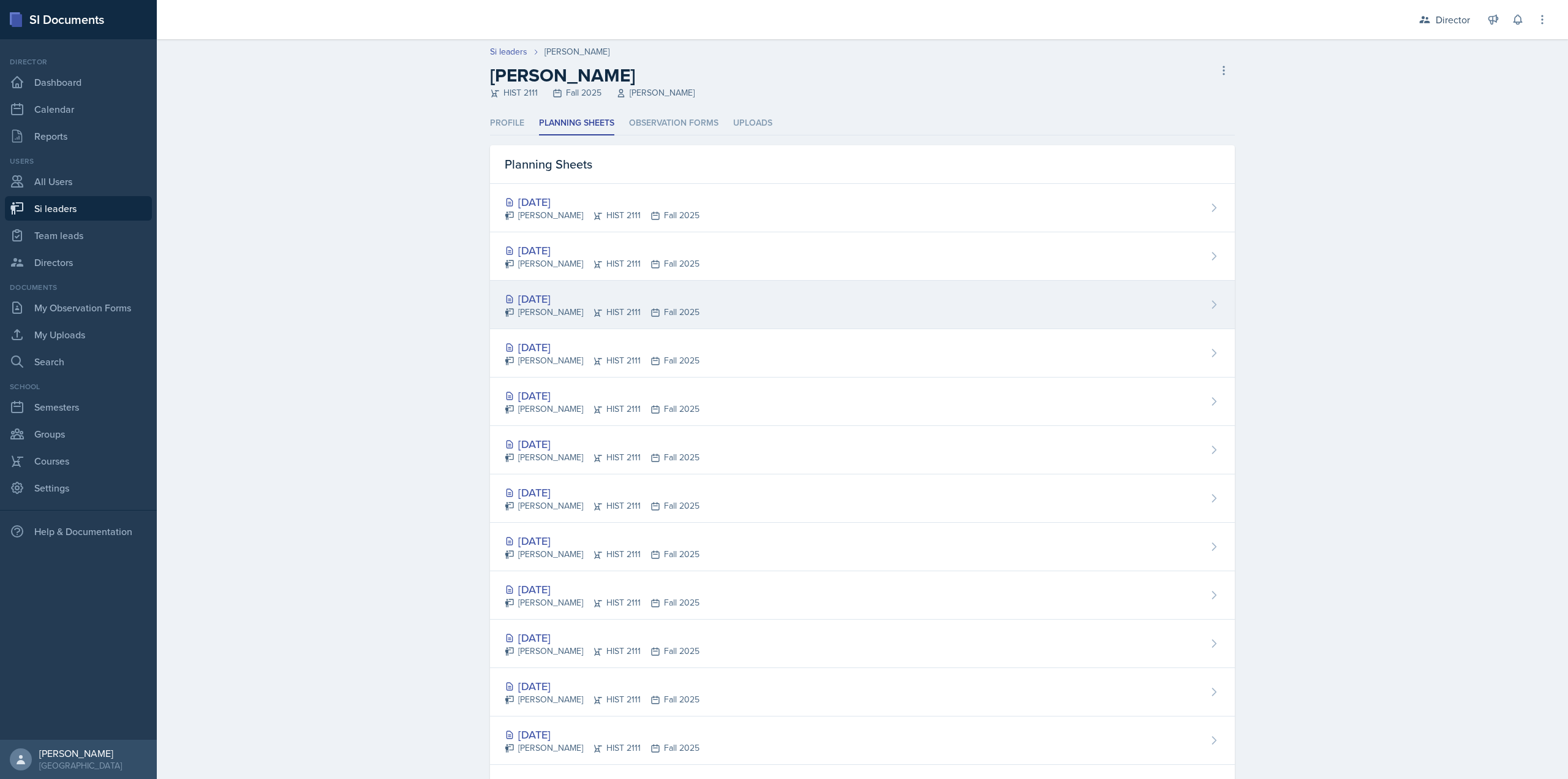
click at [552, 289] on div "Oct 1st, 2025 Amelia Dodson HIST 2111 Fall 2025" at bounding box center [863, 305] width 745 height 48
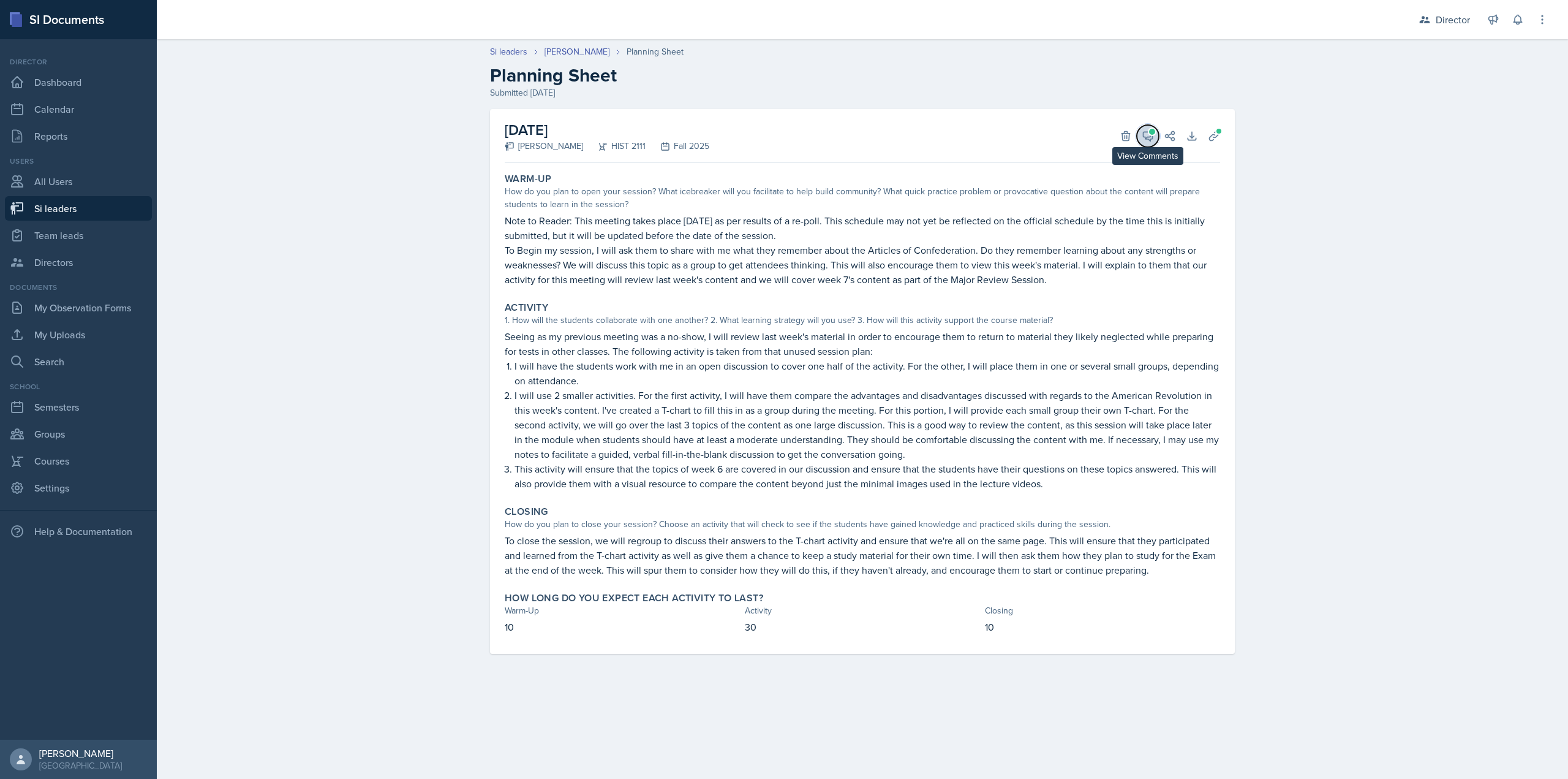
click at [1147, 139] on icon at bounding box center [1148, 136] width 9 height 9
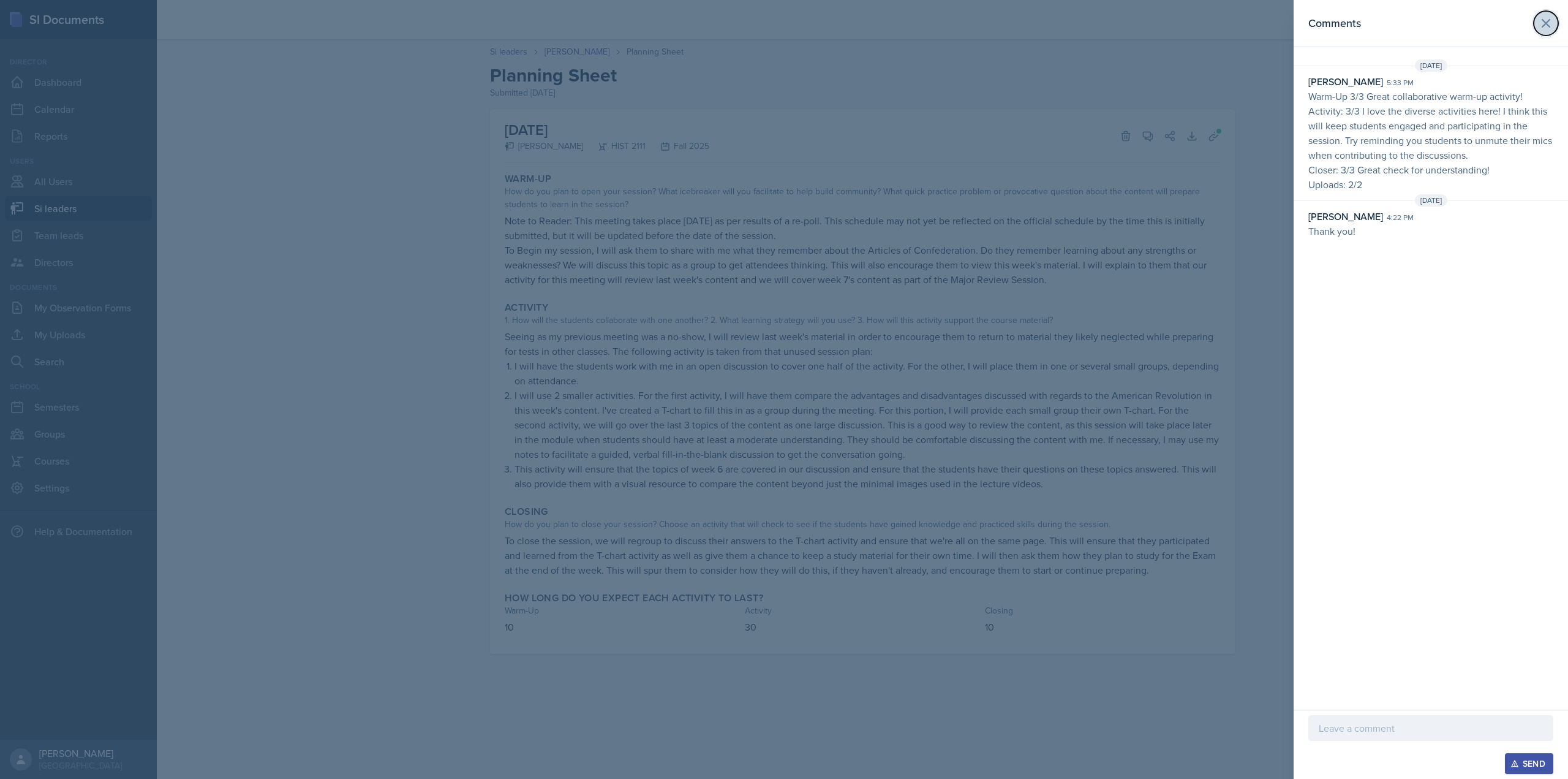
click at [1540, 21] on icon at bounding box center [1546, 23] width 14 height 14
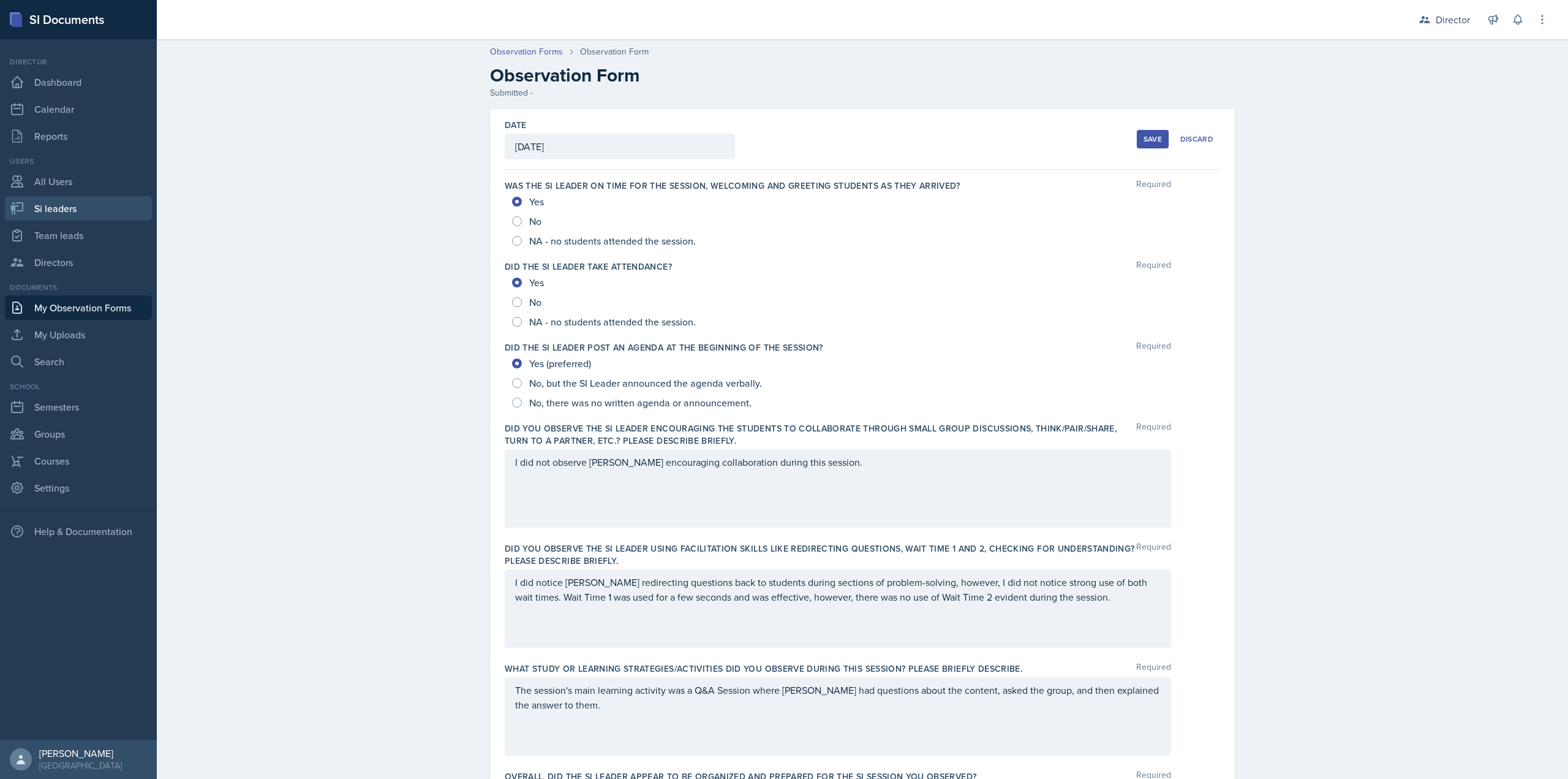
scroll to position [351, 0]
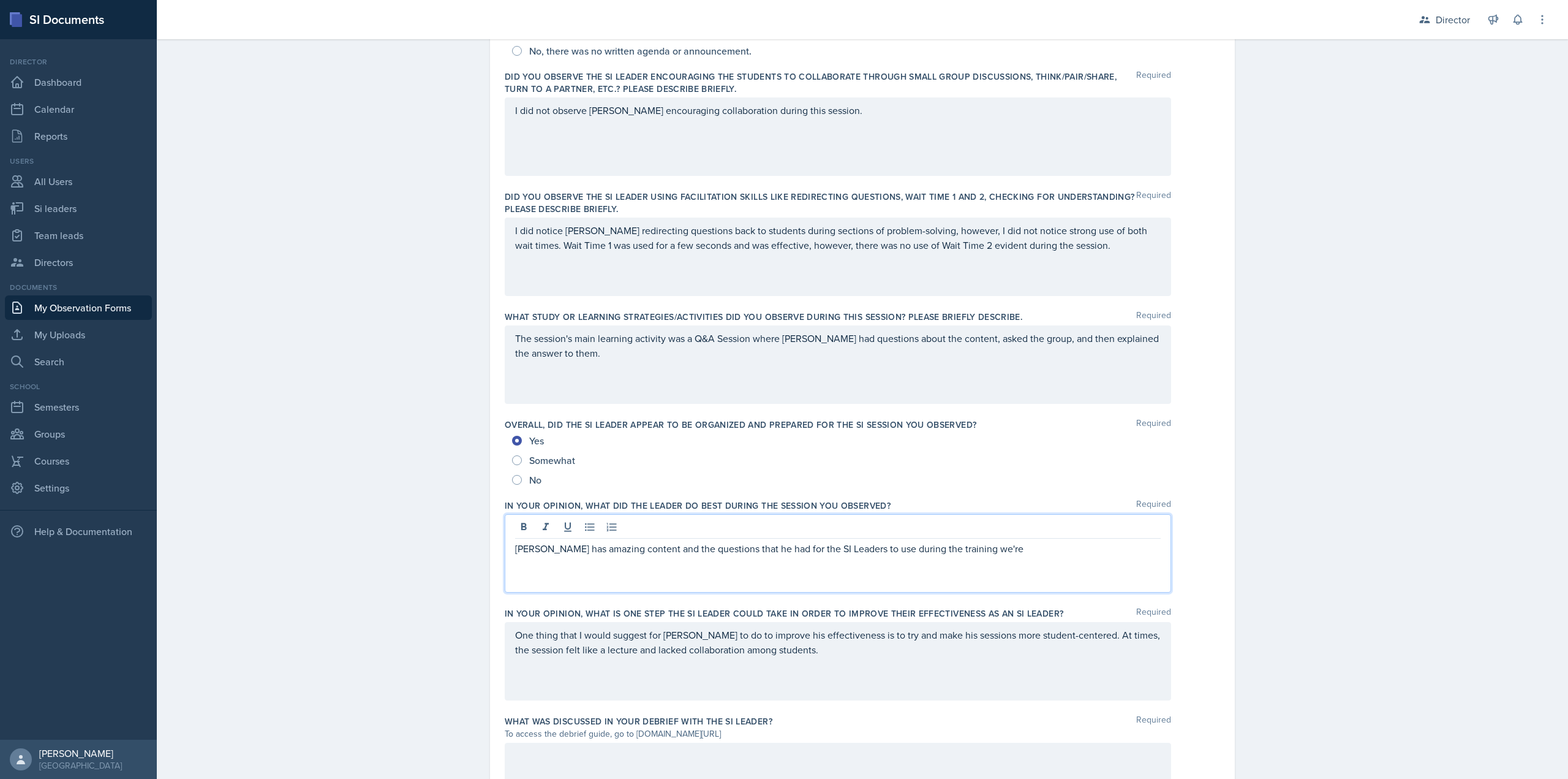
click at [925, 547] on p "[PERSON_NAME] has amazing content and the questions that he had for the SI Lead…" at bounding box center [837, 548] width 646 height 14
click at [925, 548] on p "[PERSON_NAME] has amazing content and the questions that he had for the SI Lead…" at bounding box center [837, 548] width 646 height 14
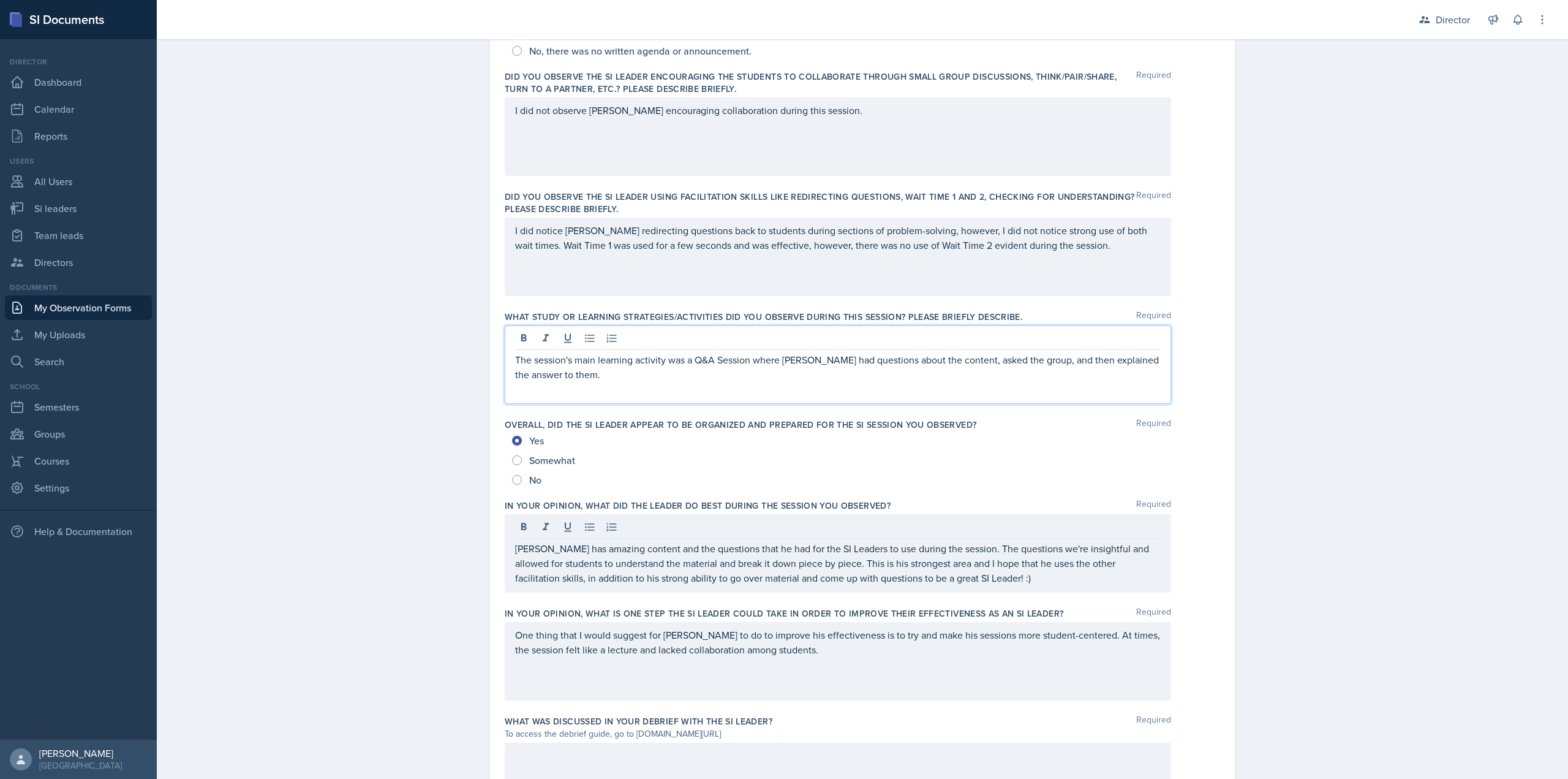
click at [674, 360] on p "The session's main learning activity was a Q&A Session where [PERSON_NAME] had …" at bounding box center [837, 367] width 646 height 30
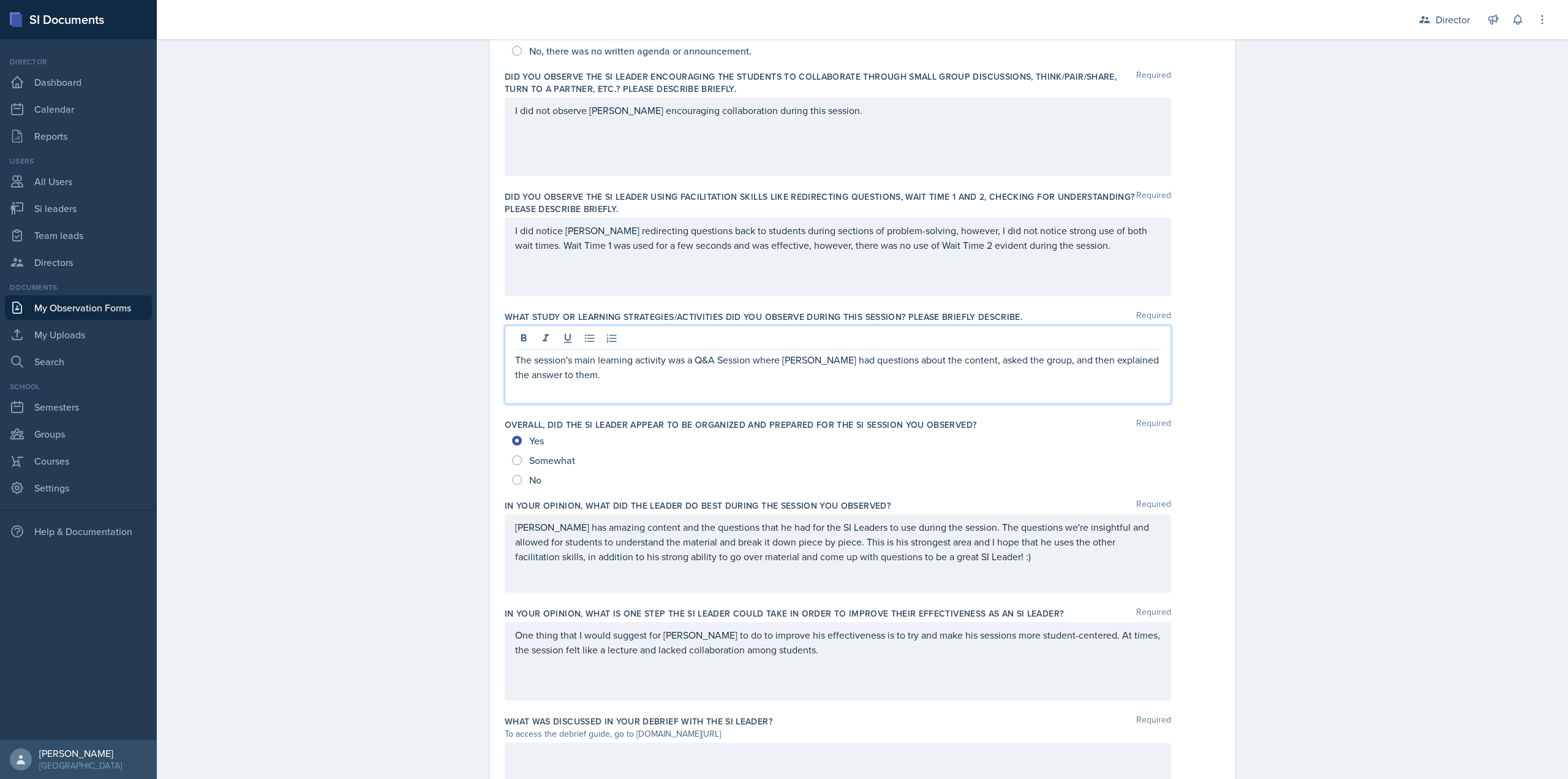
click at [590, 259] on div "I did notice [PERSON_NAME] redirecting questions back to students during sectio…" at bounding box center [838, 256] width 667 height 78
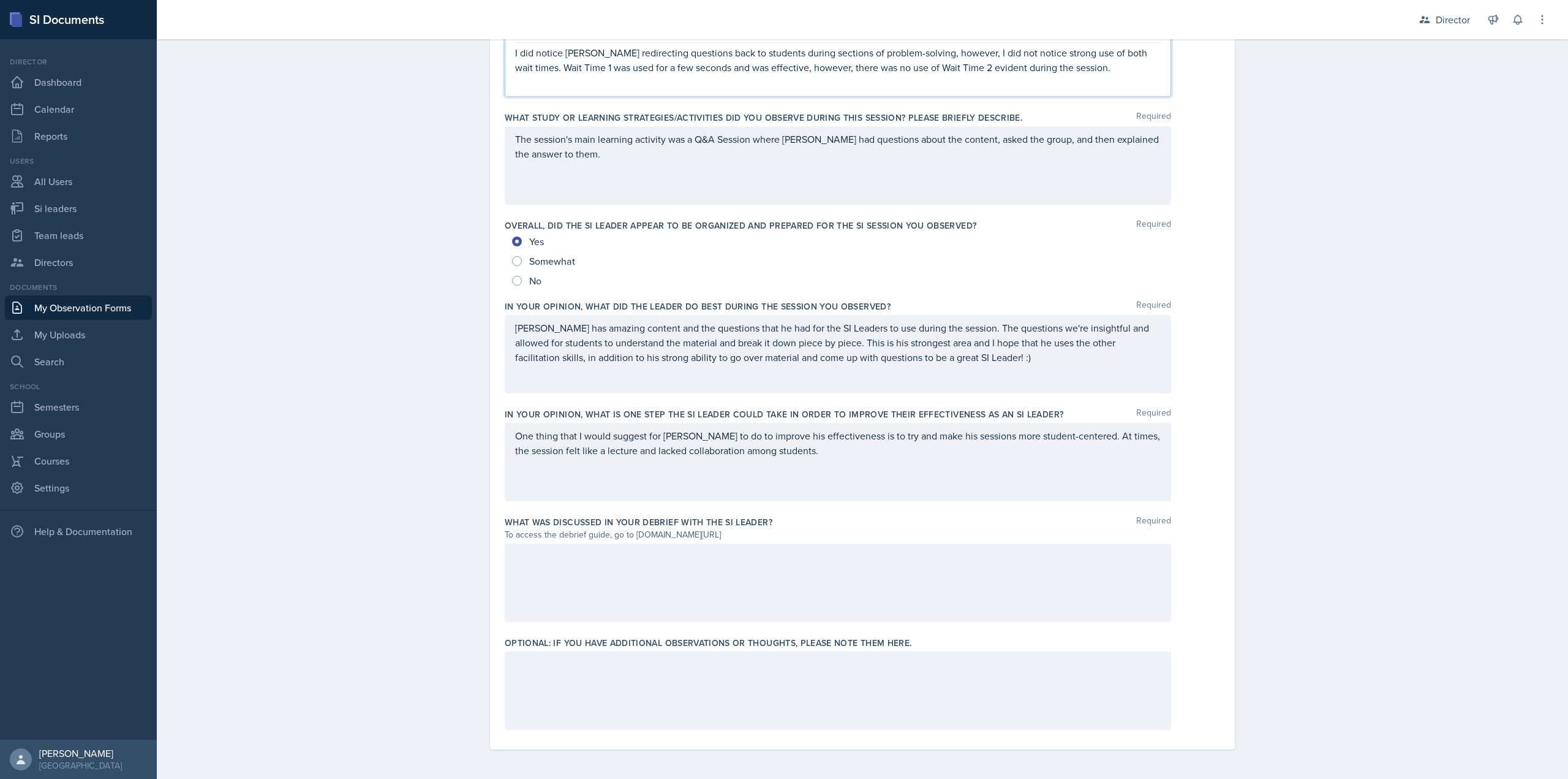
click at [630, 576] on div at bounding box center [838, 582] width 667 height 78
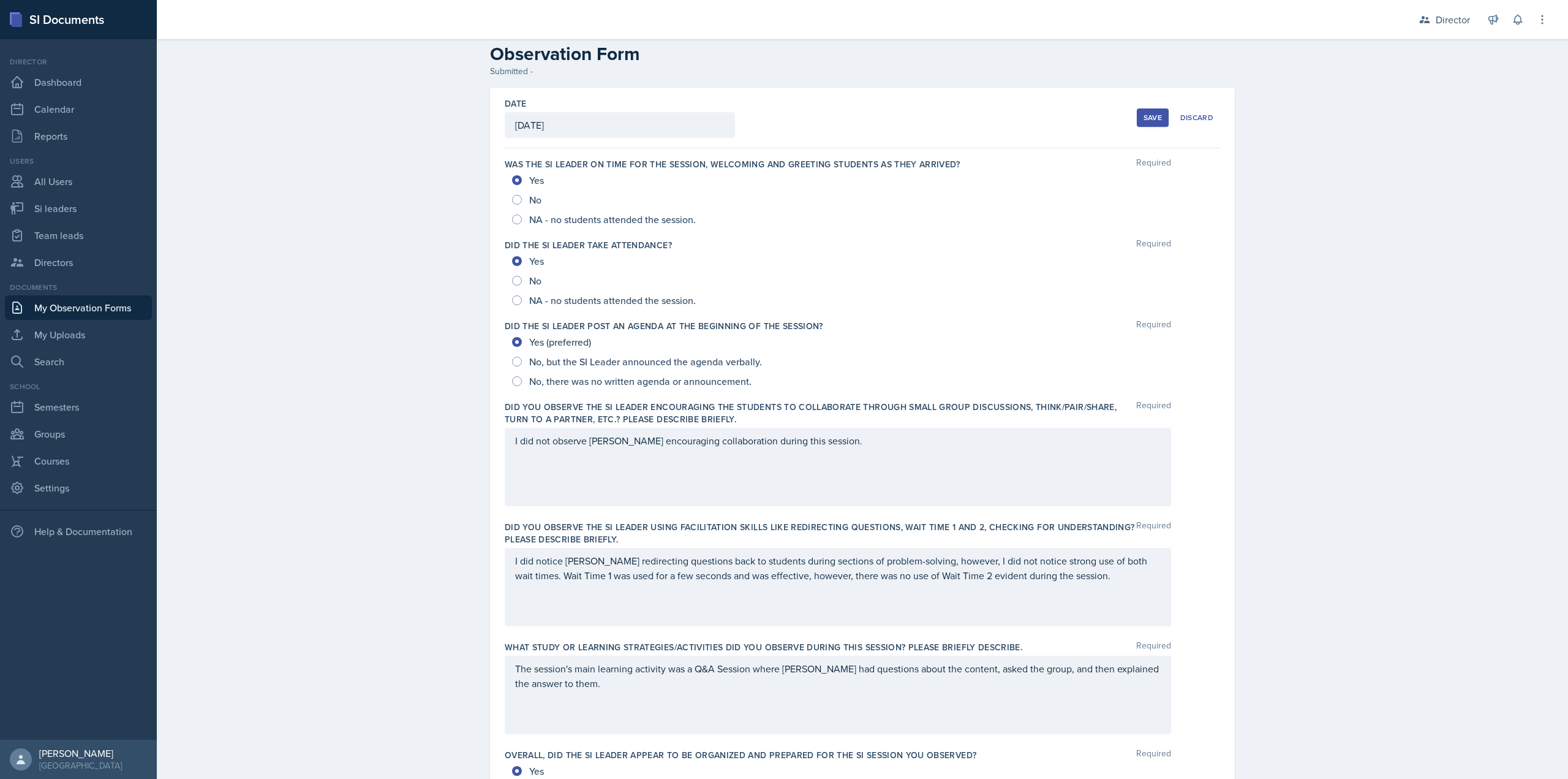
scroll to position [0, 0]
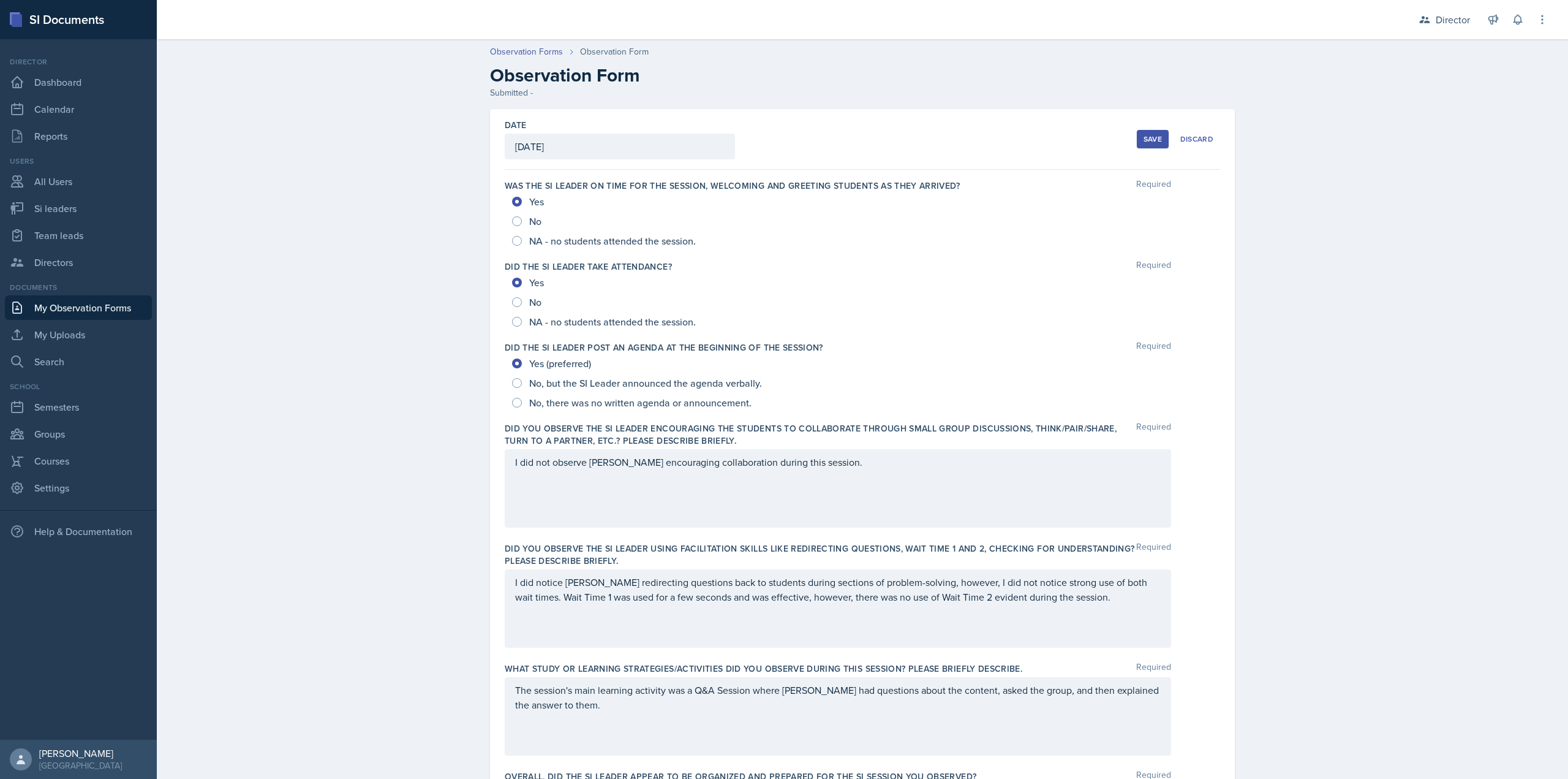
click at [1137, 136] on button "Save" at bounding box center [1153, 139] width 32 height 19
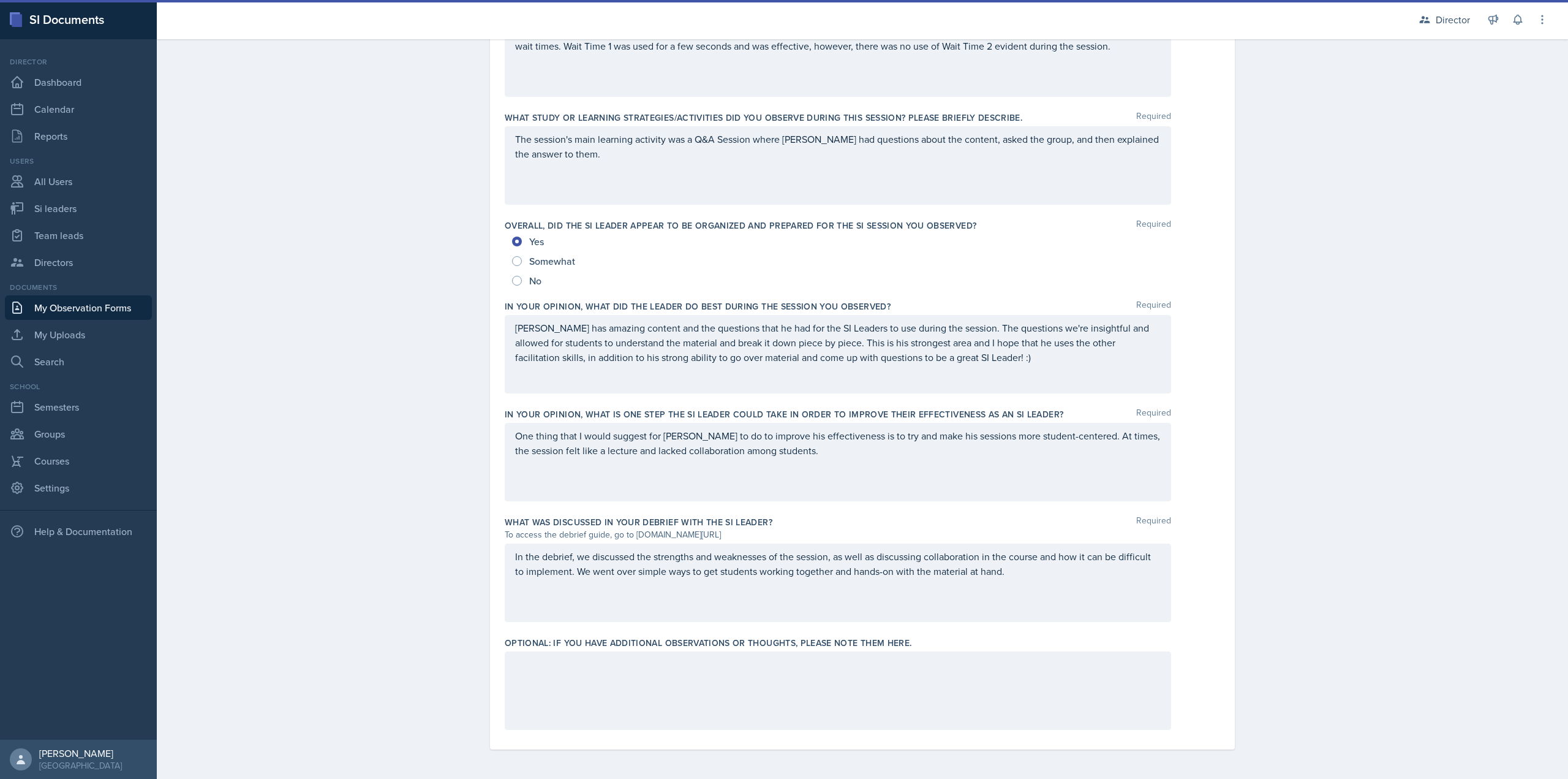
scroll to position [241, 0]
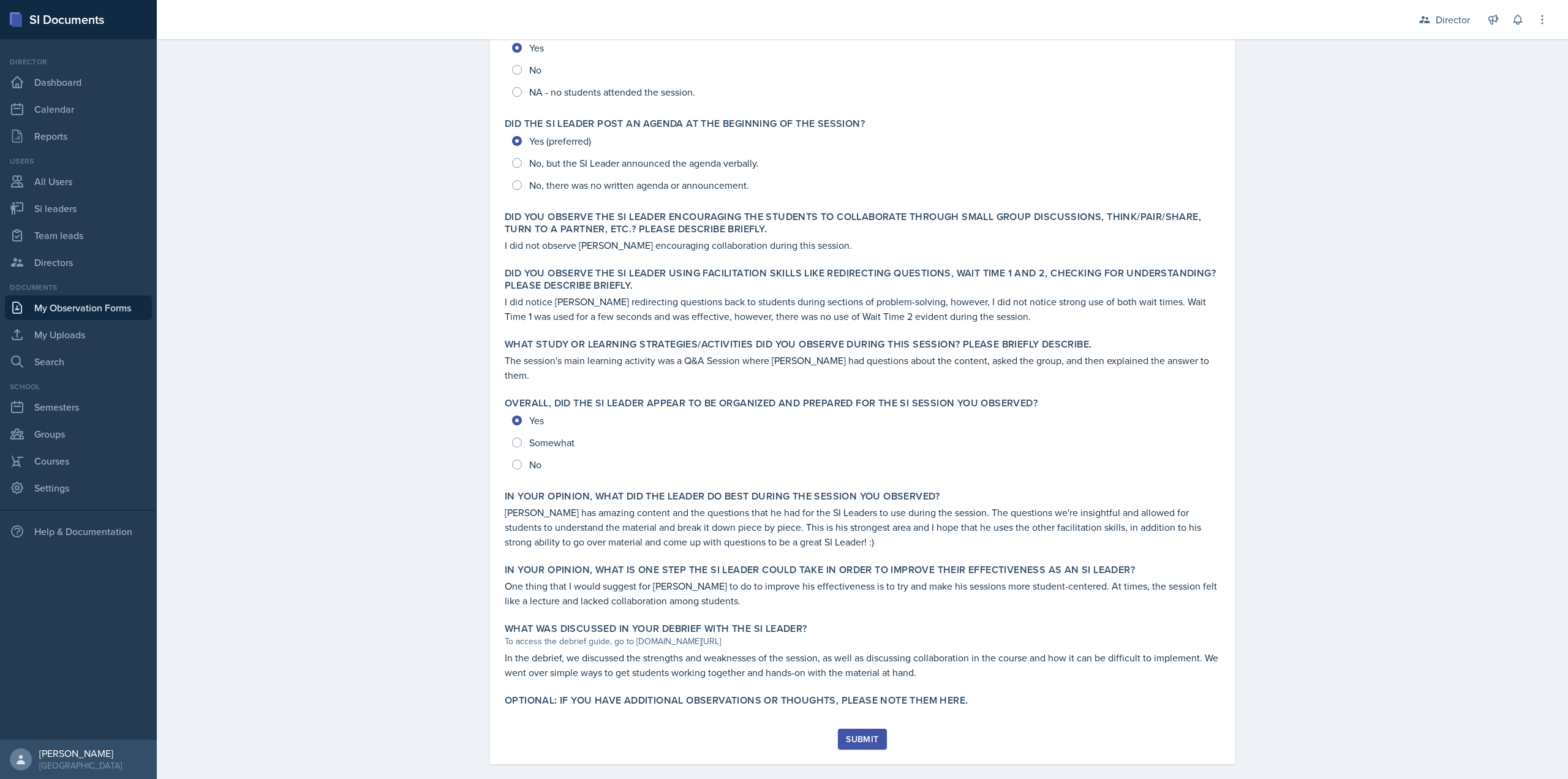
click at [861, 734] on div "Submit" at bounding box center [862, 739] width 32 height 10
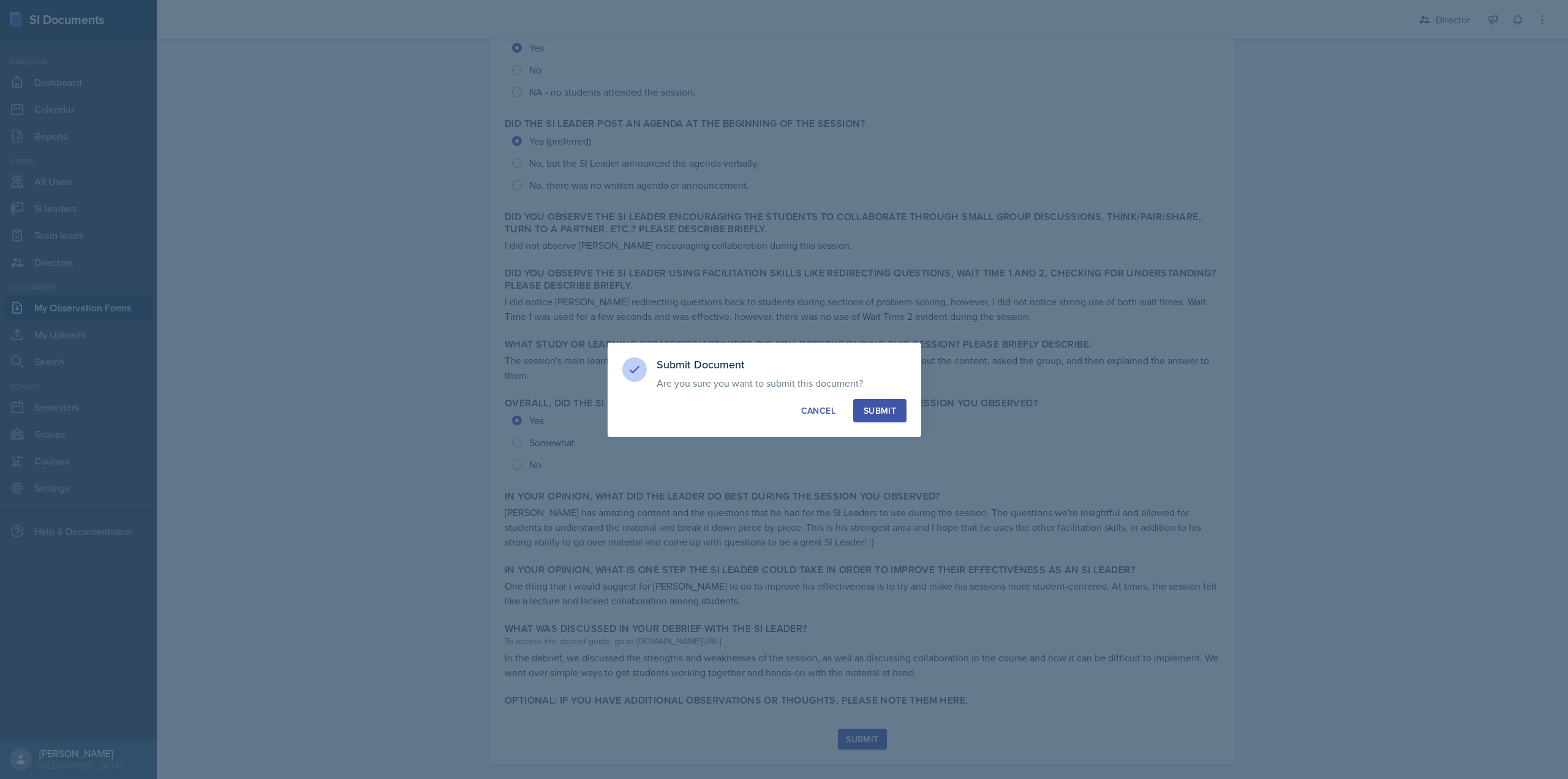
click at [879, 416] on div "Submit" at bounding box center [880, 411] width 32 height 12
radio input "true"
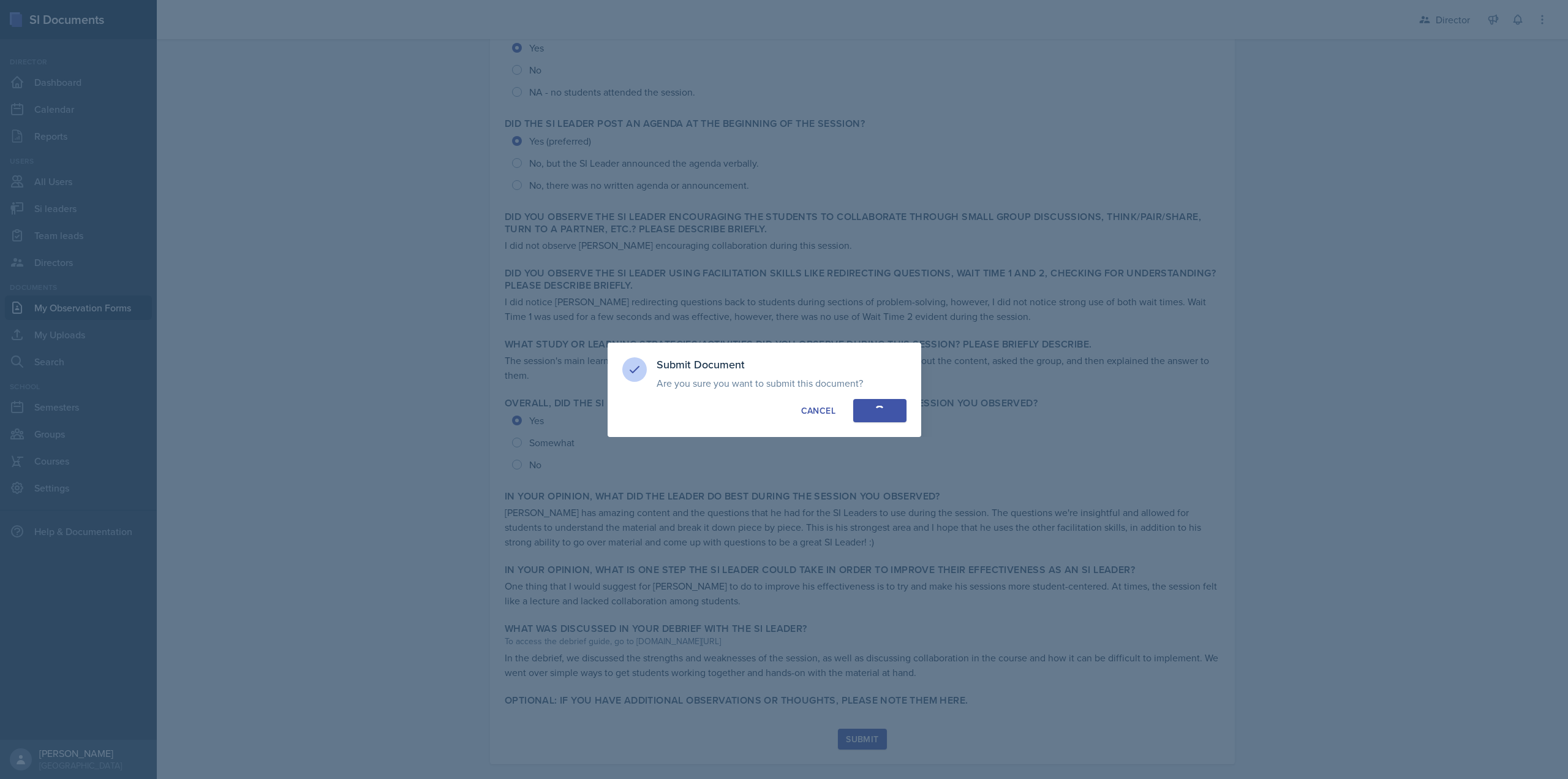
scroll to position [206, 0]
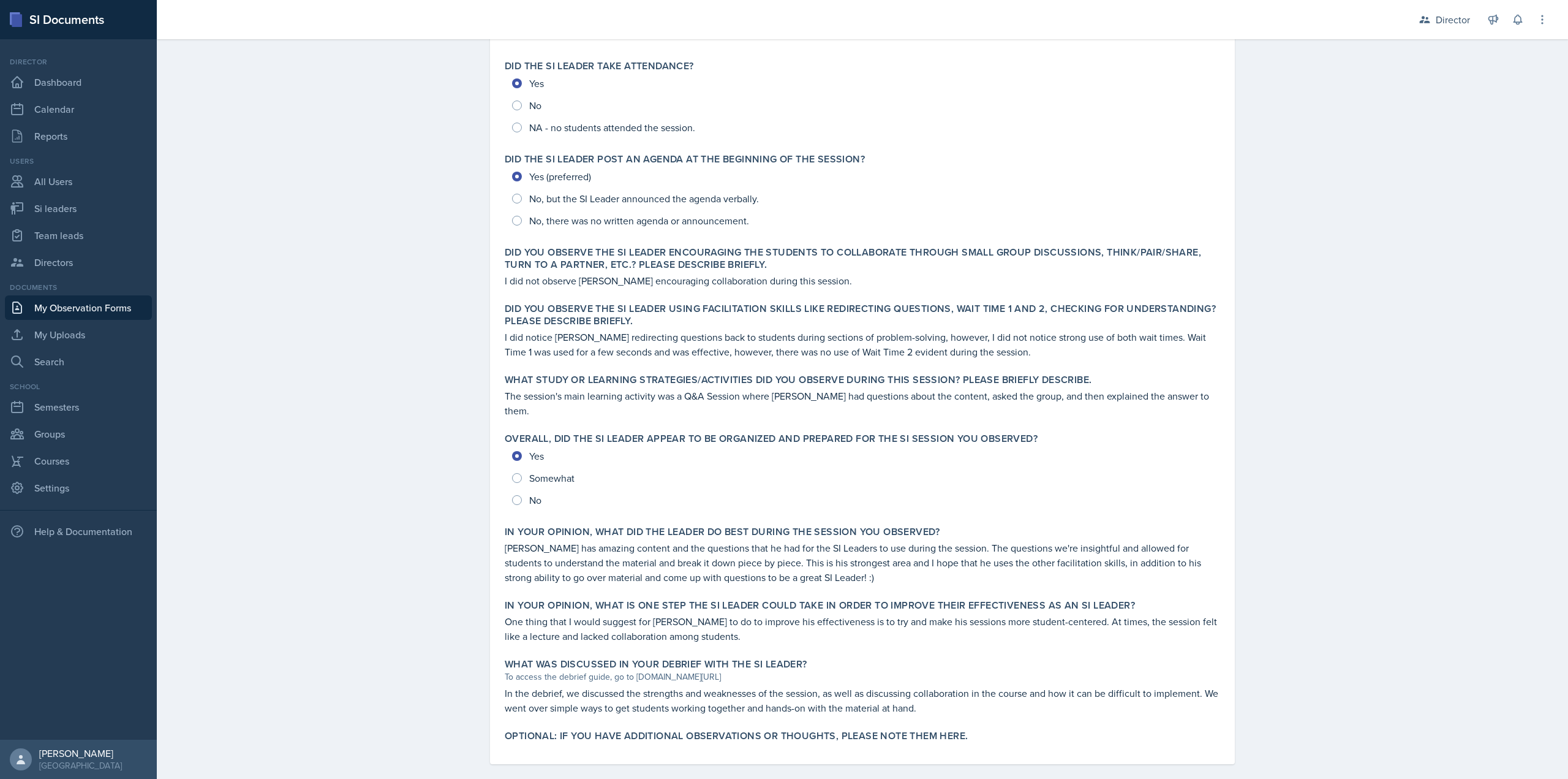
click at [526, 405] on div "What study or learning strategies/activities did you observe during this sessio…" at bounding box center [862, 396] width 725 height 54
